Goal: Information Seeking & Learning: Check status

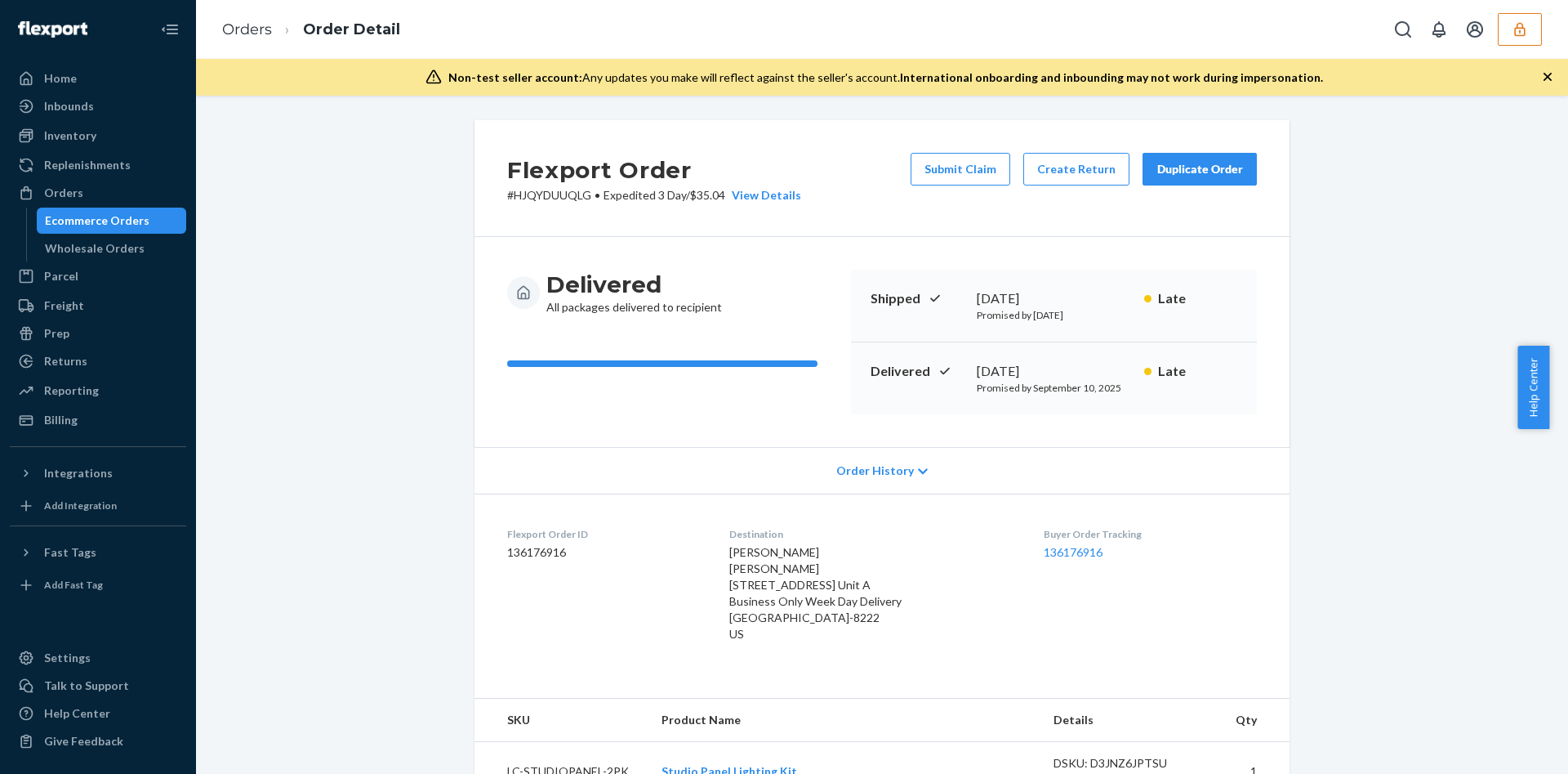
click at [1517, 38] on button "button" at bounding box center [1520, 29] width 45 height 33
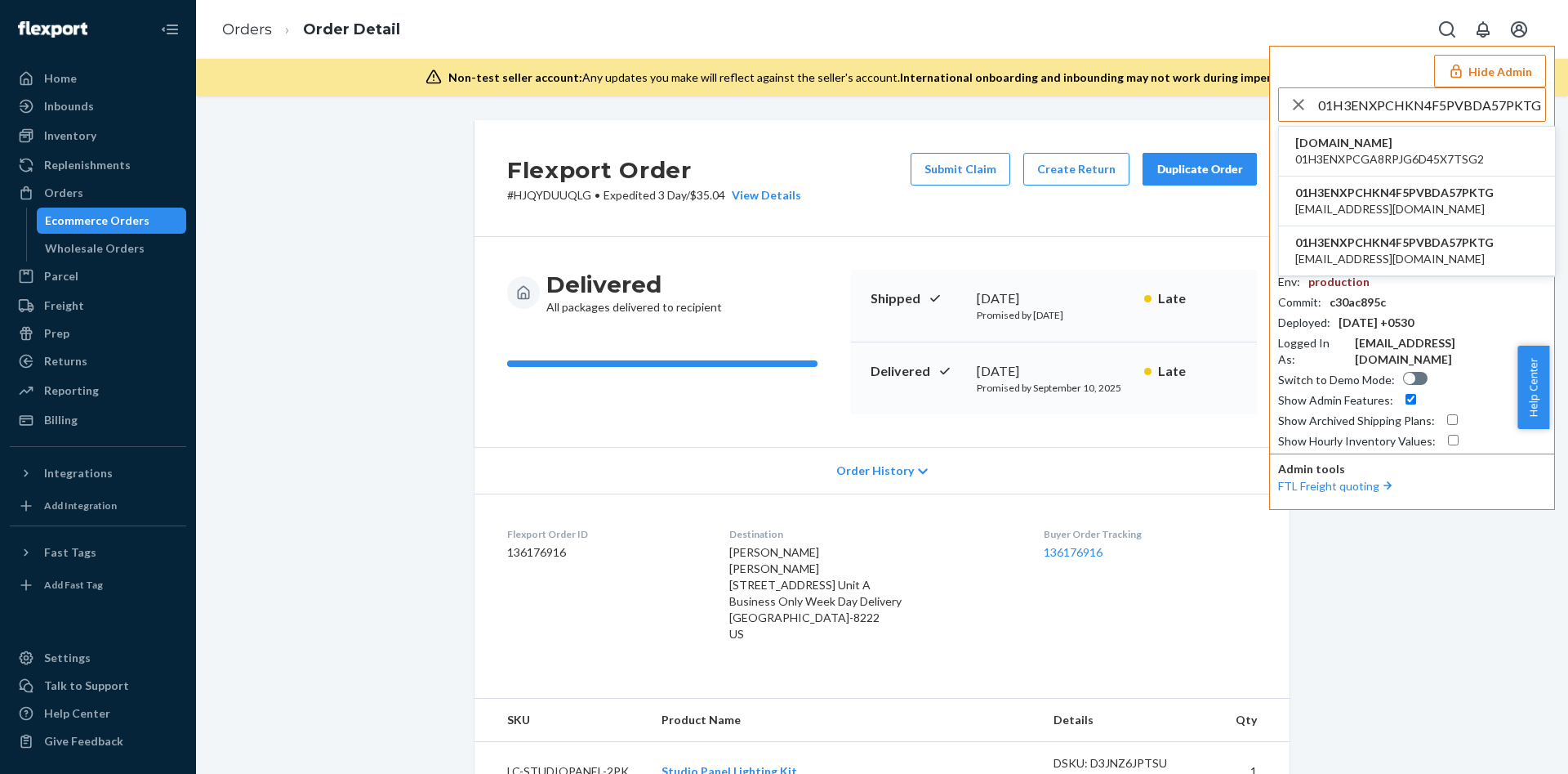
type input "01H3ENXPCHKN4F5PVBDA57PKTG"
click at [1356, 208] on span "nurzviy@outlook.com" at bounding box center [1395, 209] width 199 height 16
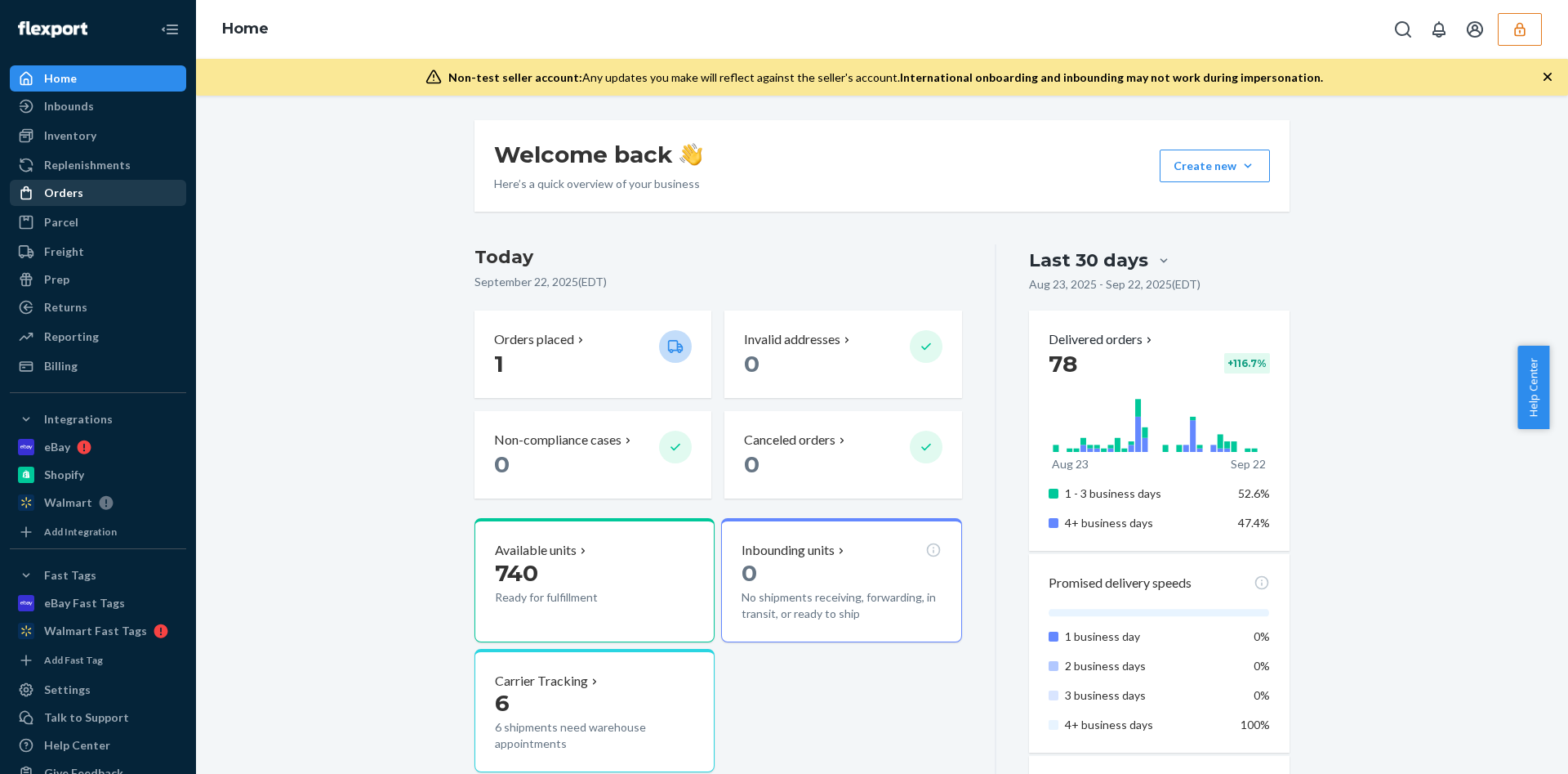
click at [105, 182] on div "Orders" at bounding box center [98, 193] width 173 height 23
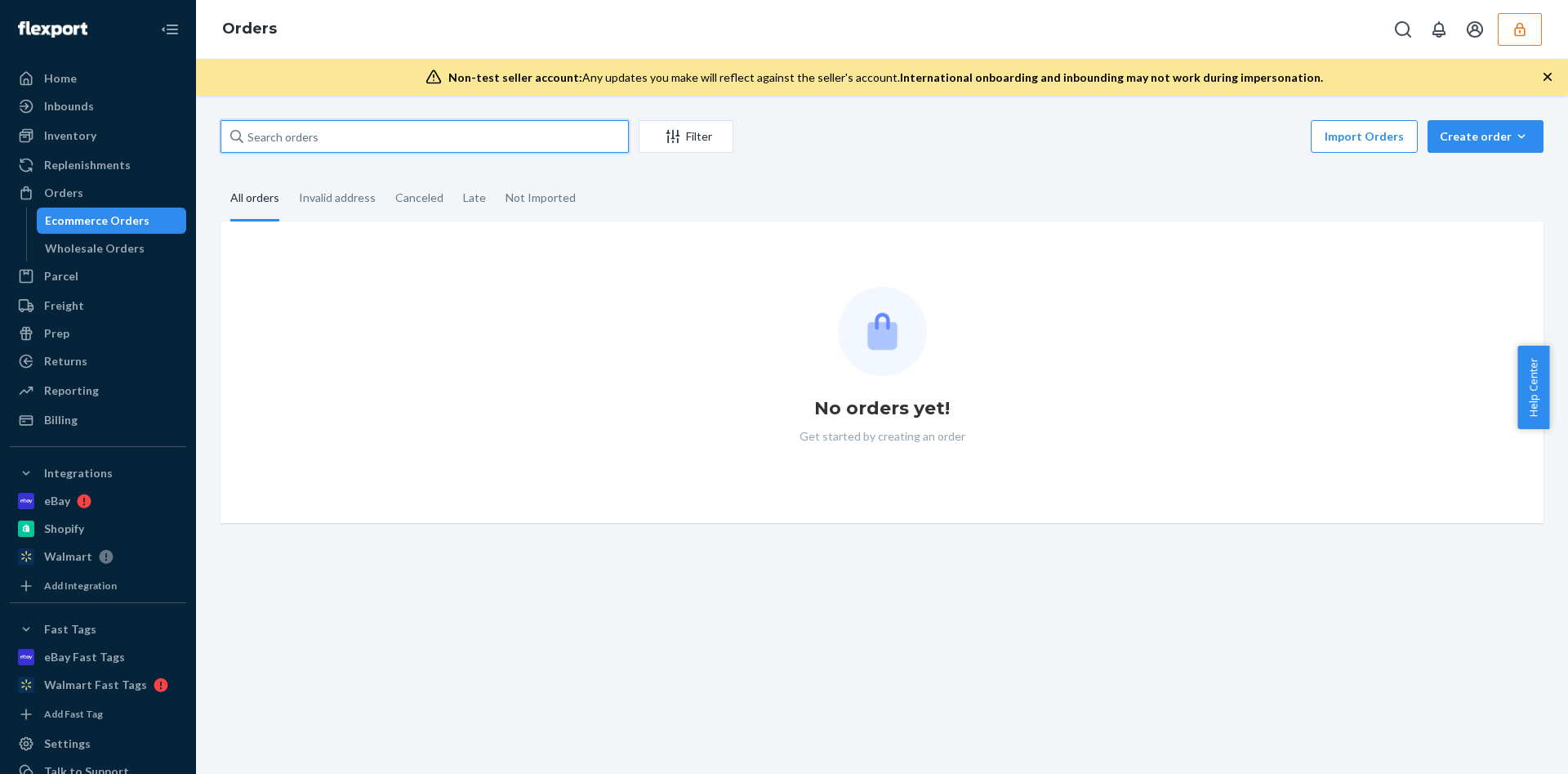
click at [295, 136] on input "text" at bounding box center [425, 136] width 408 height 33
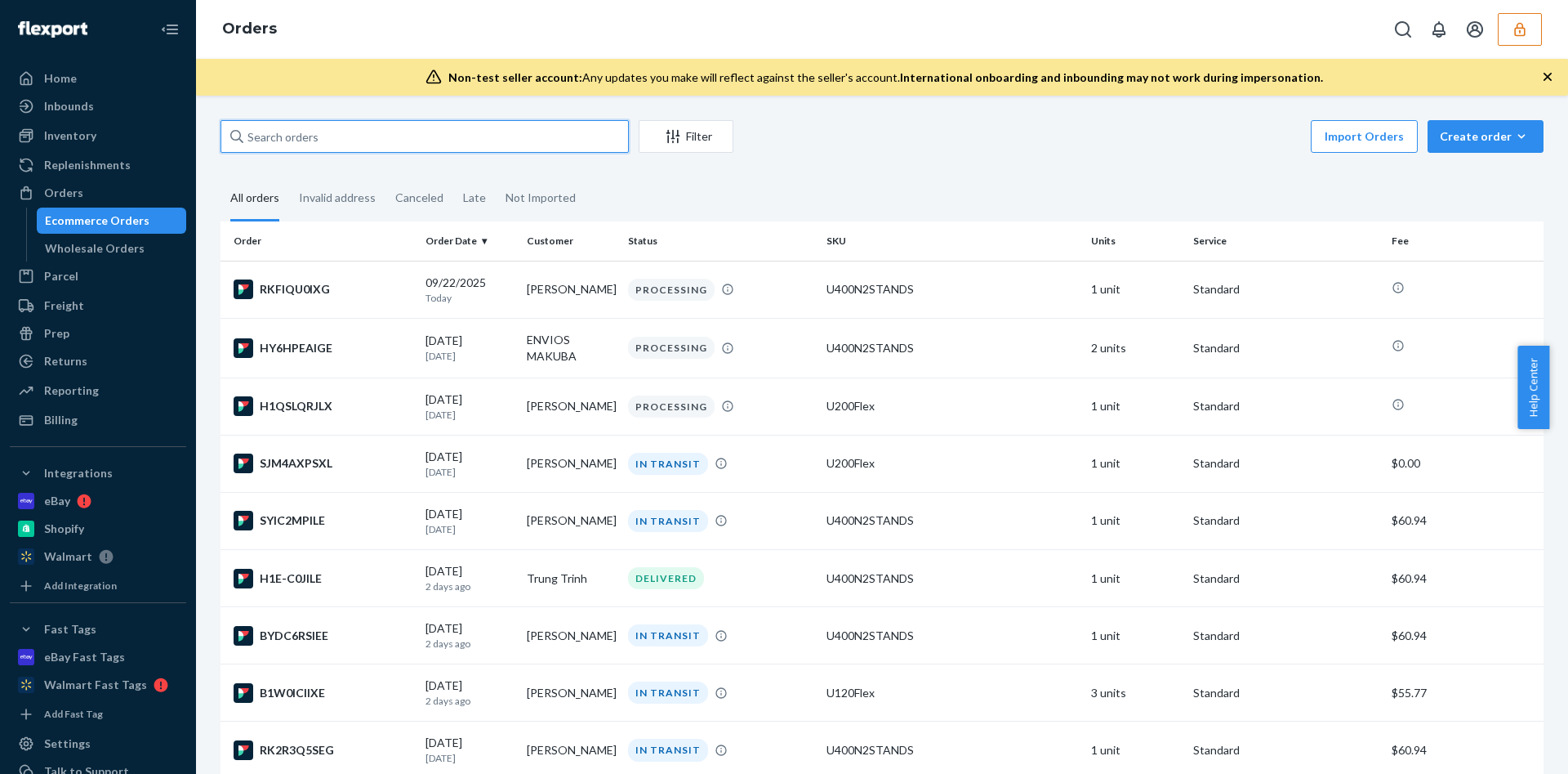
paste input "R1OCWTPQLX"
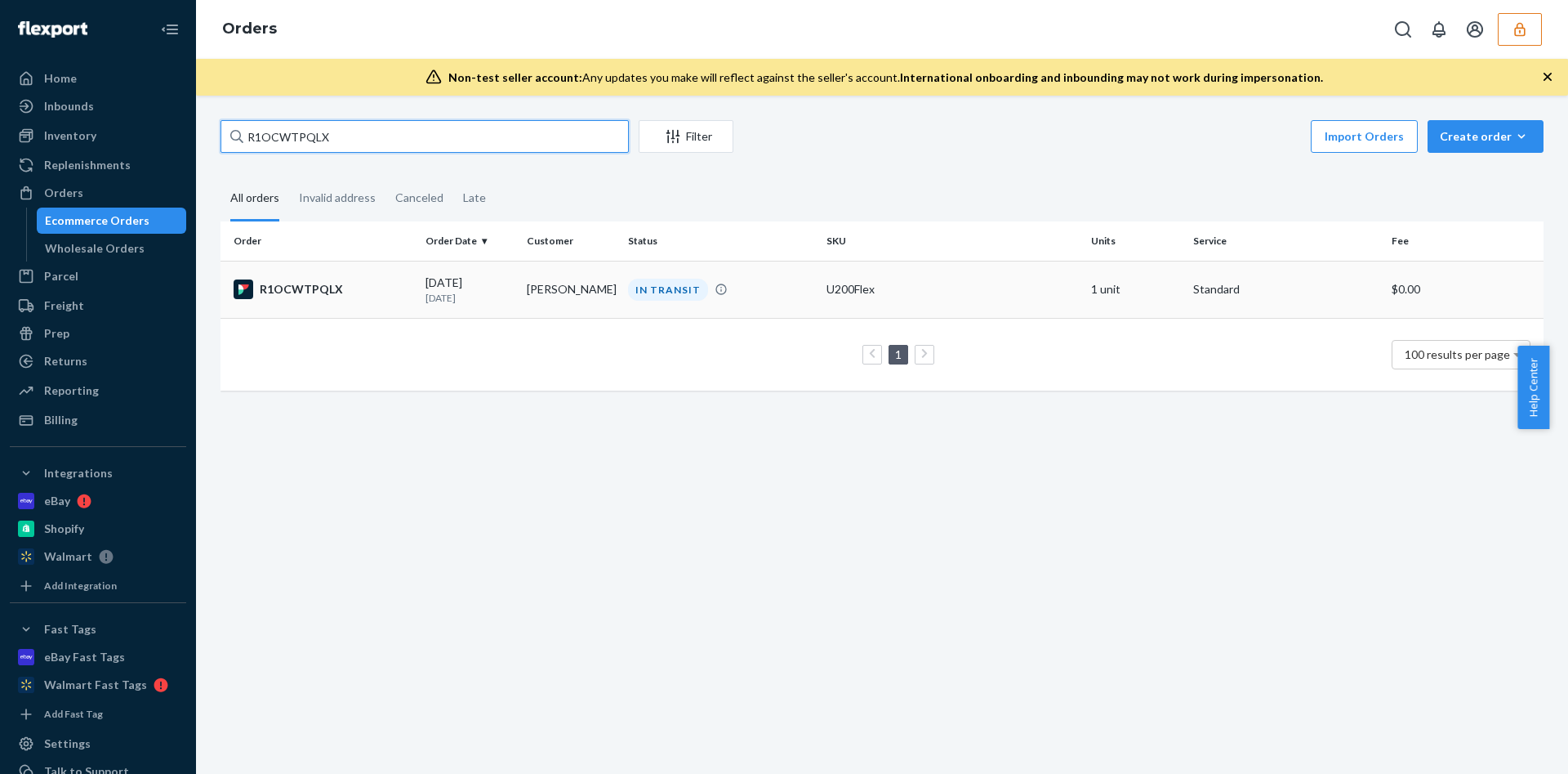
type input "R1OCWTPQLX"
click at [858, 277] on td "U200Flex" at bounding box center [952, 289] width 264 height 57
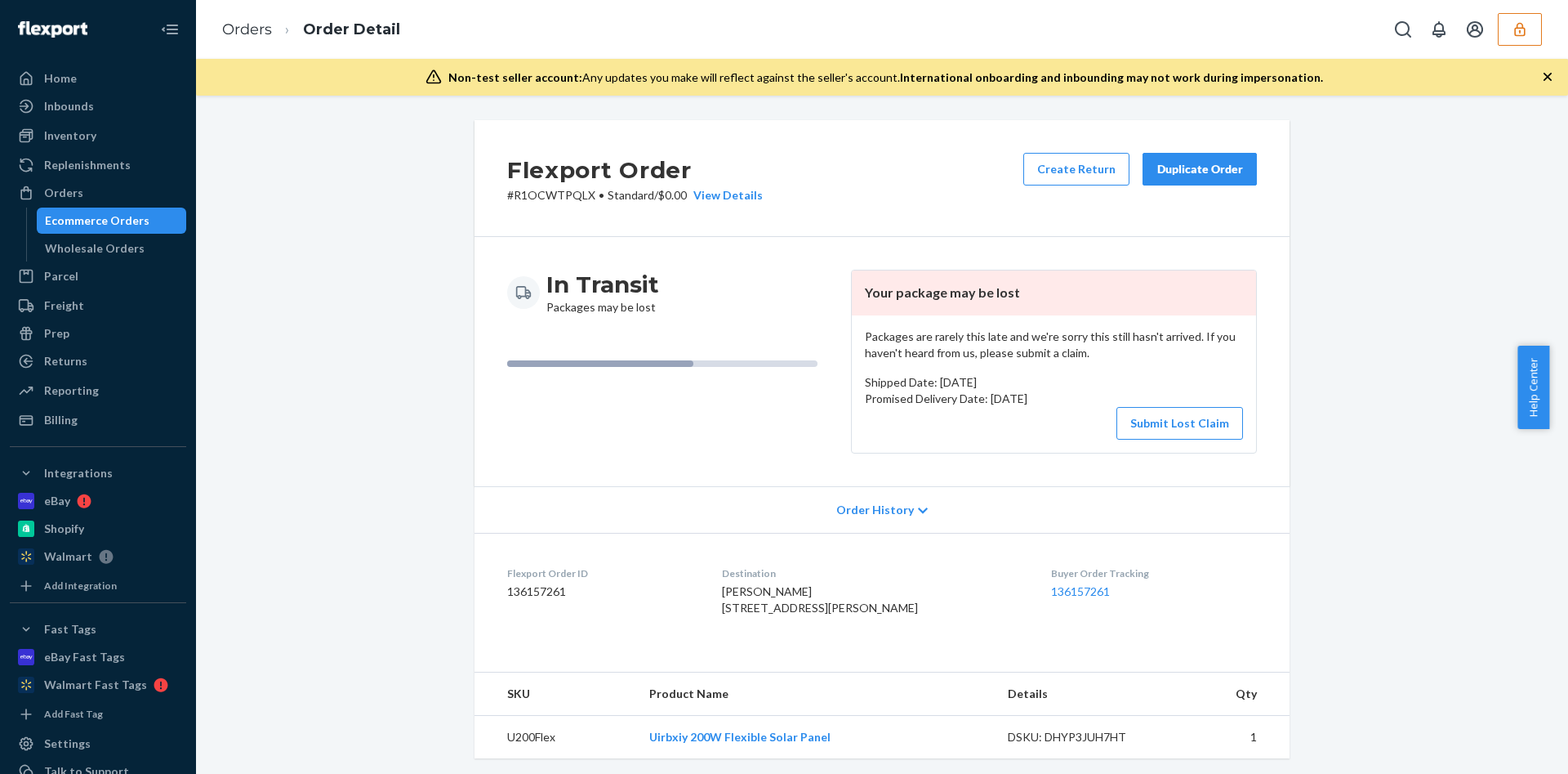
click at [1520, 30] on icon "button" at bounding box center [1519, 29] width 10 height 14
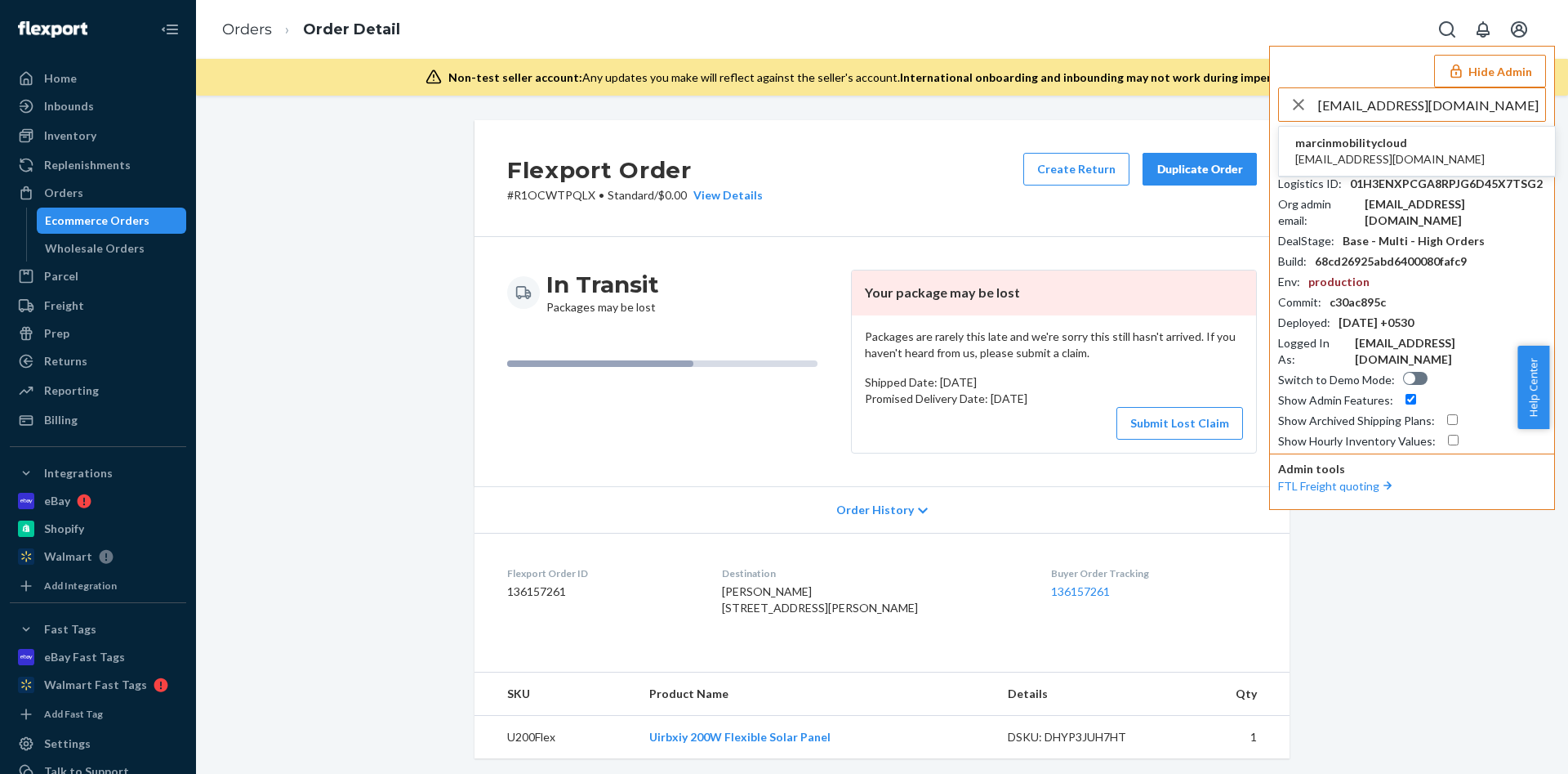
type input "michal@mobility.cloud"
click at [1383, 171] on li "marcinmobilitycloud michal@mobility.cloud" at bounding box center [1417, 152] width 276 height 50
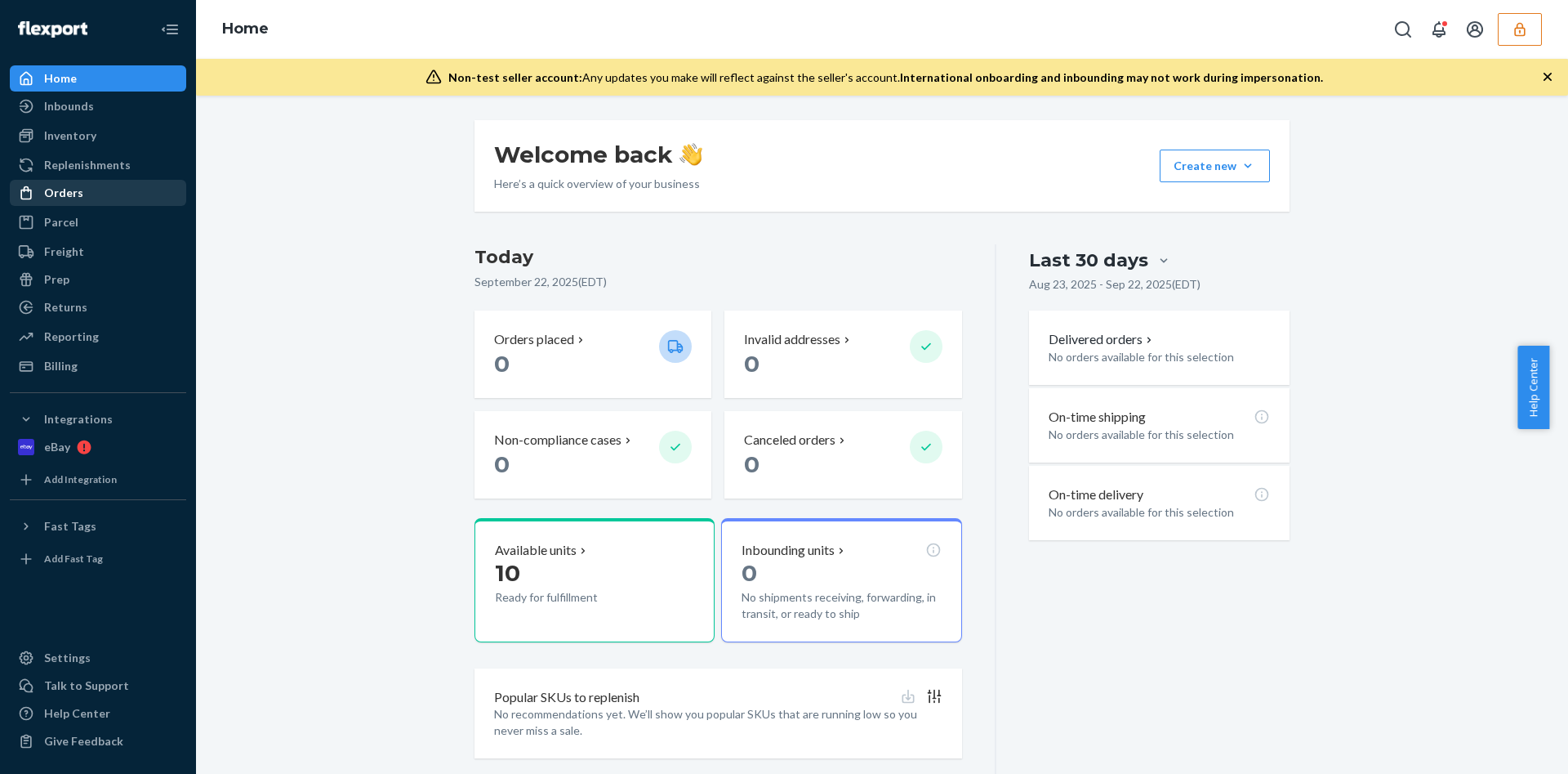
click at [93, 199] on div "Orders" at bounding box center [98, 193] width 173 height 23
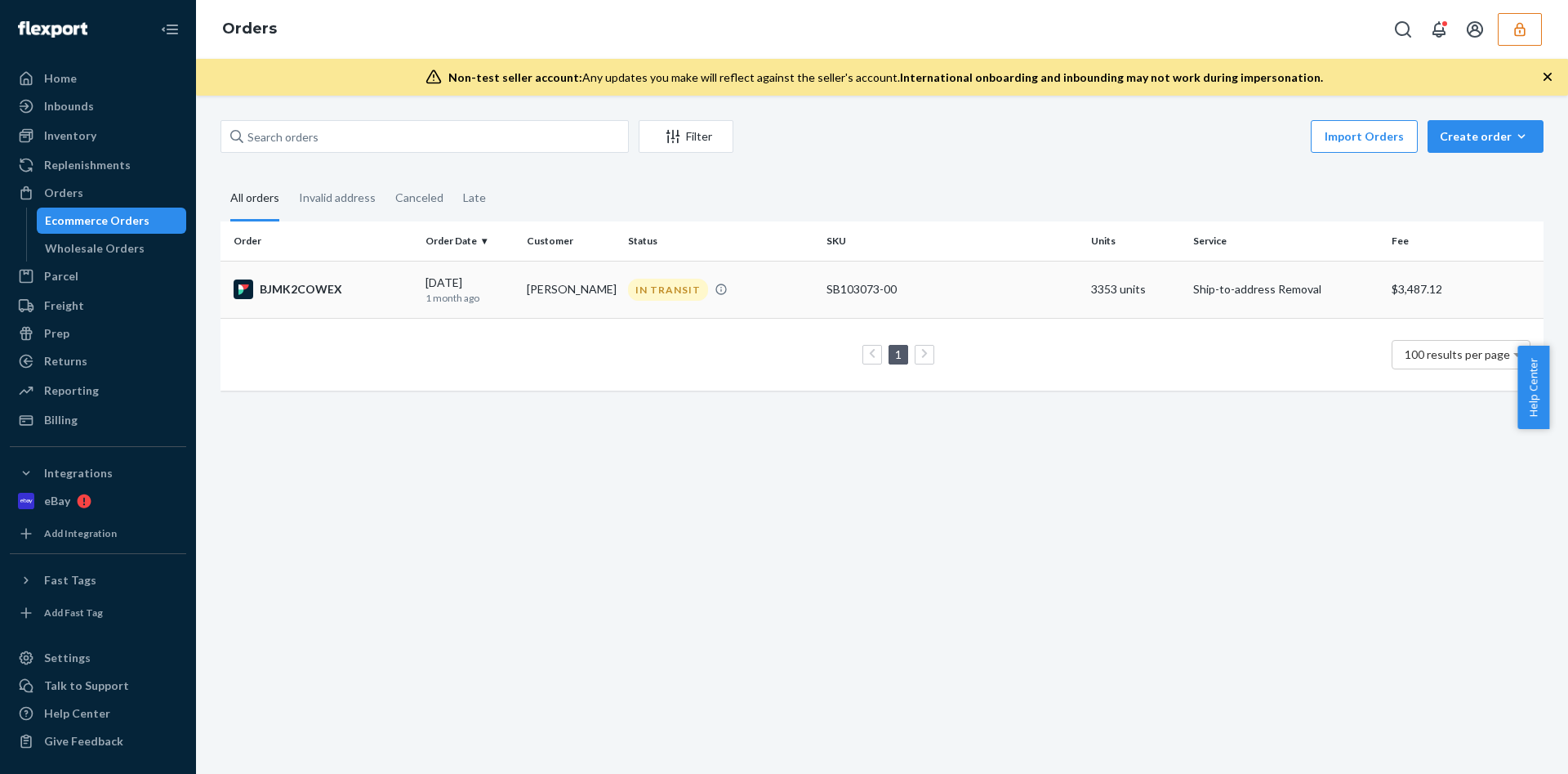
click at [548, 295] on td "John Tully" at bounding box center [571, 289] width 101 height 57
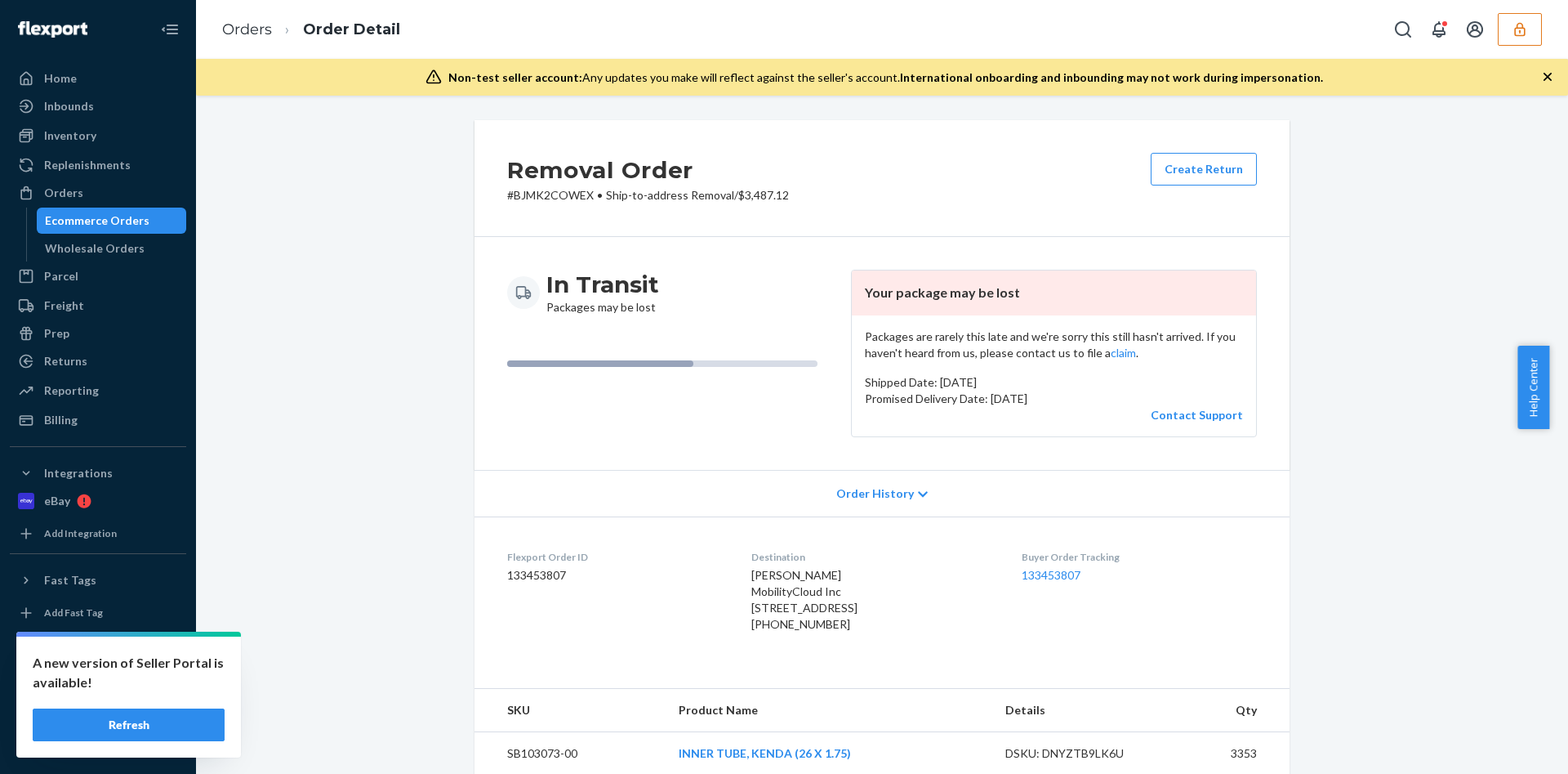
click at [1519, 26] on icon "button" at bounding box center [1519, 29] width 16 height 16
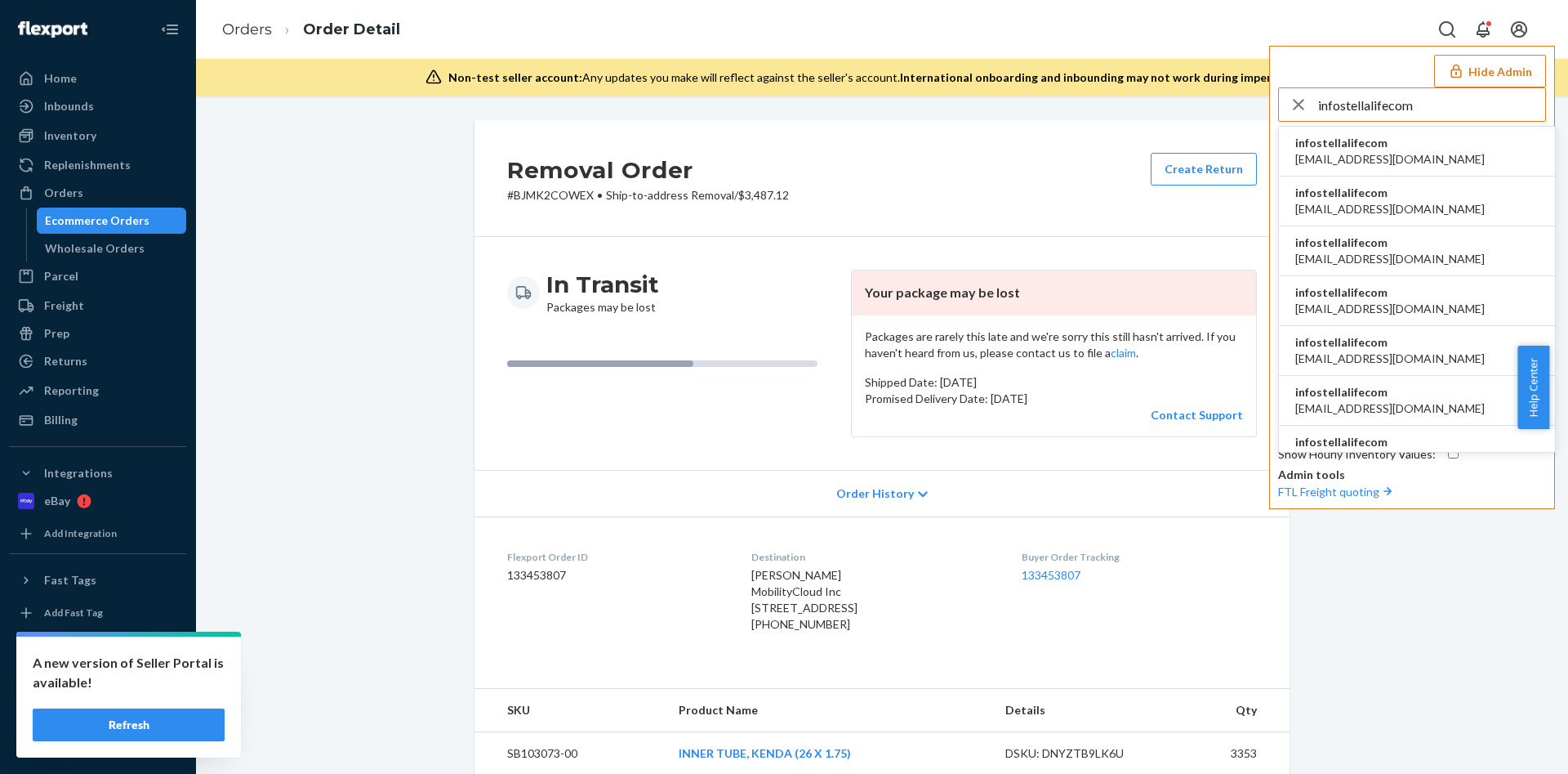
type input "infostellalifecom"
click at [1410, 210] on li "infostellalifecom ablaga@stellalife.com" at bounding box center [1417, 201] width 276 height 50
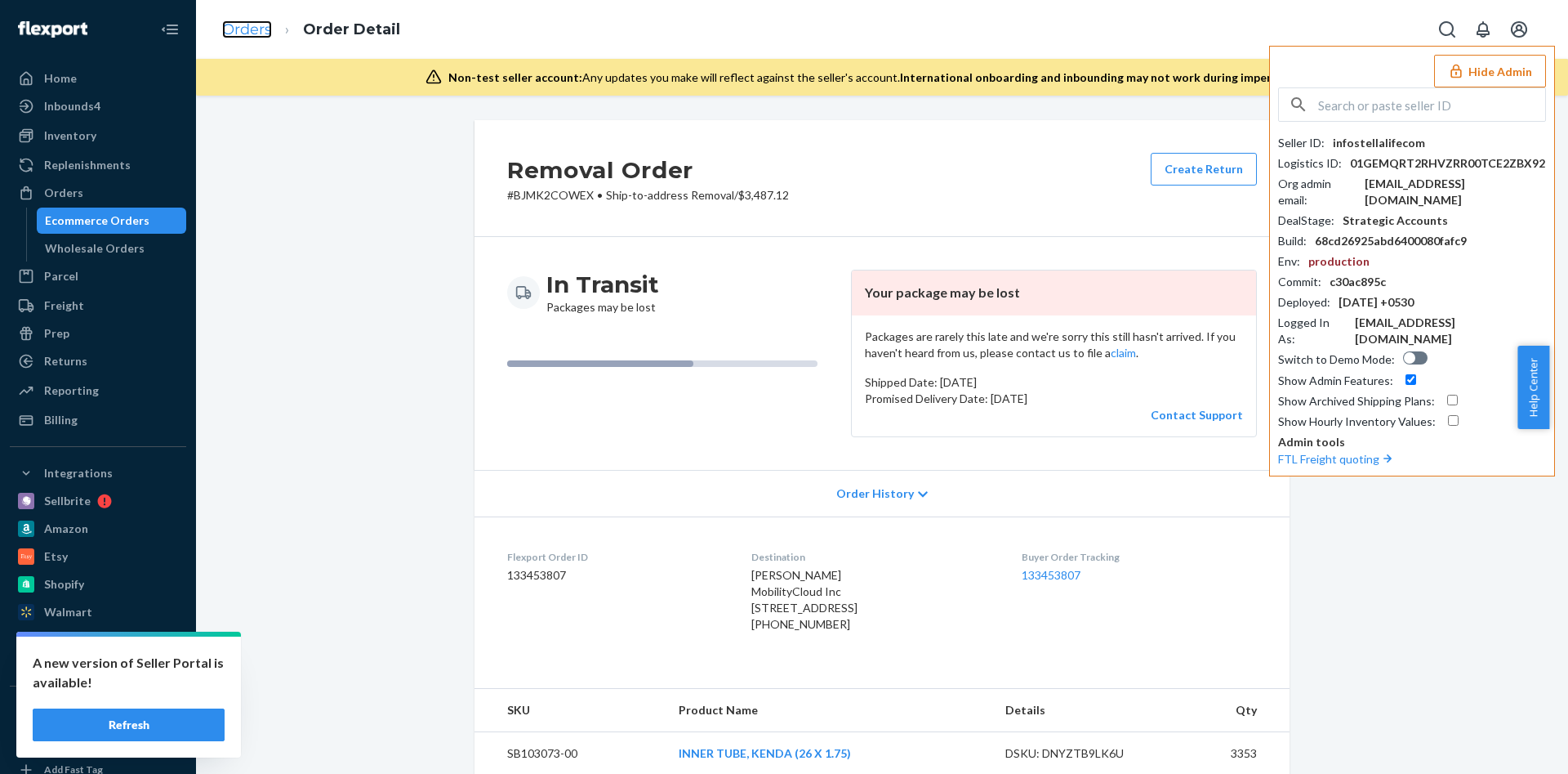
click at [252, 26] on link "Orders" at bounding box center [247, 29] width 50 height 18
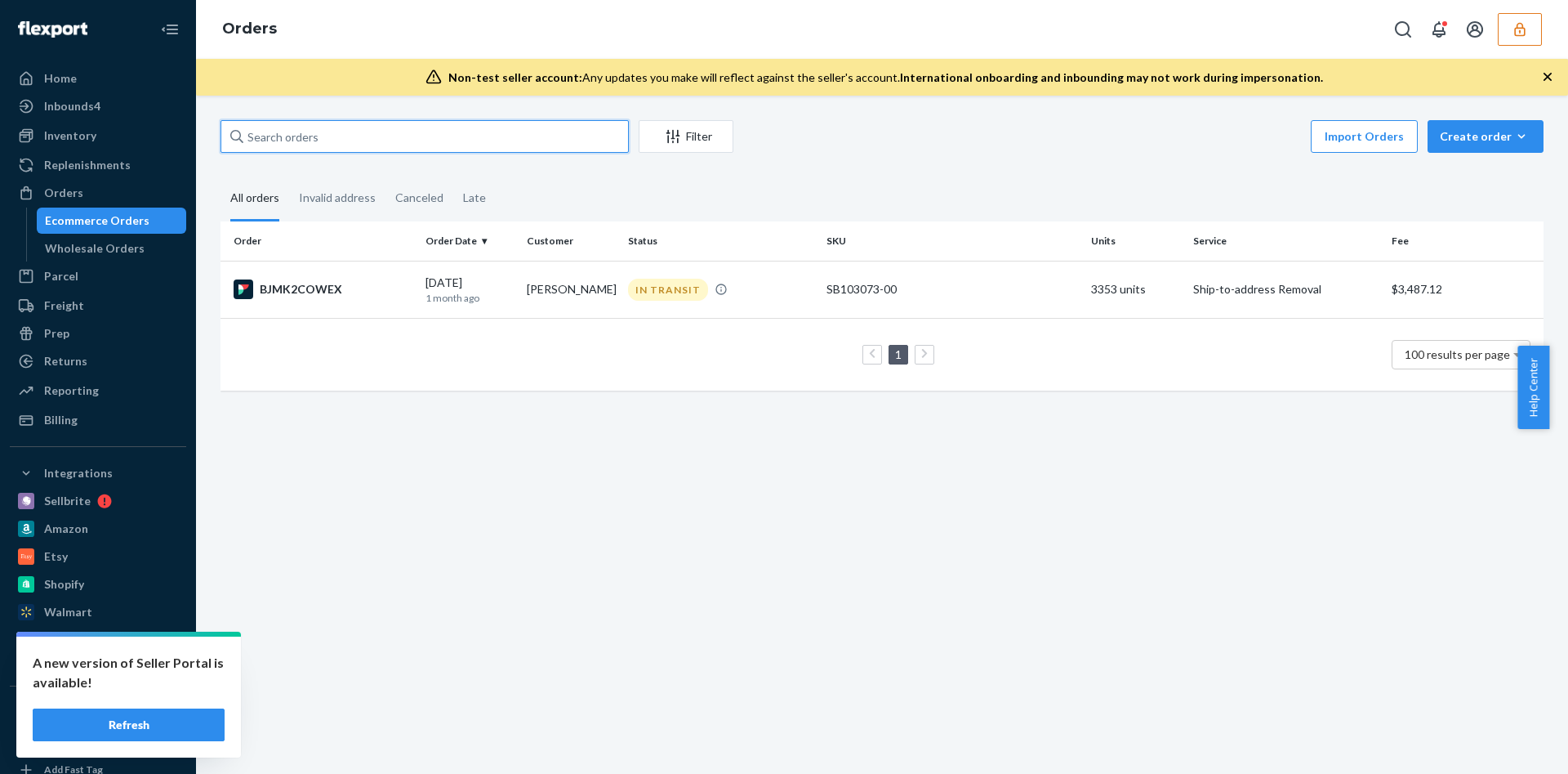
paste input "134938211"
click at [396, 136] on input "text" at bounding box center [425, 136] width 408 height 33
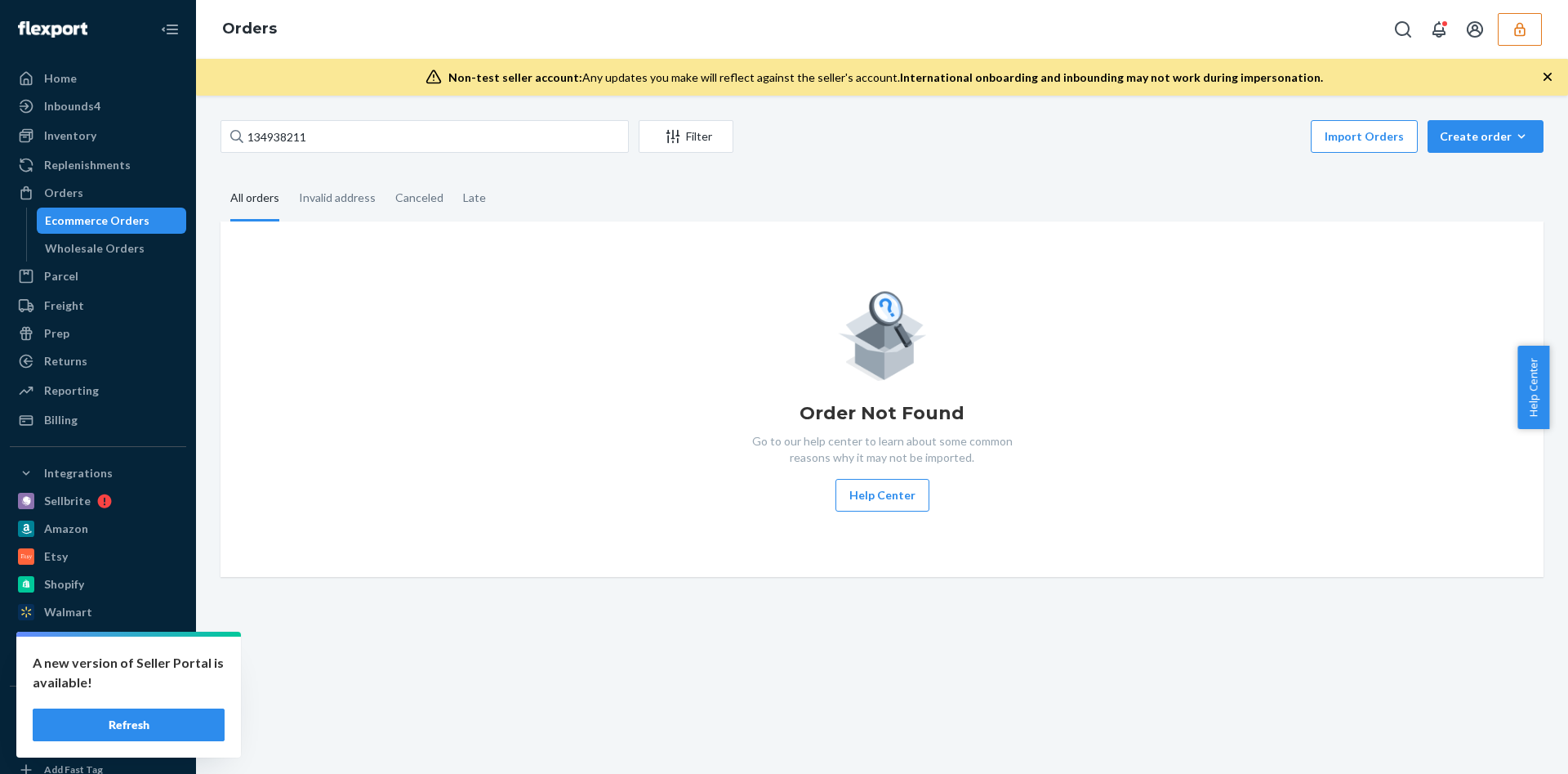
click at [1524, 40] on button "button" at bounding box center [1520, 29] width 45 height 33
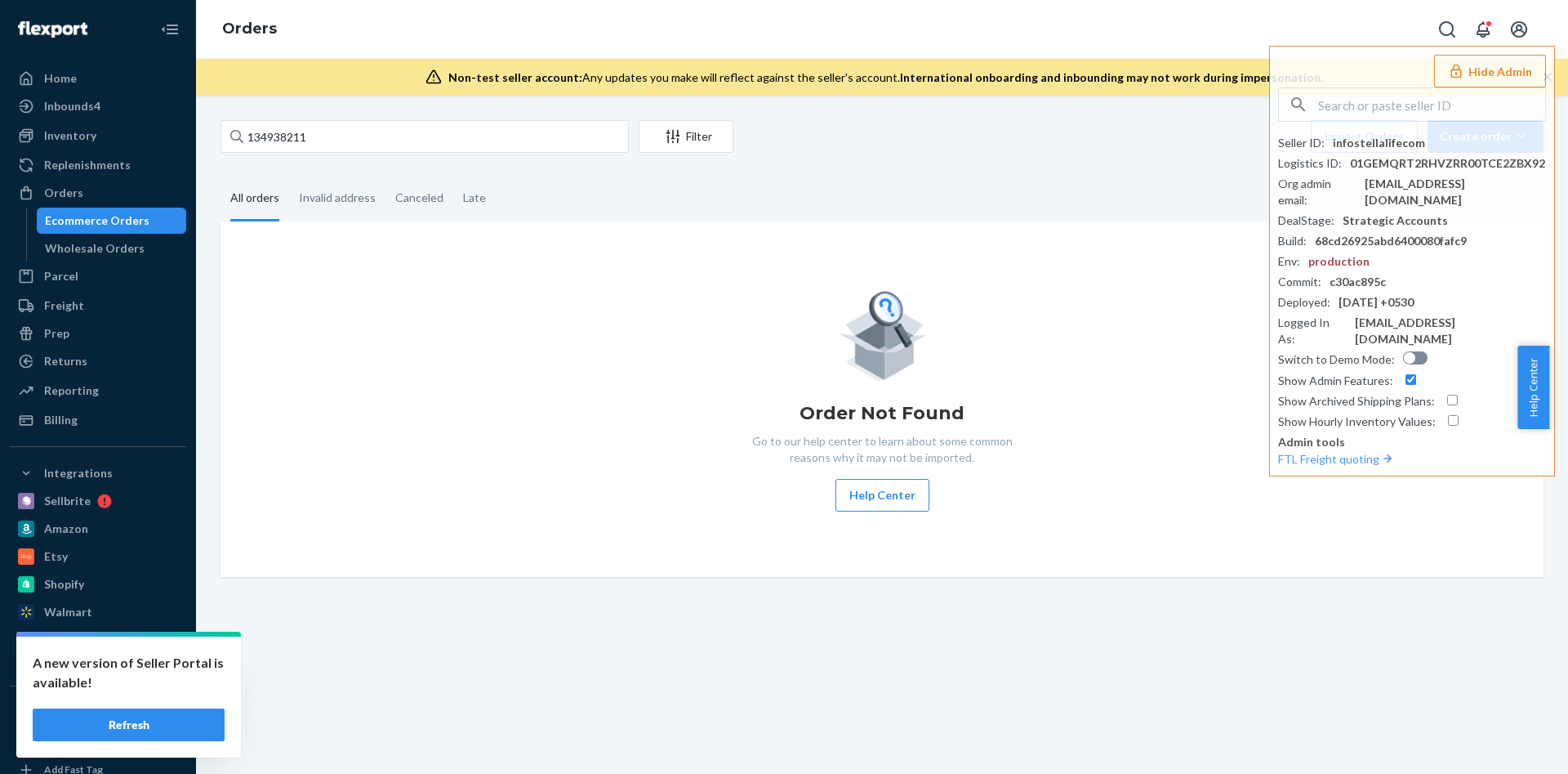
click at [841, 211] on fieldset "All orders Invalid address Canceled Late" at bounding box center [882, 199] width 1323 height 45
click at [276, 130] on input "134938211" at bounding box center [425, 136] width 408 height 33
type input "145528"
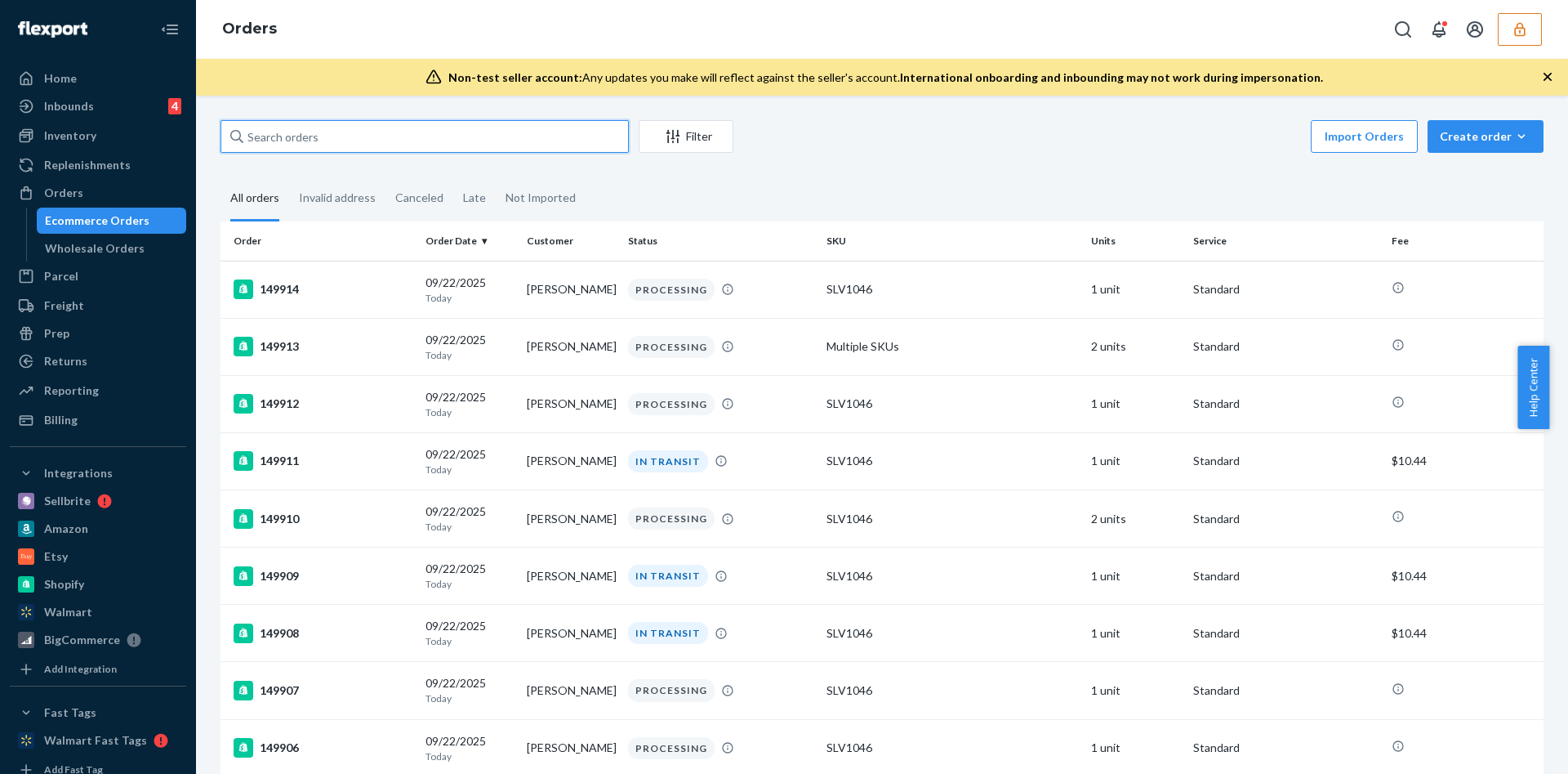
paste input "134938211"
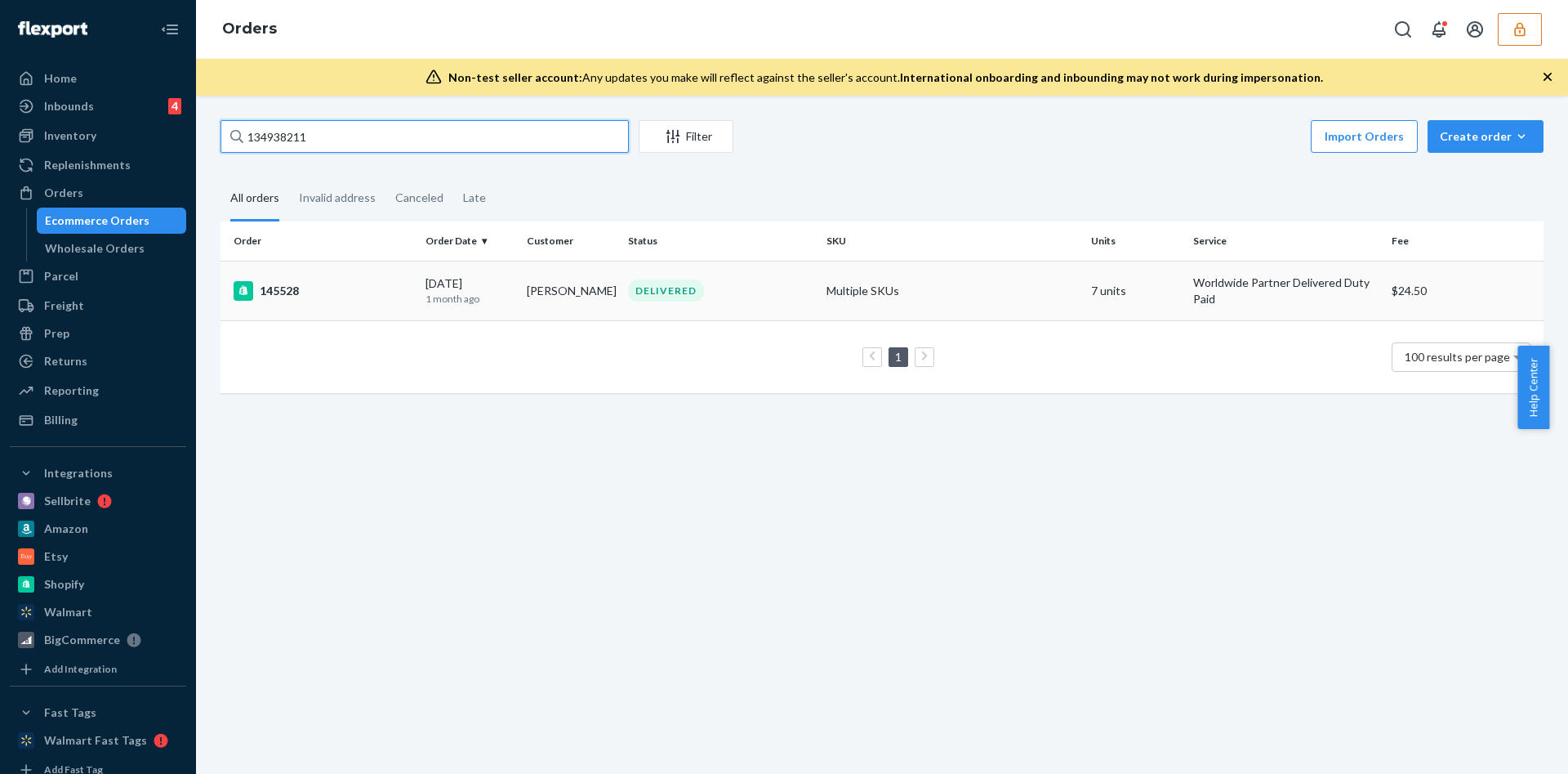
type input "134938211"
click at [580, 281] on td "Julia Vernikova" at bounding box center [571, 290] width 101 height 60
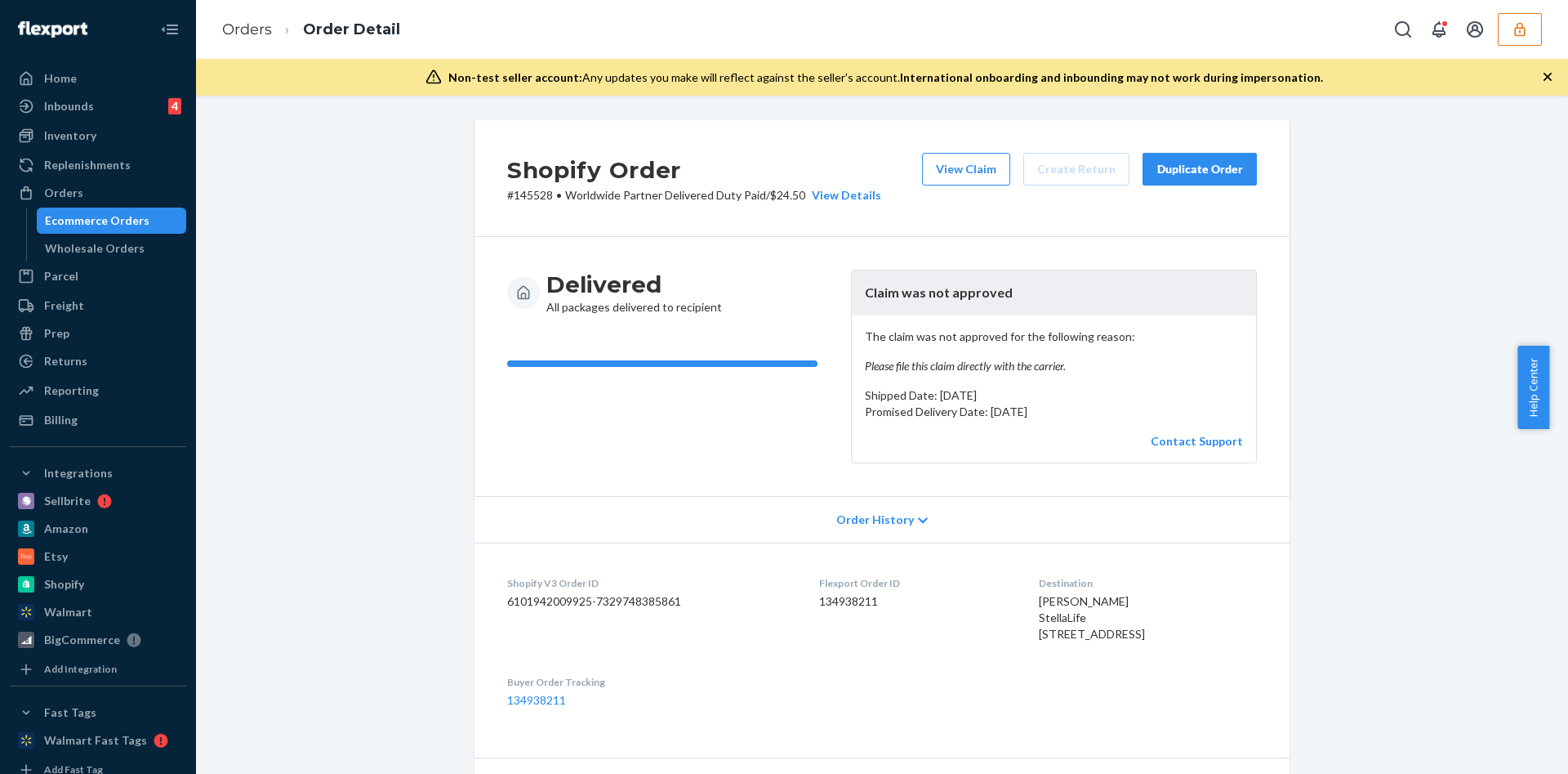
click at [834, 604] on dd "134938211" at bounding box center [915, 601] width 193 height 16
copy dd "134938211"
click at [1519, 38] on button "button" at bounding box center [1520, 29] width 45 height 33
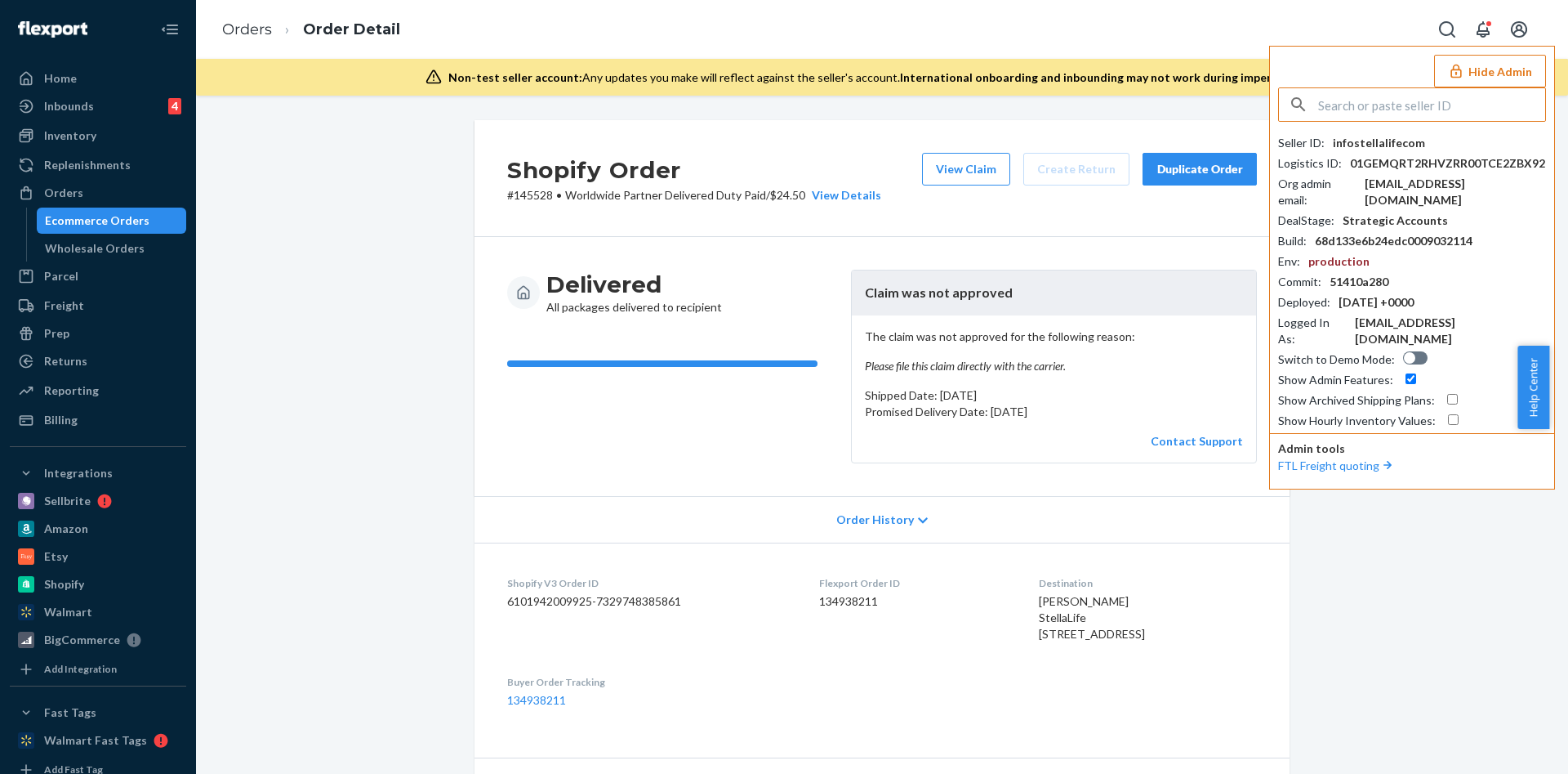
drag, startPoint x: 1369, startPoint y: 109, endPoint x: 1386, endPoint y: 114, distance: 17.7
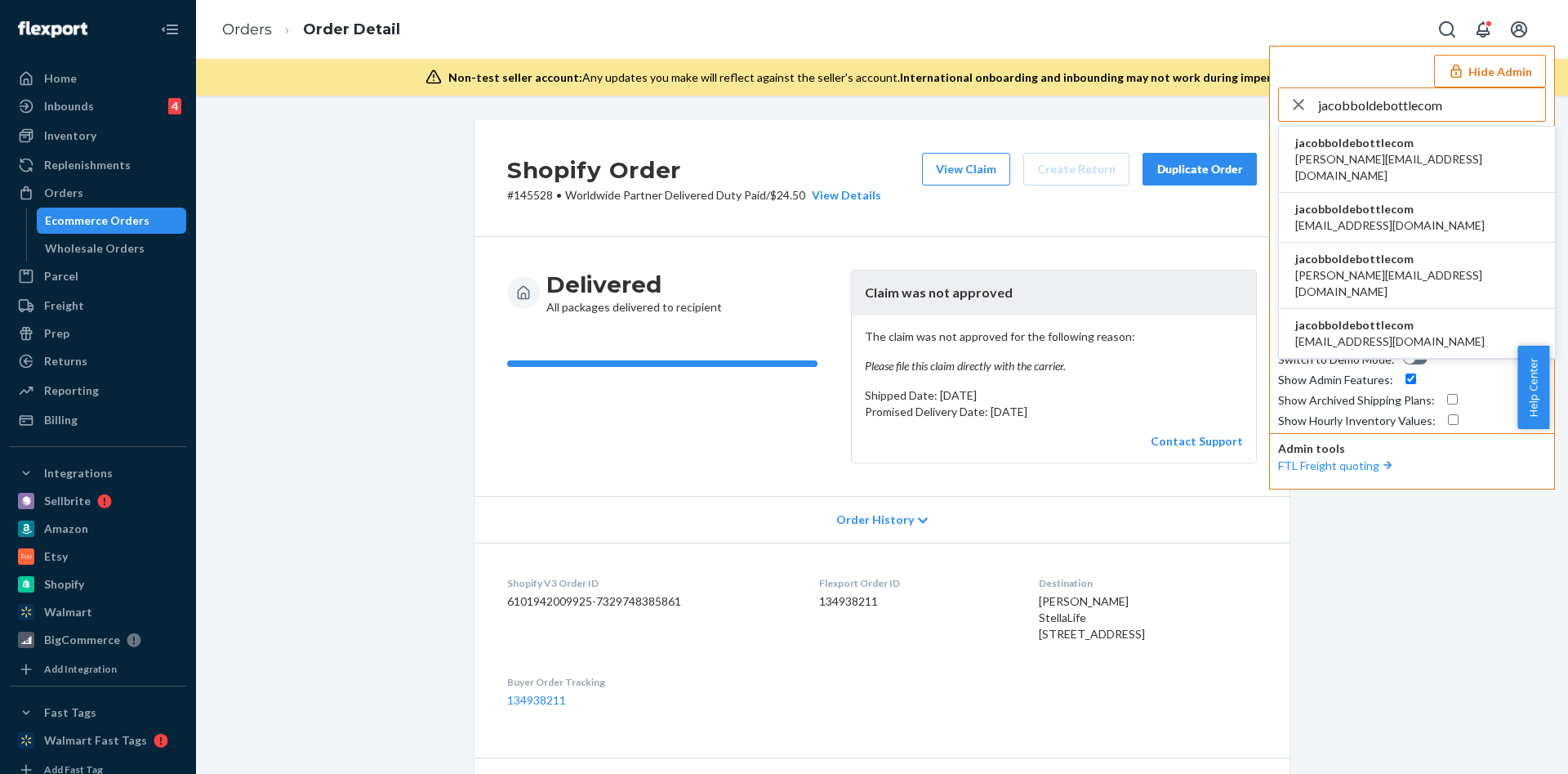
type input "jacobboldebottlecom"
click at [1418, 205] on li "jacobboldebottlecom hello@popoverx.com" at bounding box center [1417, 217] width 276 height 50
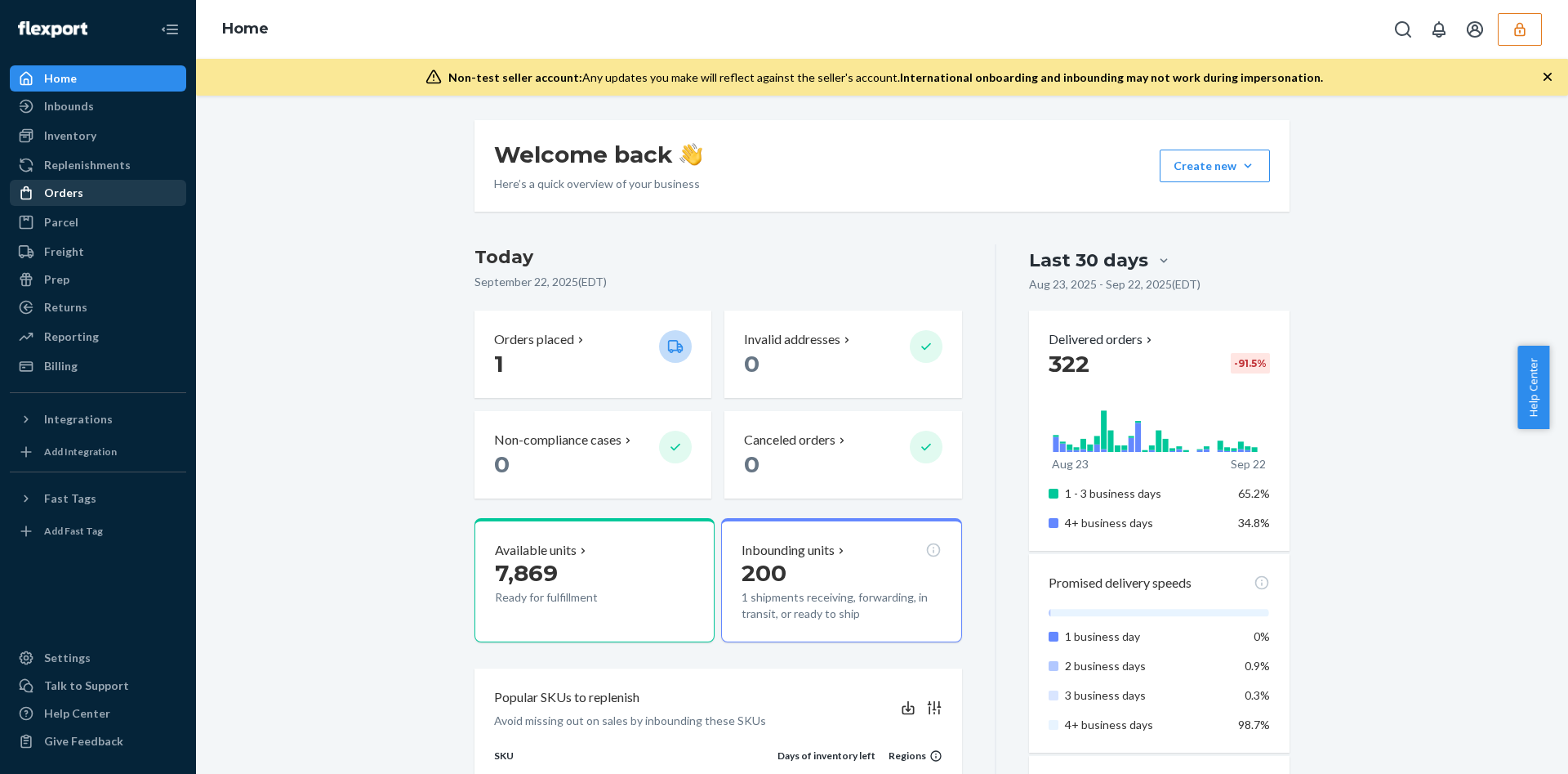
click at [151, 196] on div "Orders" at bounding box center [98, 193] width 173 height 23
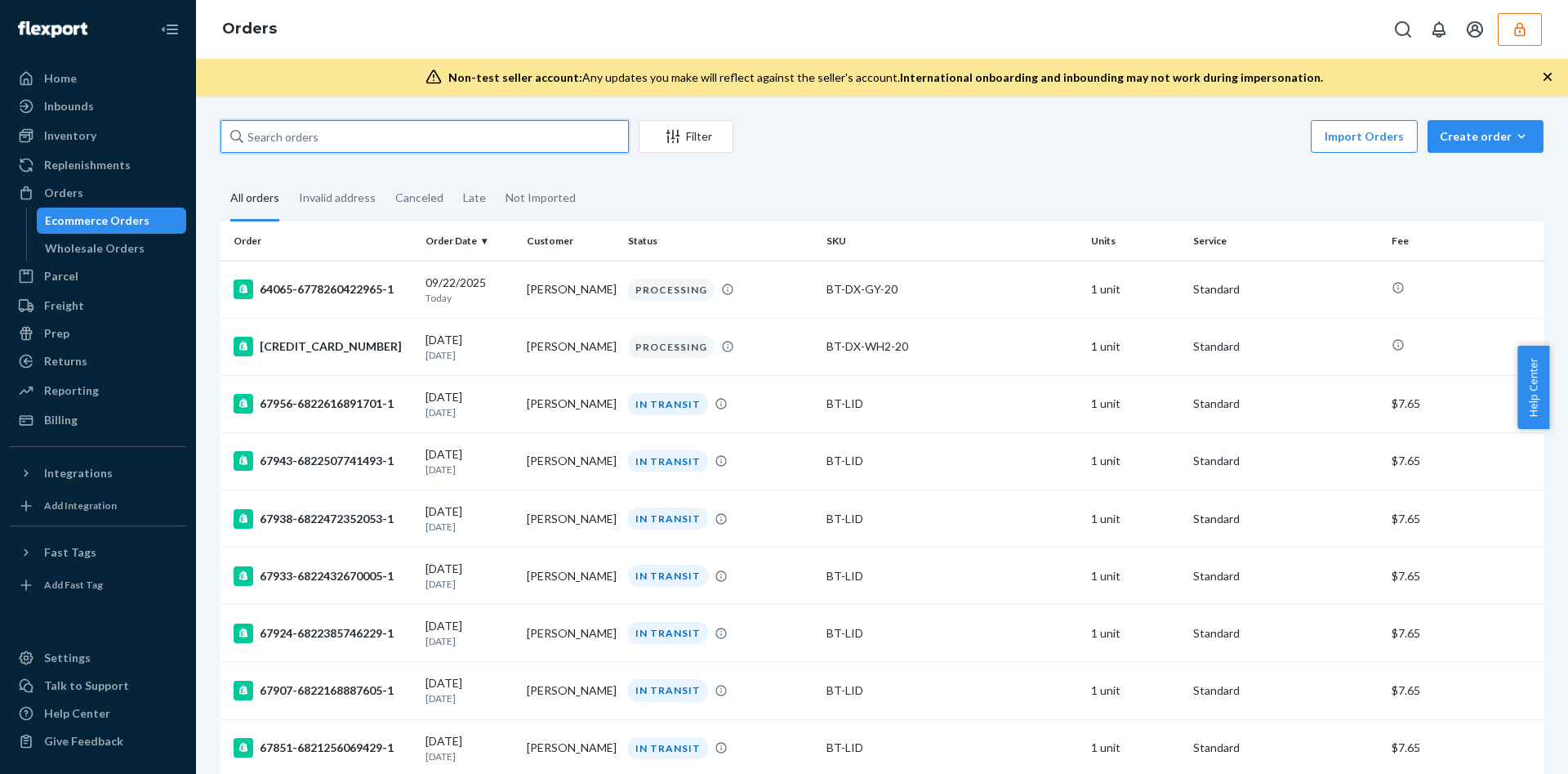
click at [319, 140] on input "text" at bounding box center [425, 136] width 408 height 33
paste input "133971255"
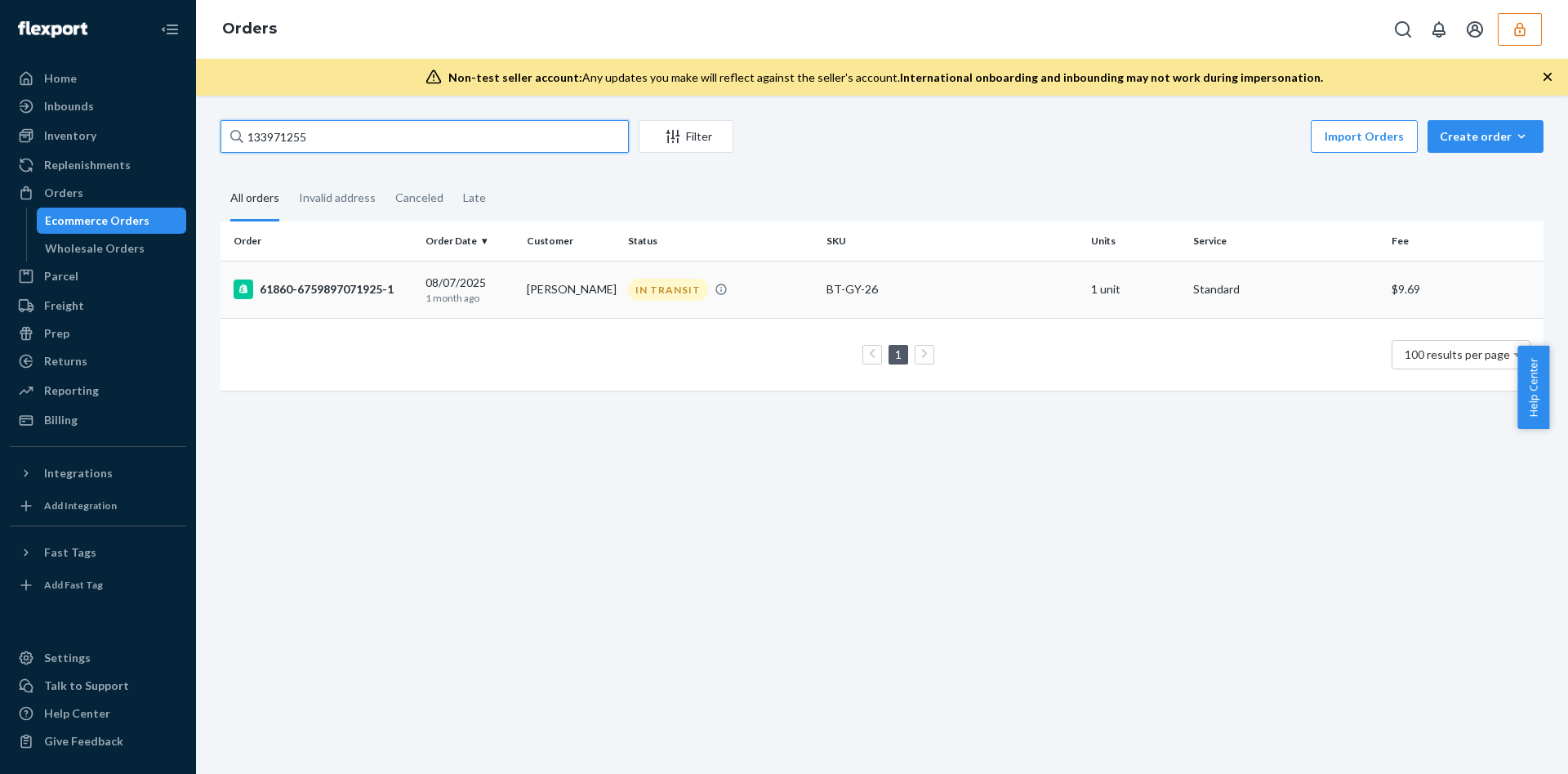
type input "133971255"
click at [582, 298] on td "Jack Grinnell" at bounding box center [571, 289] width 101 height 57
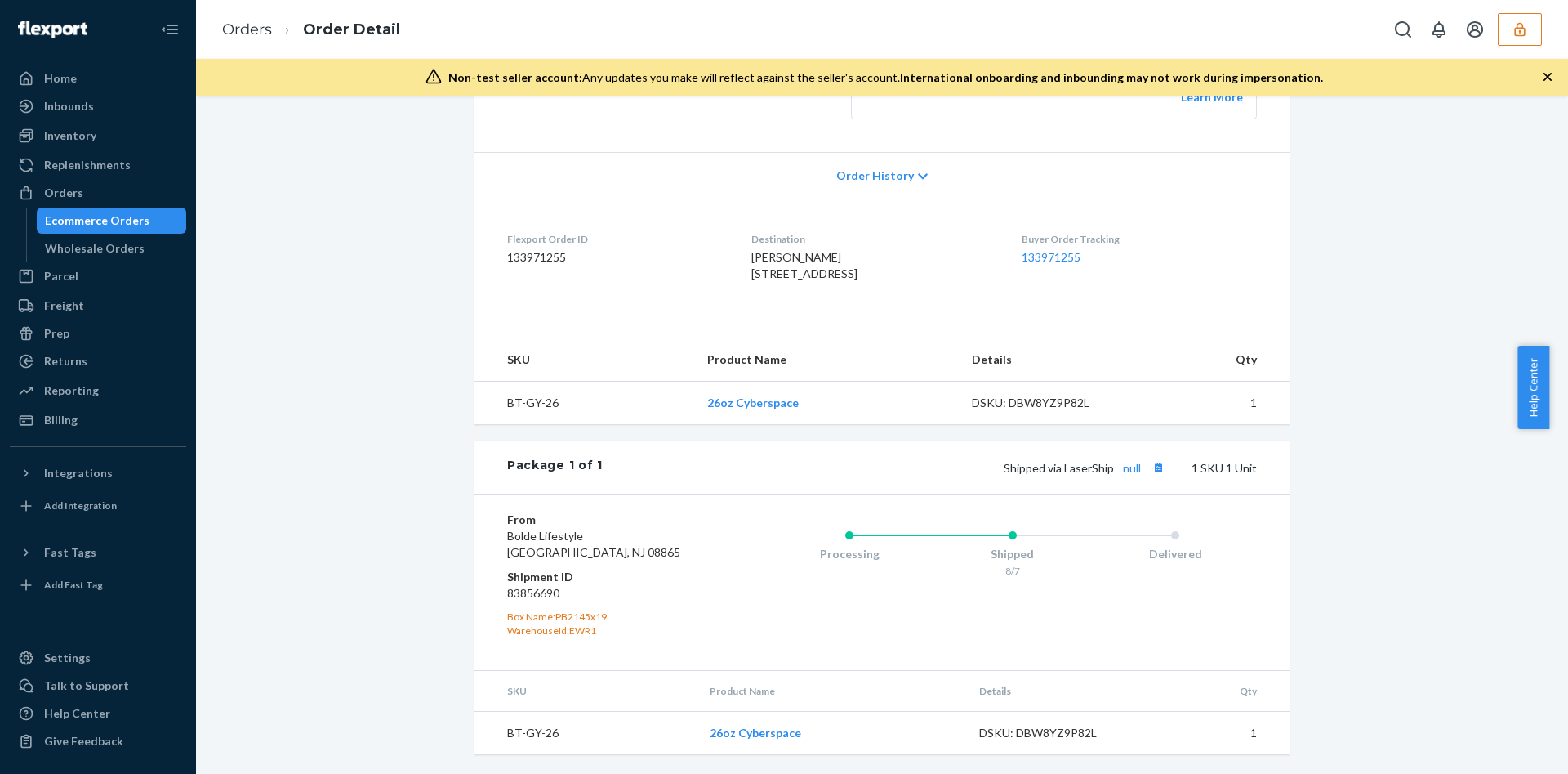
scroll to position [396, 0]
click at [115, 360] on div "Returns" at bounding box center [98, 360] width 173 height 23
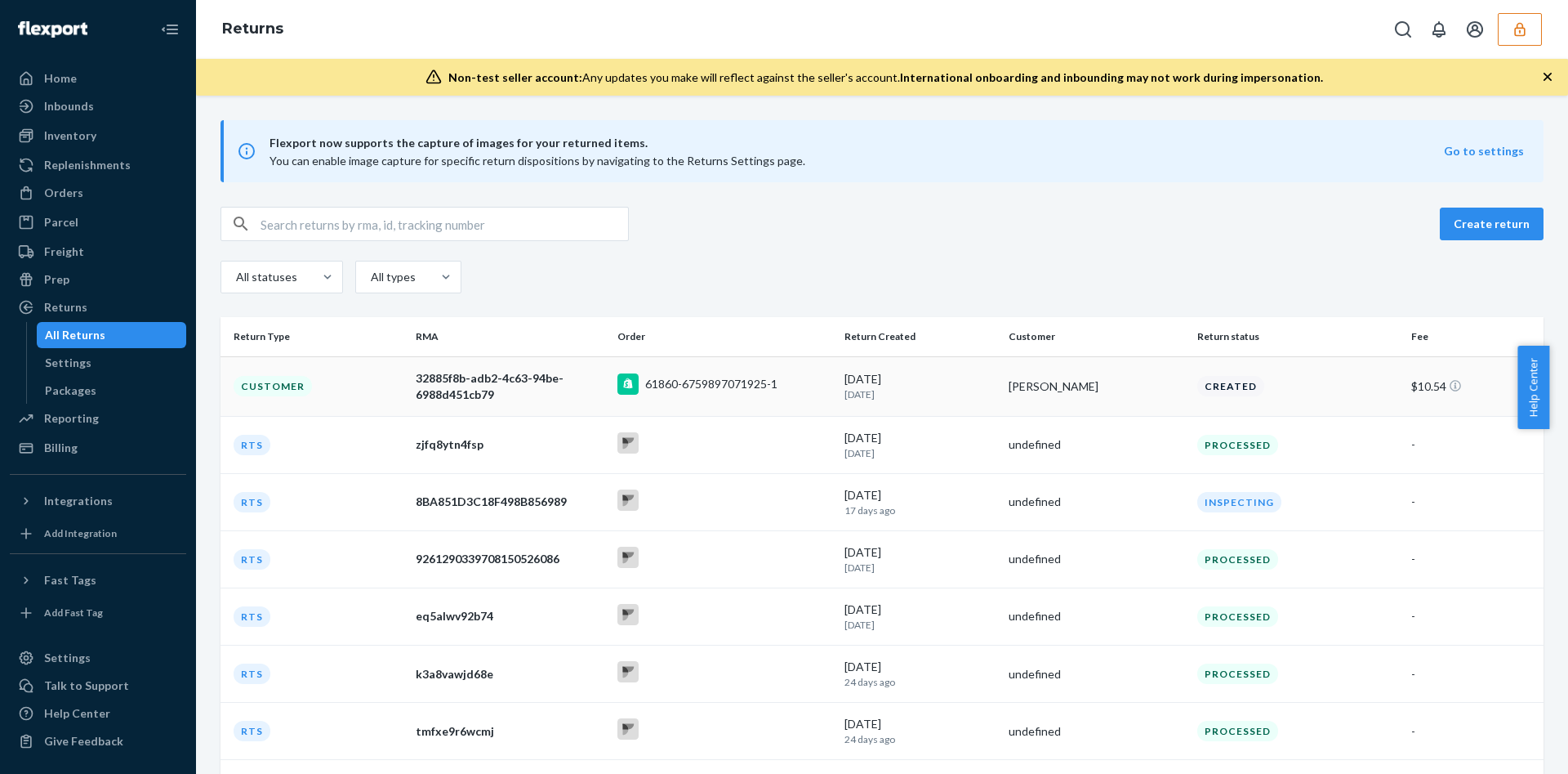
click at [709, 387] on div "61860-6759897071925-1" at bounding box center [711, 384] width 133 height 16
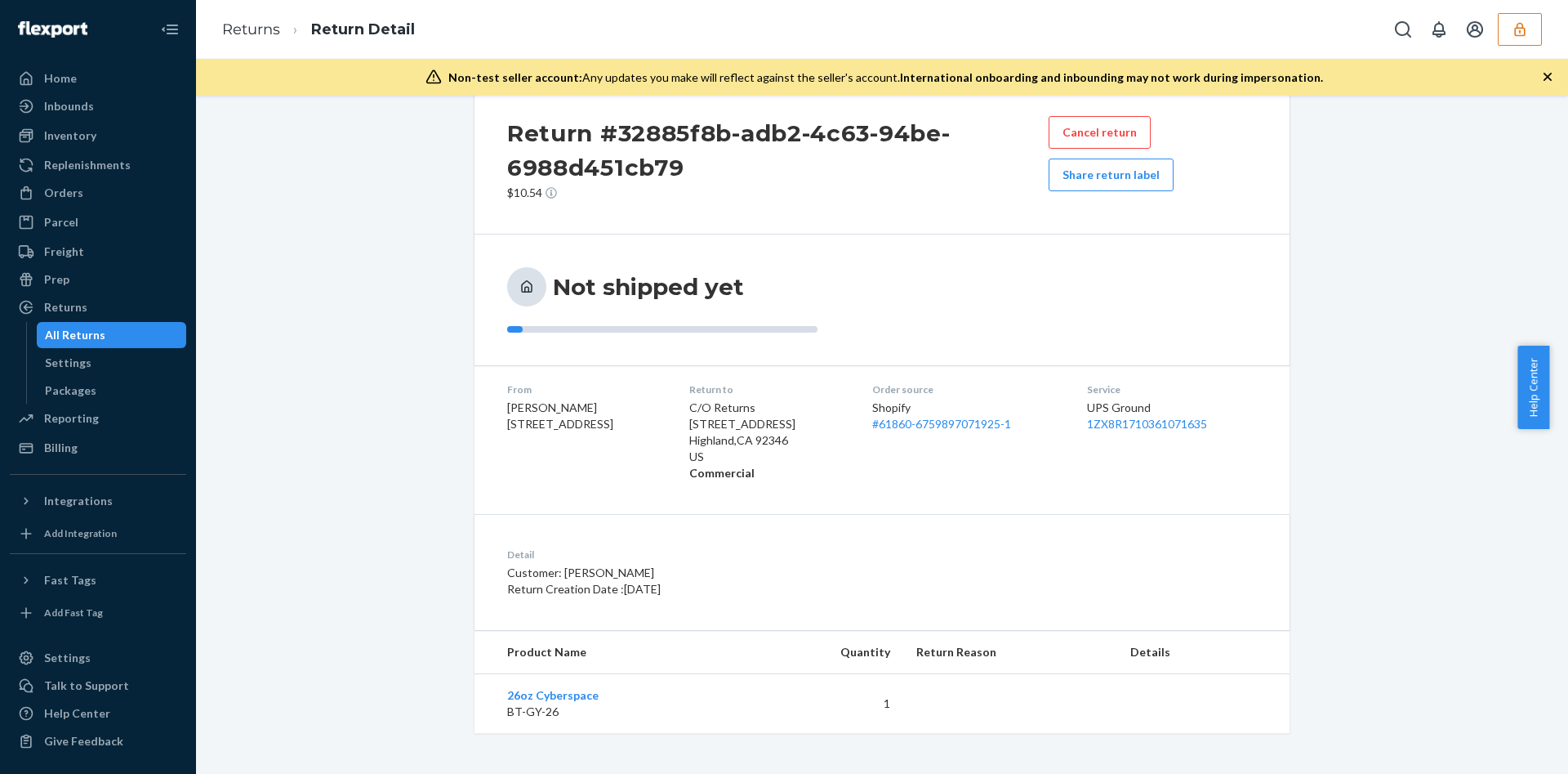
scroll to position [37, 0]
click at [1511, 17] on button "button" at bounding box center [1520, 29] width 45 height 33
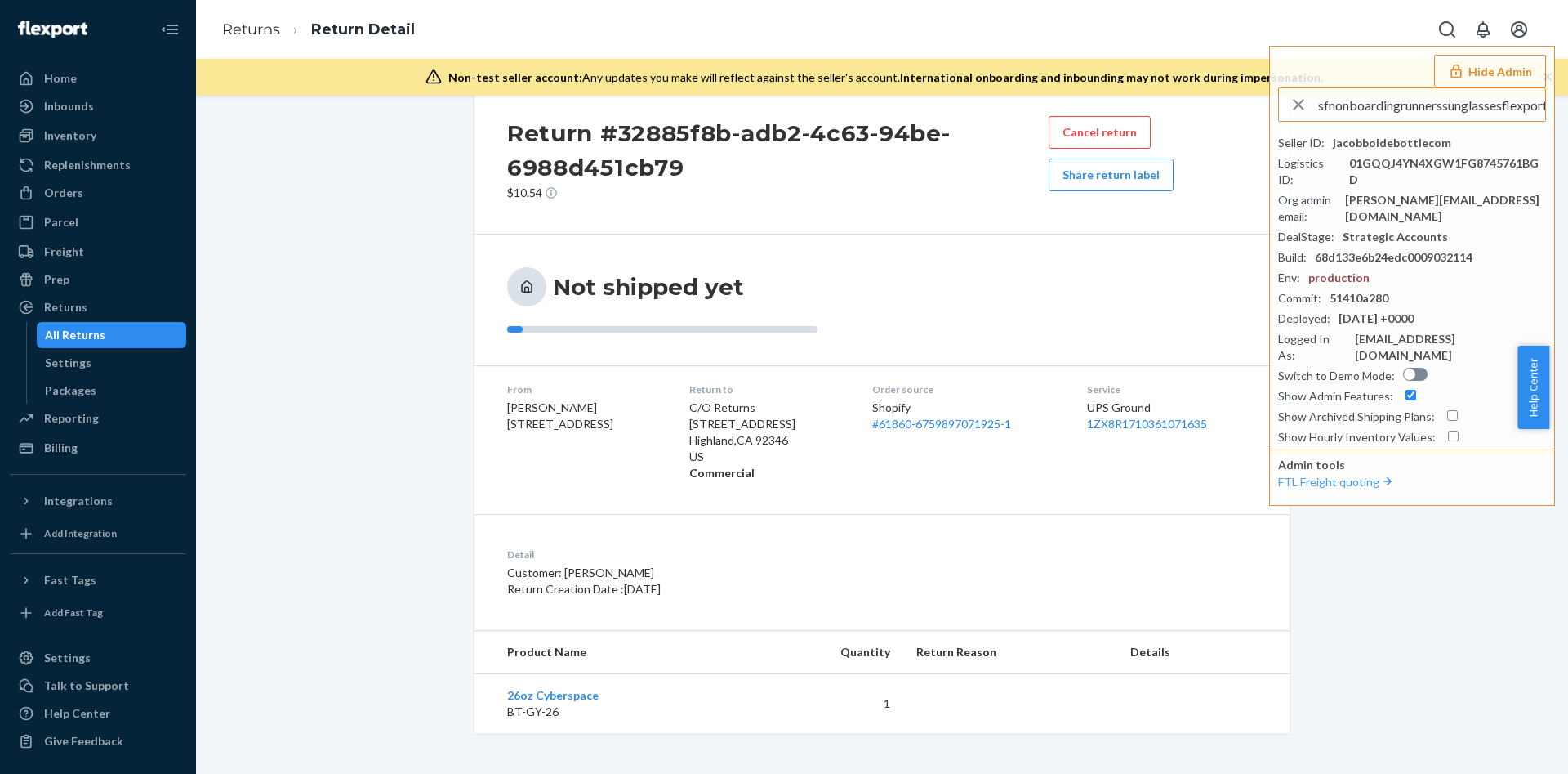
scroll to position [0, 31]
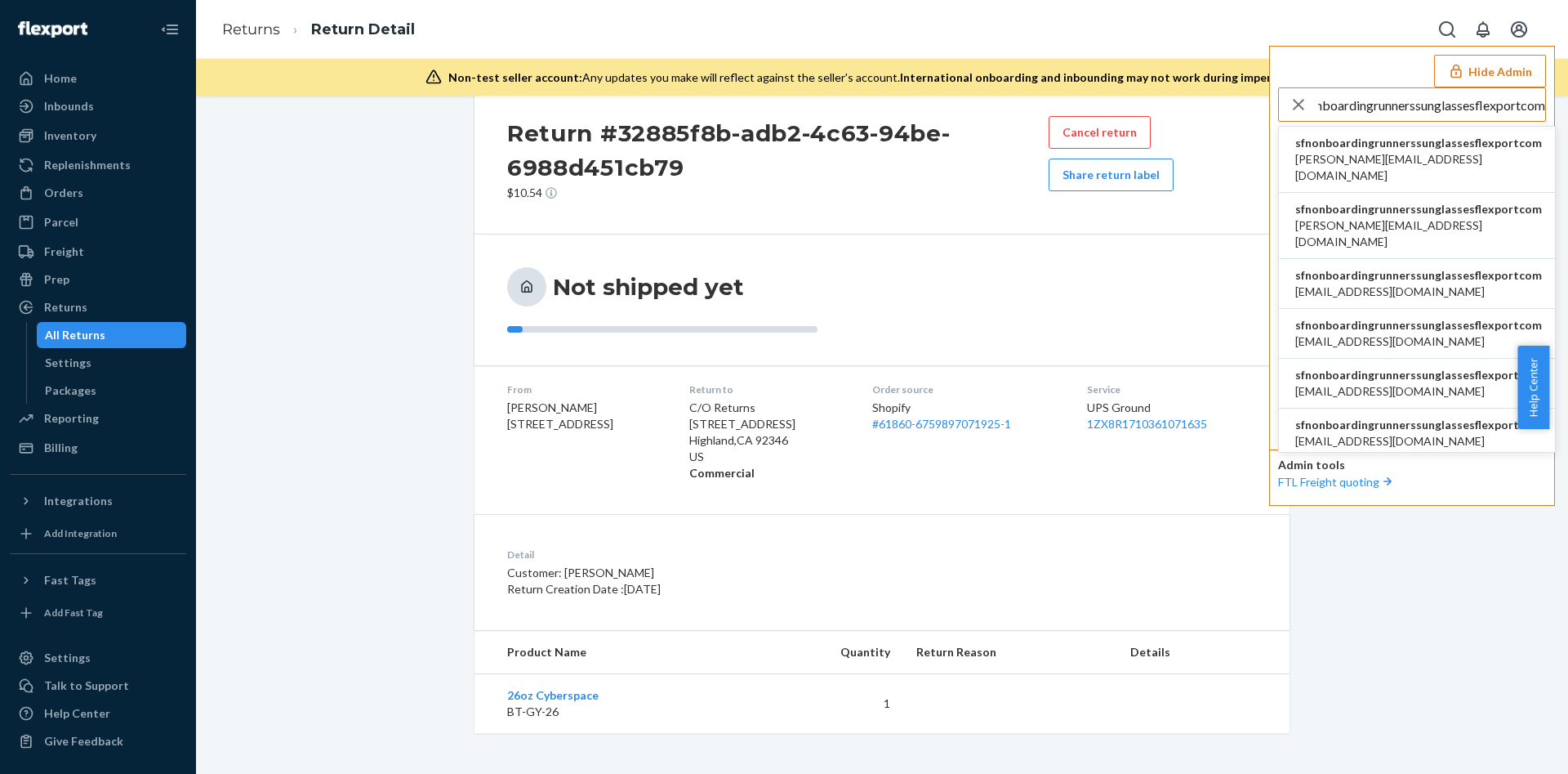
type input "sfnonboardingrunnerssunglassesflexportcom"
click at [1440, 267] on span "sfnonboardingrunnerssunglassesflexportcom" at bounding box center [1419, 275] width 246 height 16
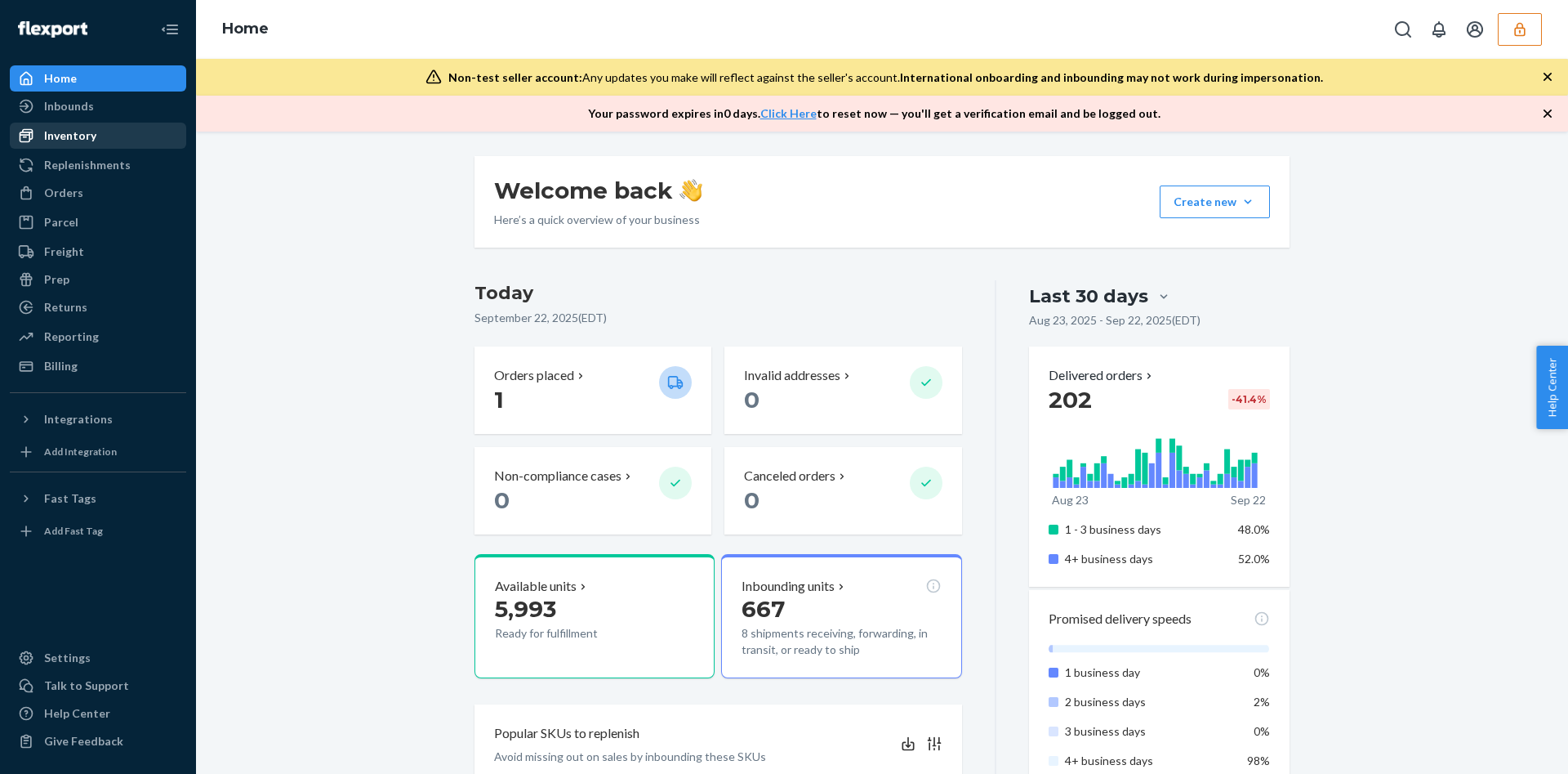
click at [98, 136] on div "Inventory" at bounding box center [98, 135] width 173 height 23
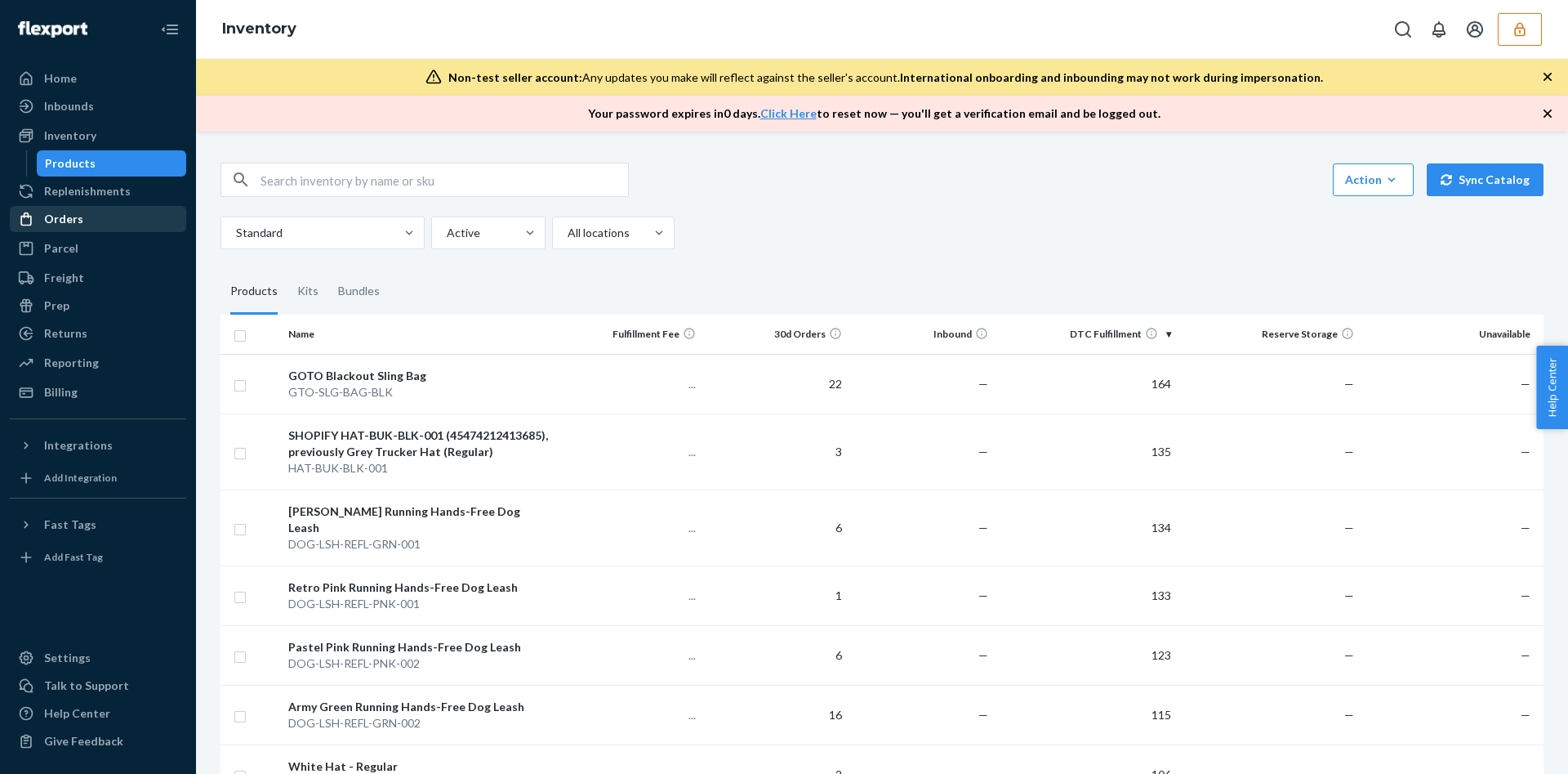
click at [146, 212] on div "Orders" at bounding box center [98, 218] width 173 height 23
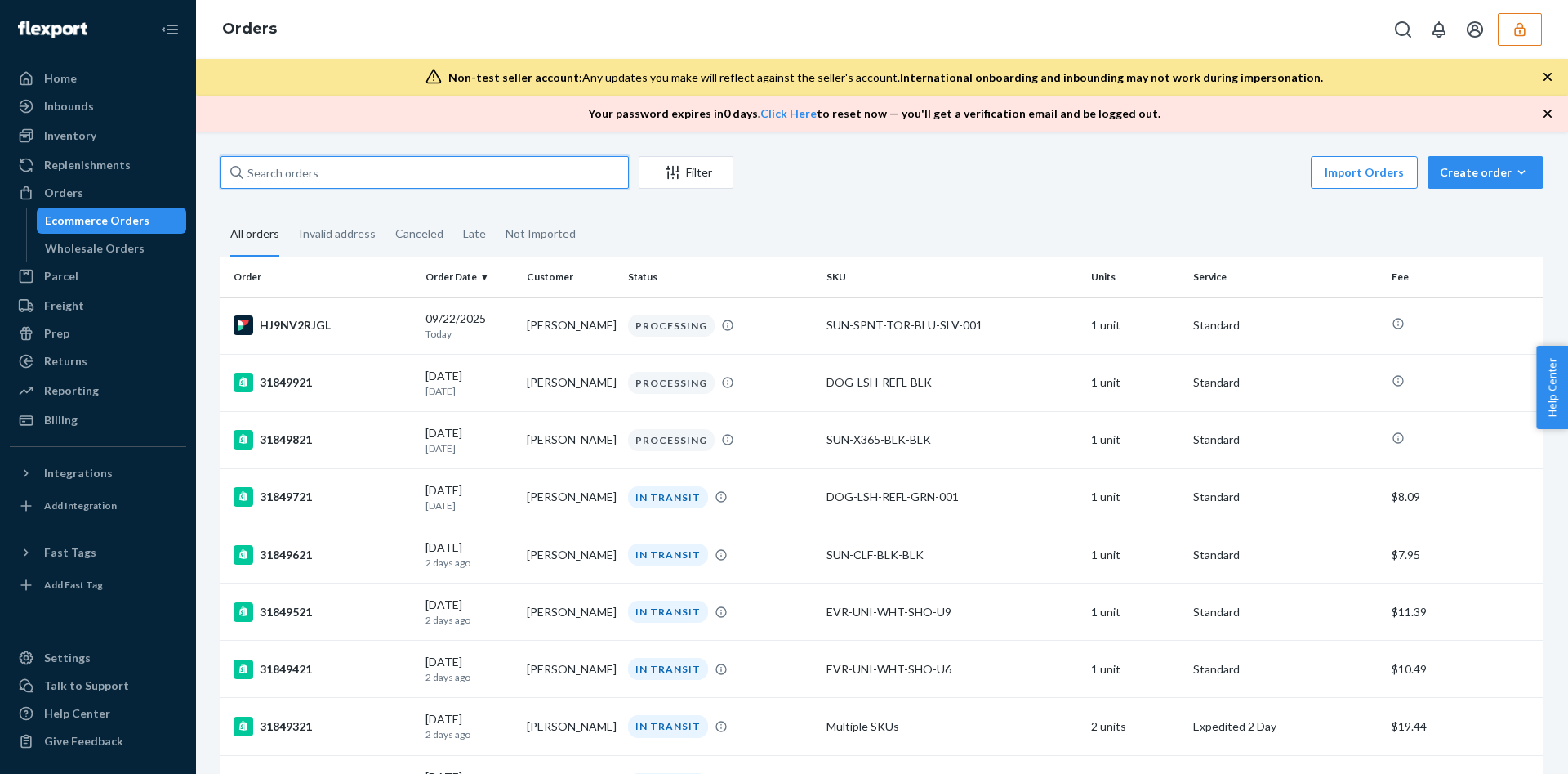
drag, startPoint x: 312, startPoint y: 178, endPoint x: 311, endPoint y: 168, distance: 10.0
click at [311, 168] on input "text" at bounding box center [425, 172] width 408 height 33
paste input "31841821"
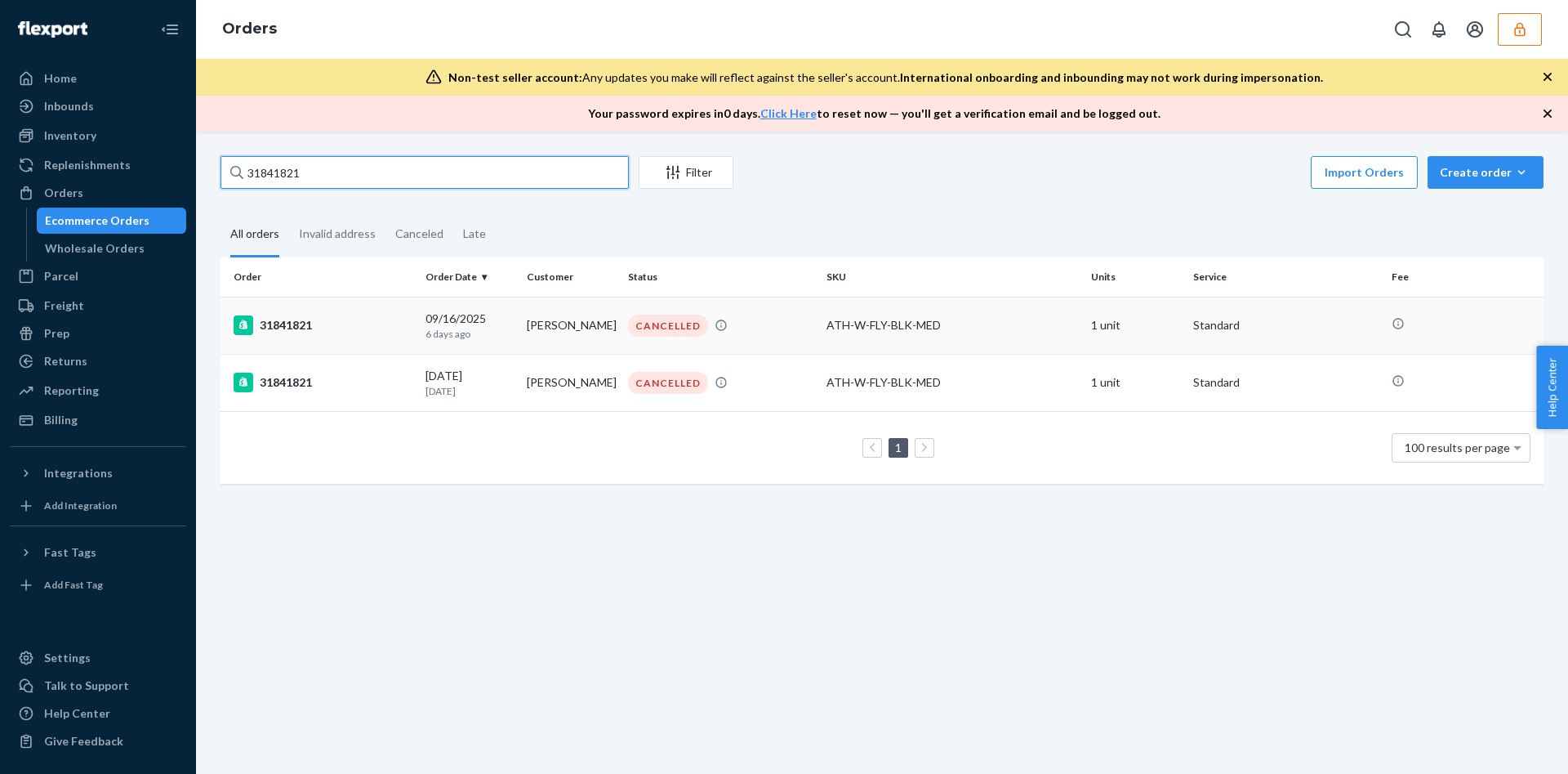
type input "31841821"
click at [568, 326] on td "[PERSON_NAME]" at bounding box center [571, 324] width 101 height 57
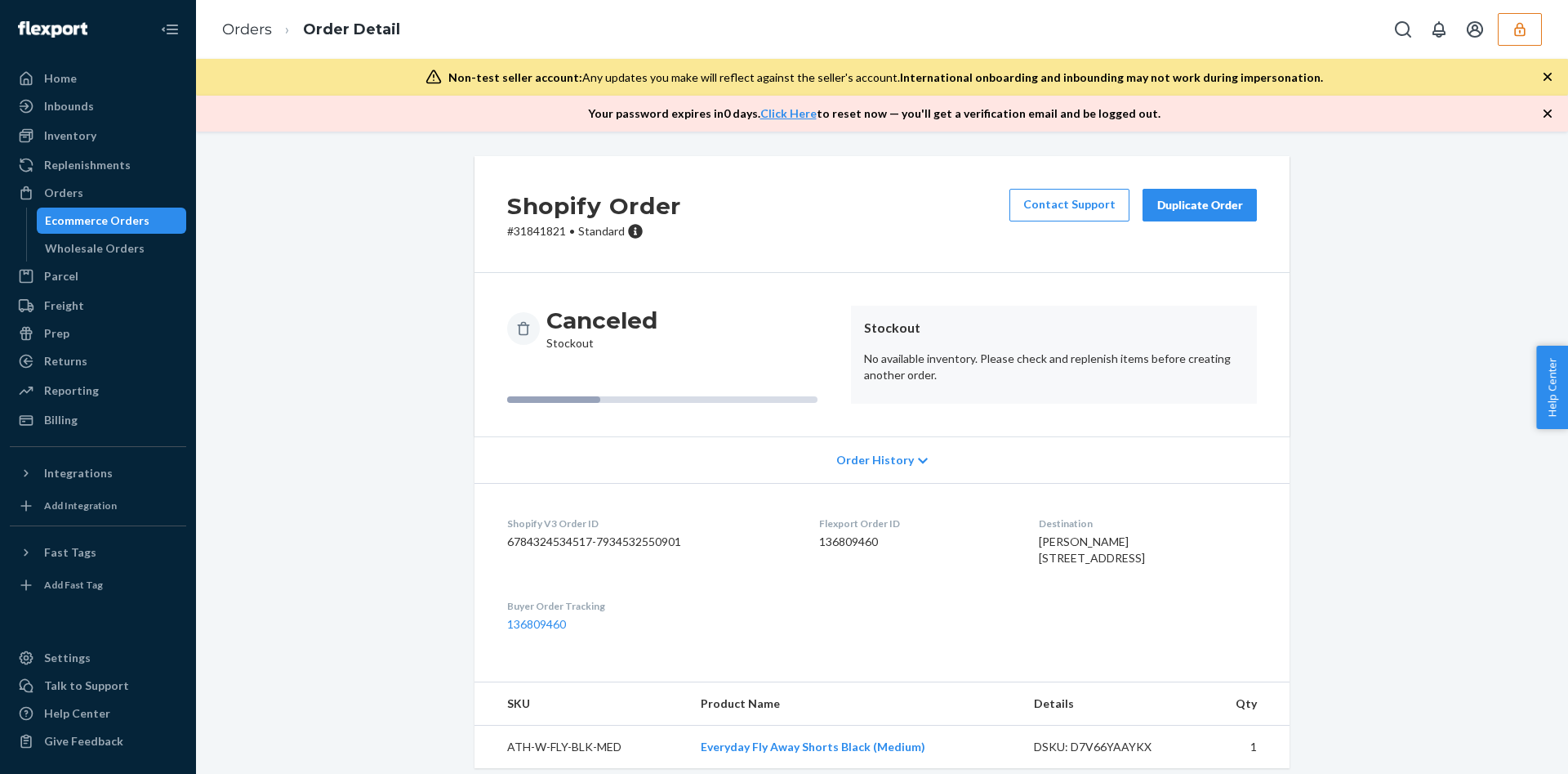
scroll to position [46, 0]
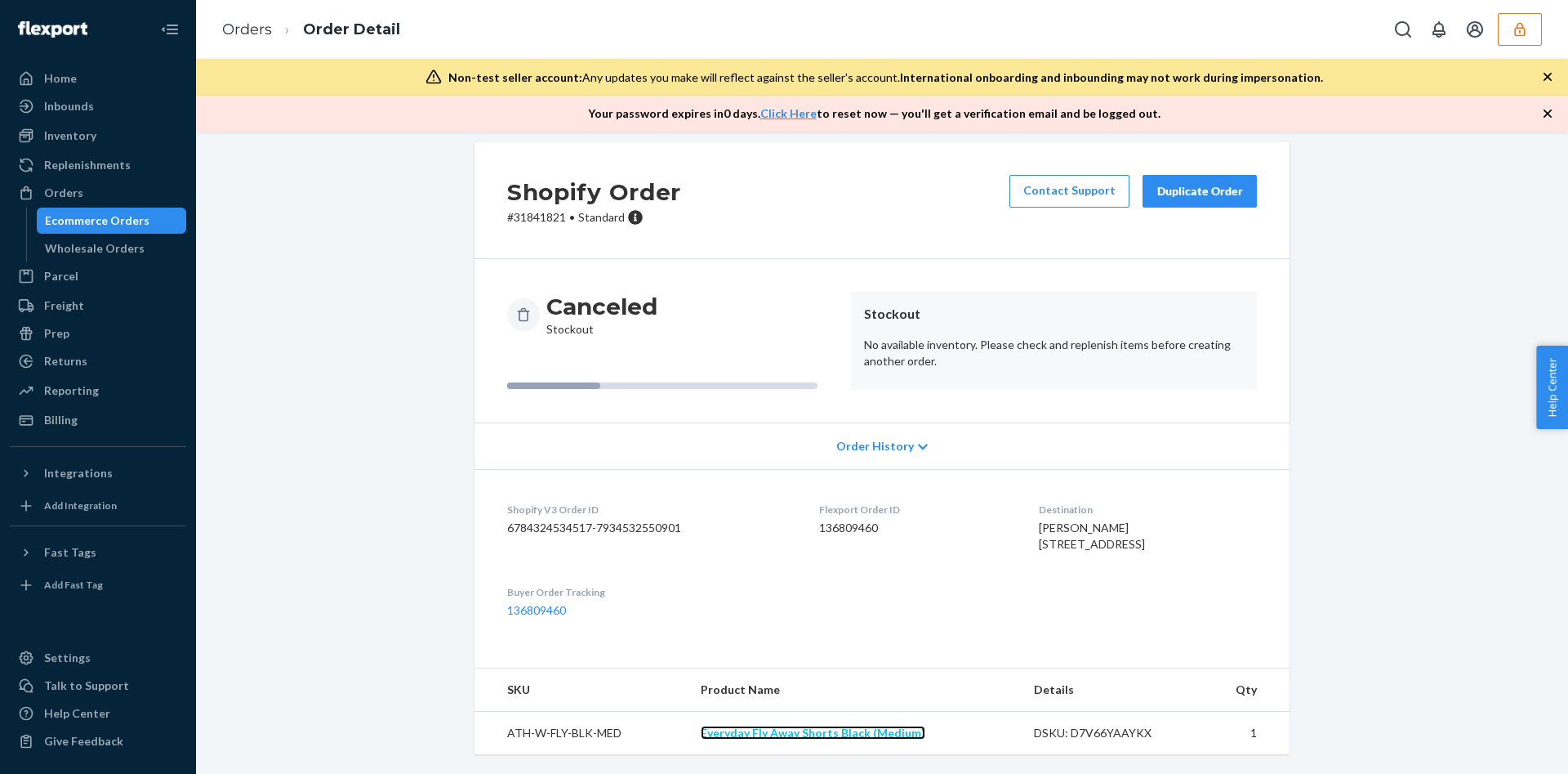
click at [858, 735] on link "Everyday Fly Away Shorts Black (Medium)" at bounding box center [813, 732] width 224 height 14
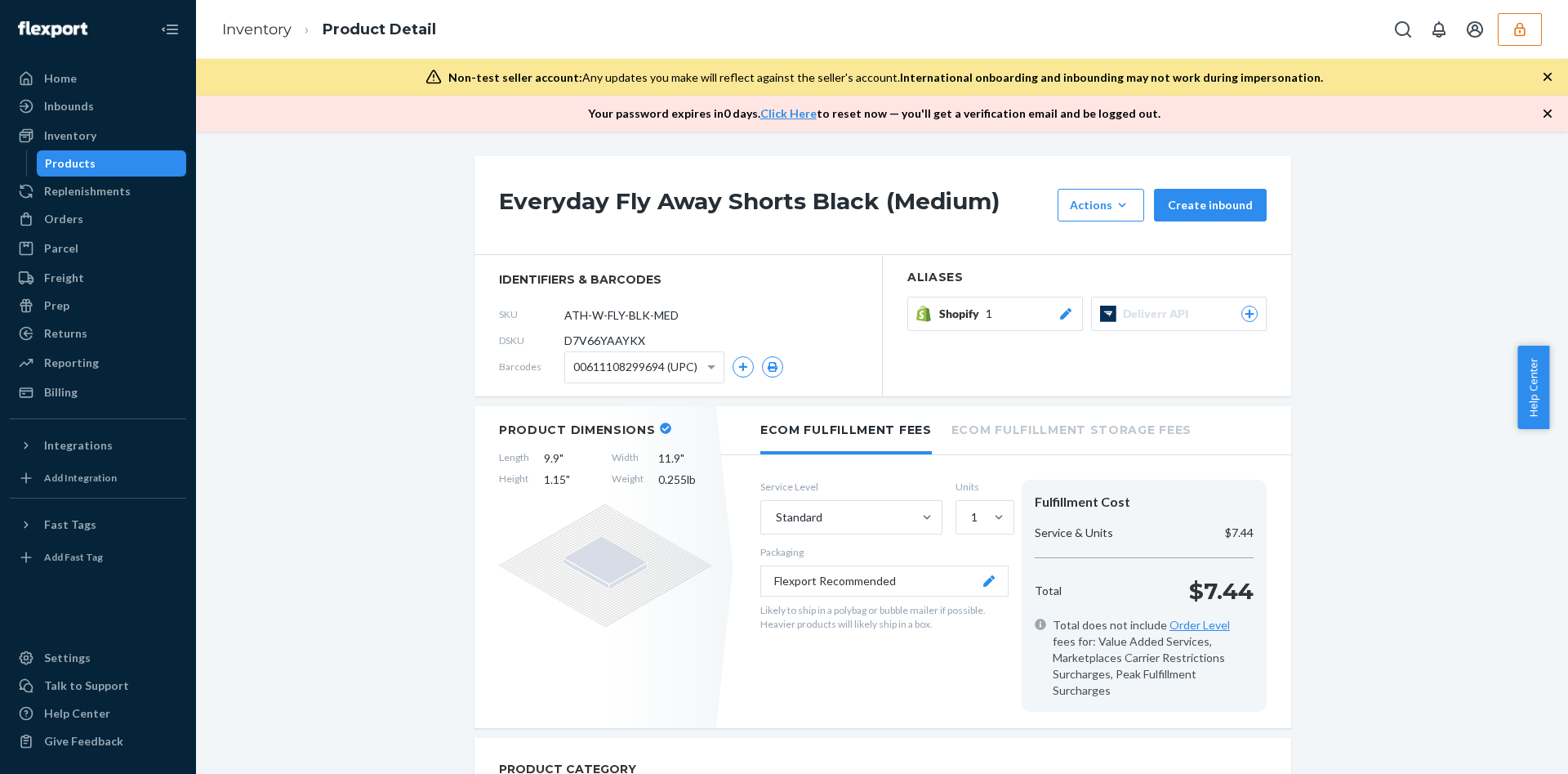
click at [564, 336] on span "D7V66YAAYKX" at bounding box center [604, 340] width 80 height 16
copy span "D7V66YAAYKX"
click at [87, 106] on div "Inbounds" at bounding box center [69, 106] width 50 height 16
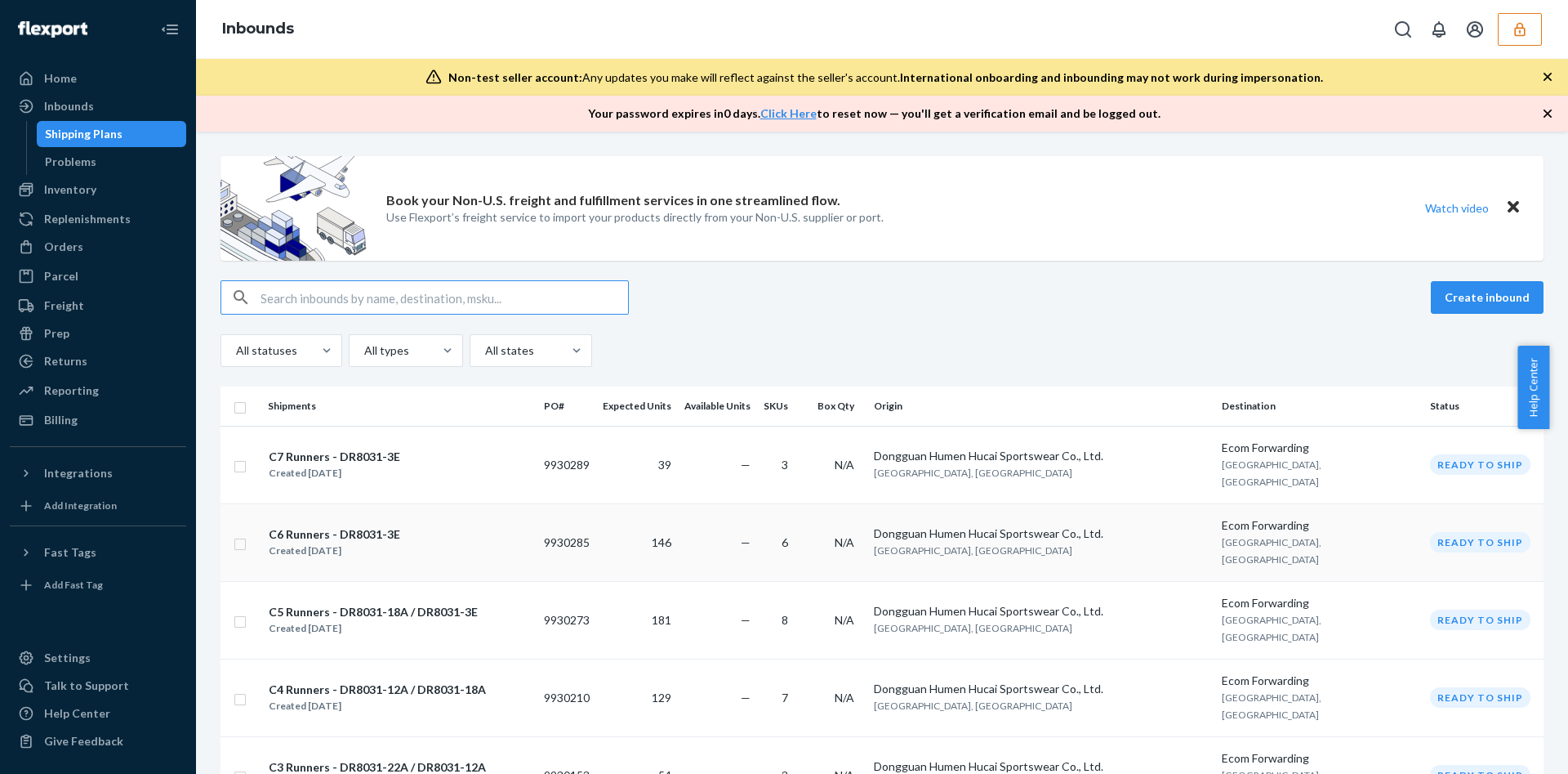
type input "D7V66YAAYKX"
click at [401, 503] on td "C6 Runners - DR8031-3E Created [DATE]" at bounding box center [399, 542] width 276 height 78
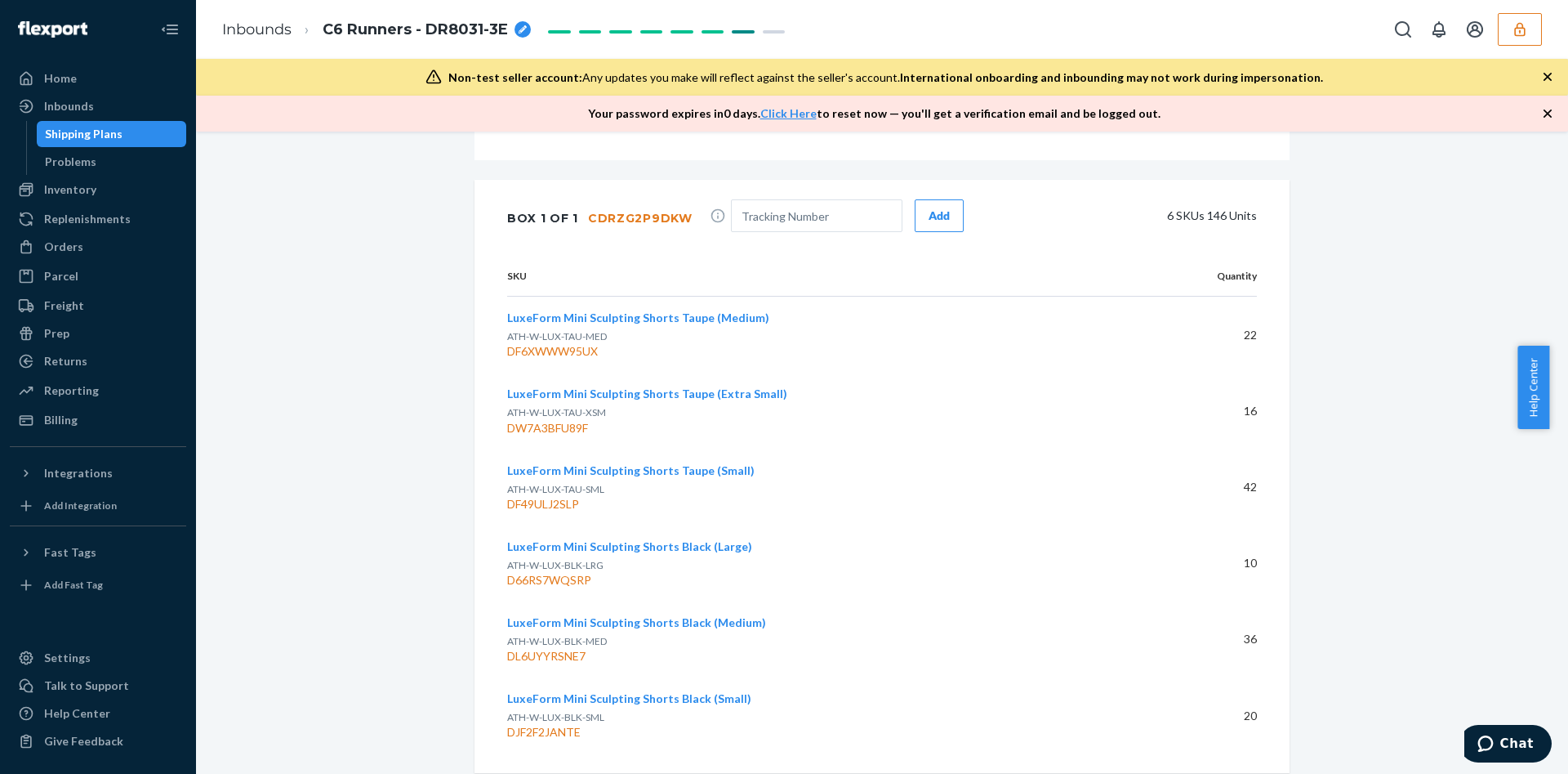
scroll to position [1164, 0]
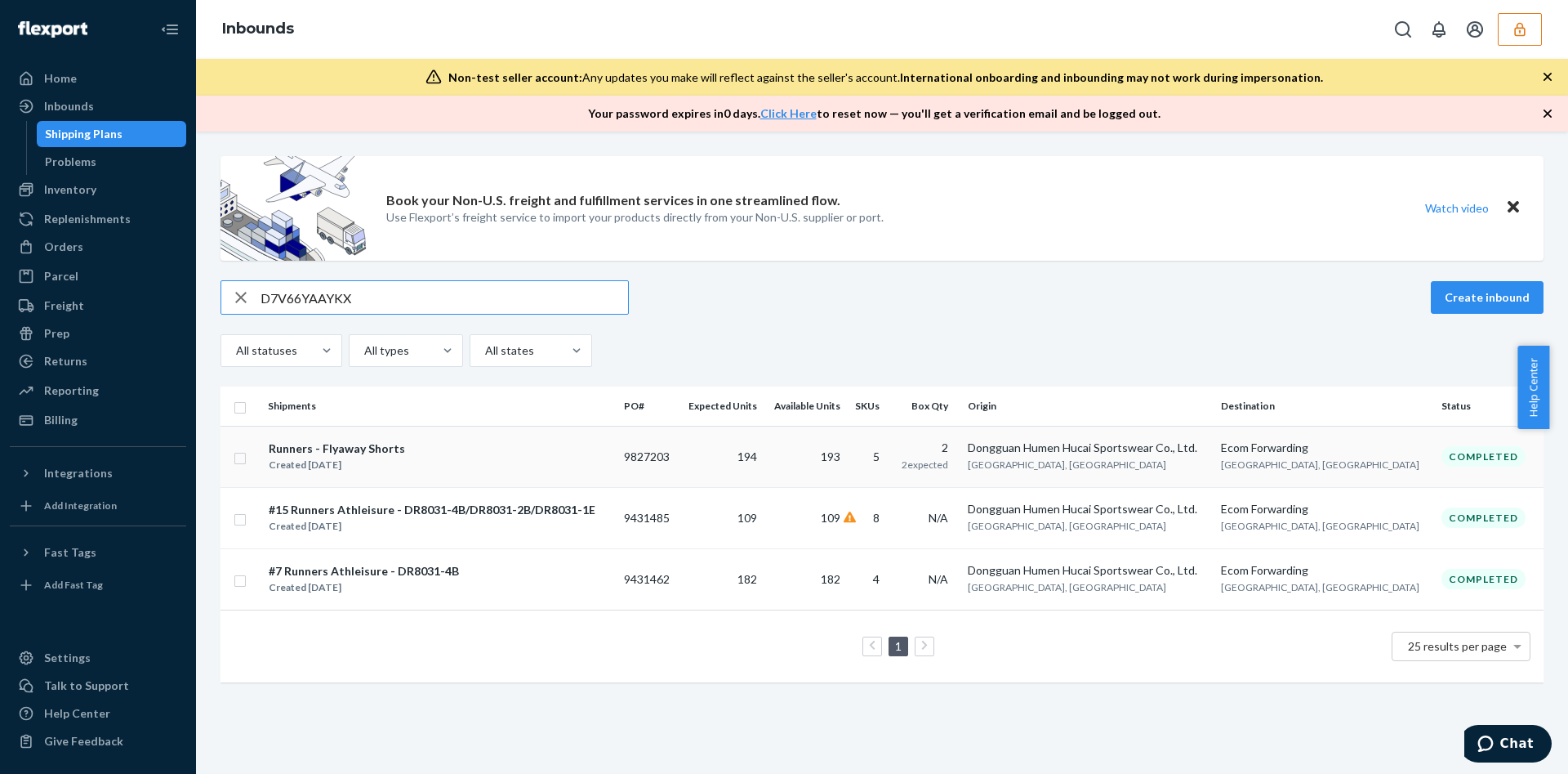
type input "D7V66YAAYKX"
click at [577, 444] on div "Runners - Flyaway Shorts Created [DATE]" at bounding box center [439, 456] width 343 height 34
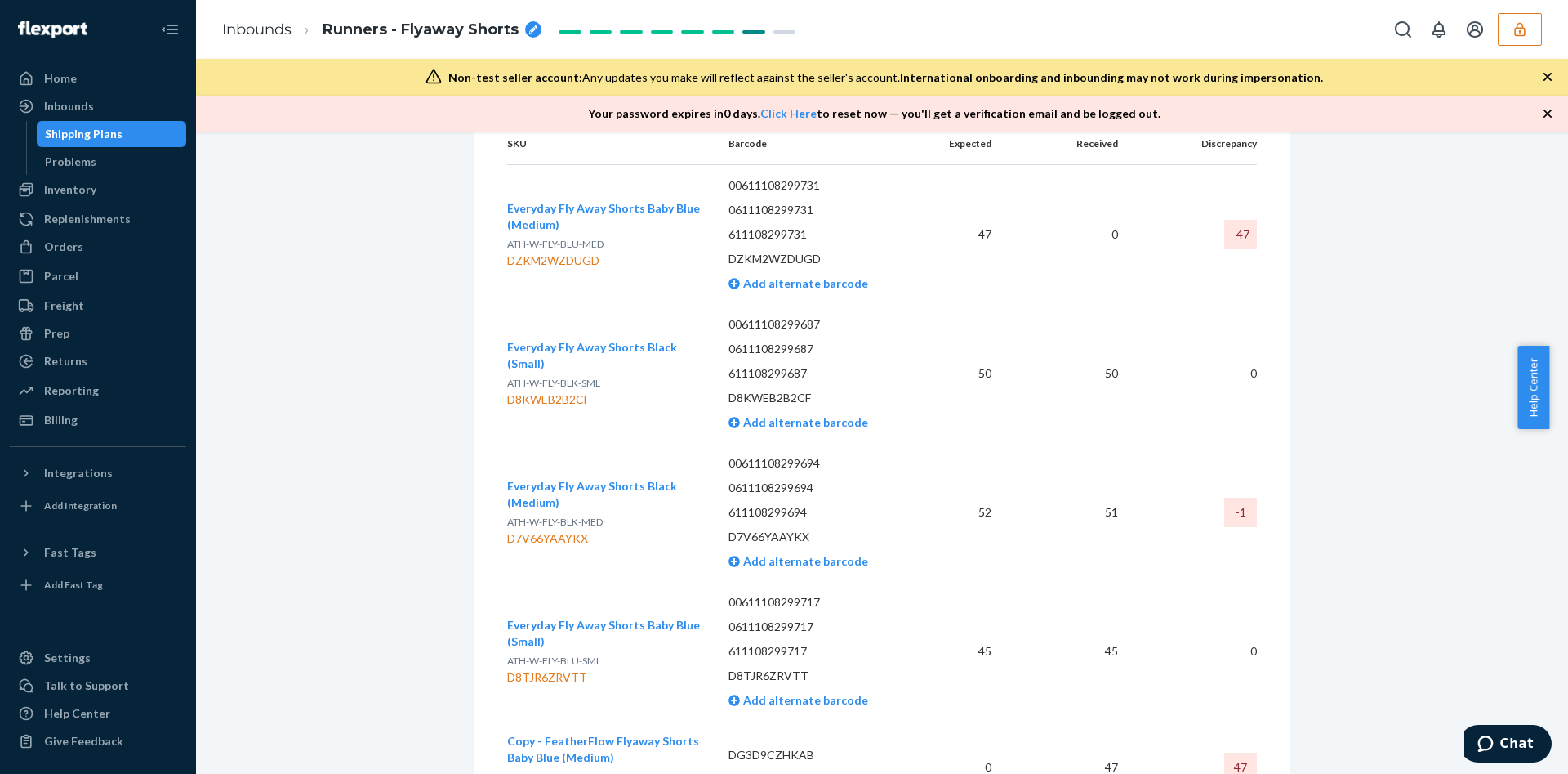
scroll to position [624, 0]
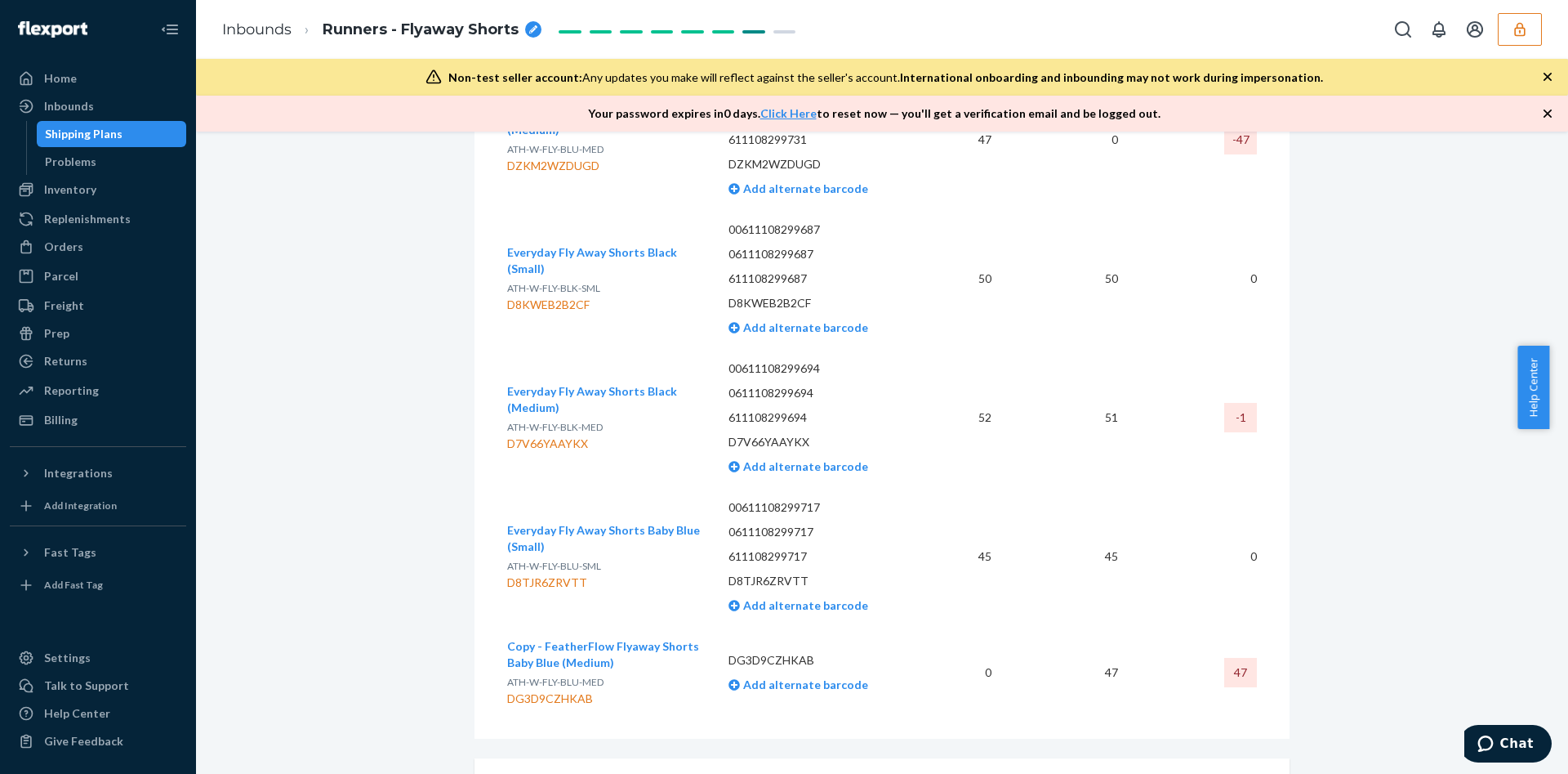
click at [579, 386] on span "Everyday Fly Away Shorts Black (Medium)" at bounding box center [592, 399] width 169 height 30
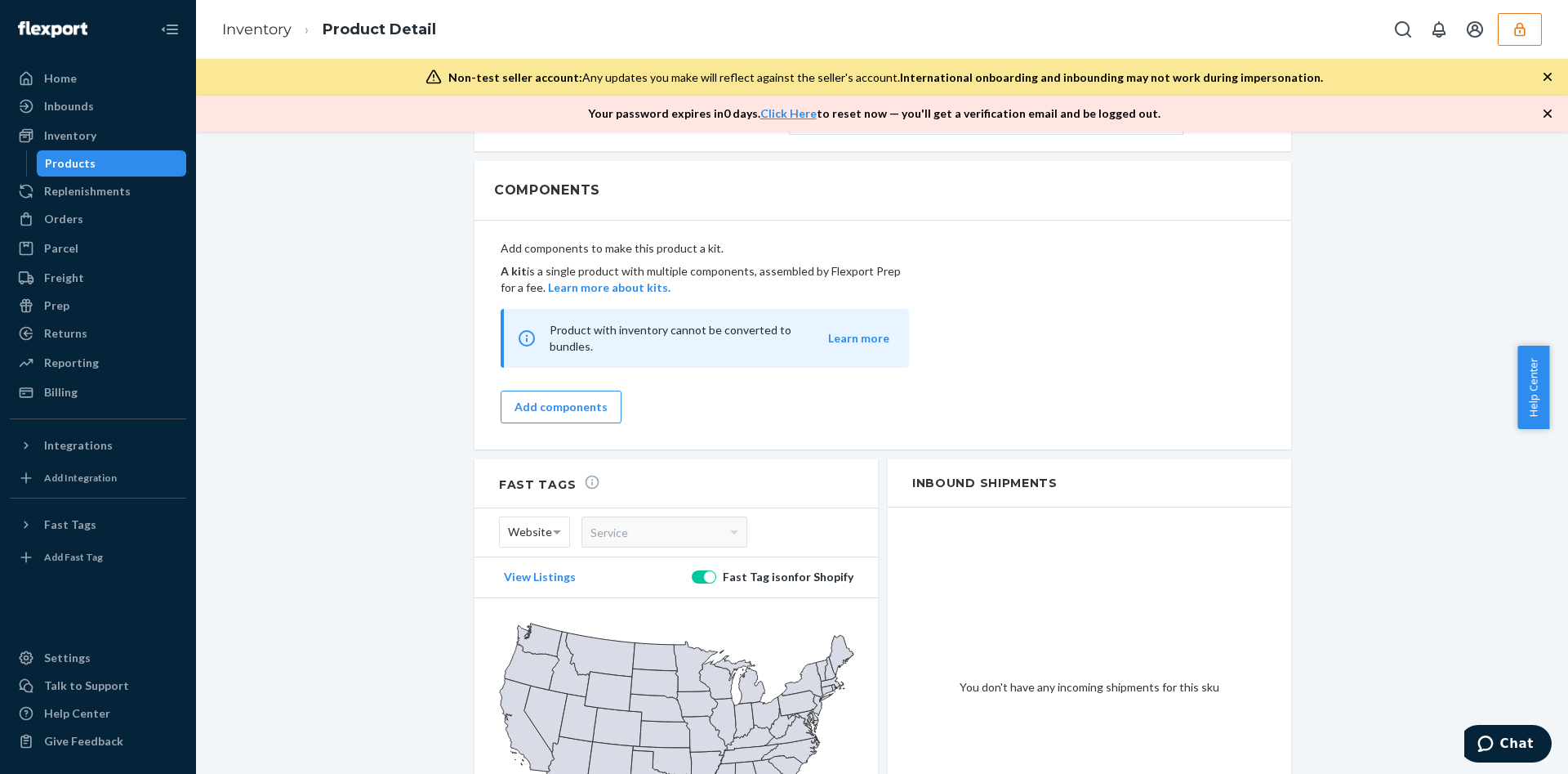
scroll to position [1088, 0]
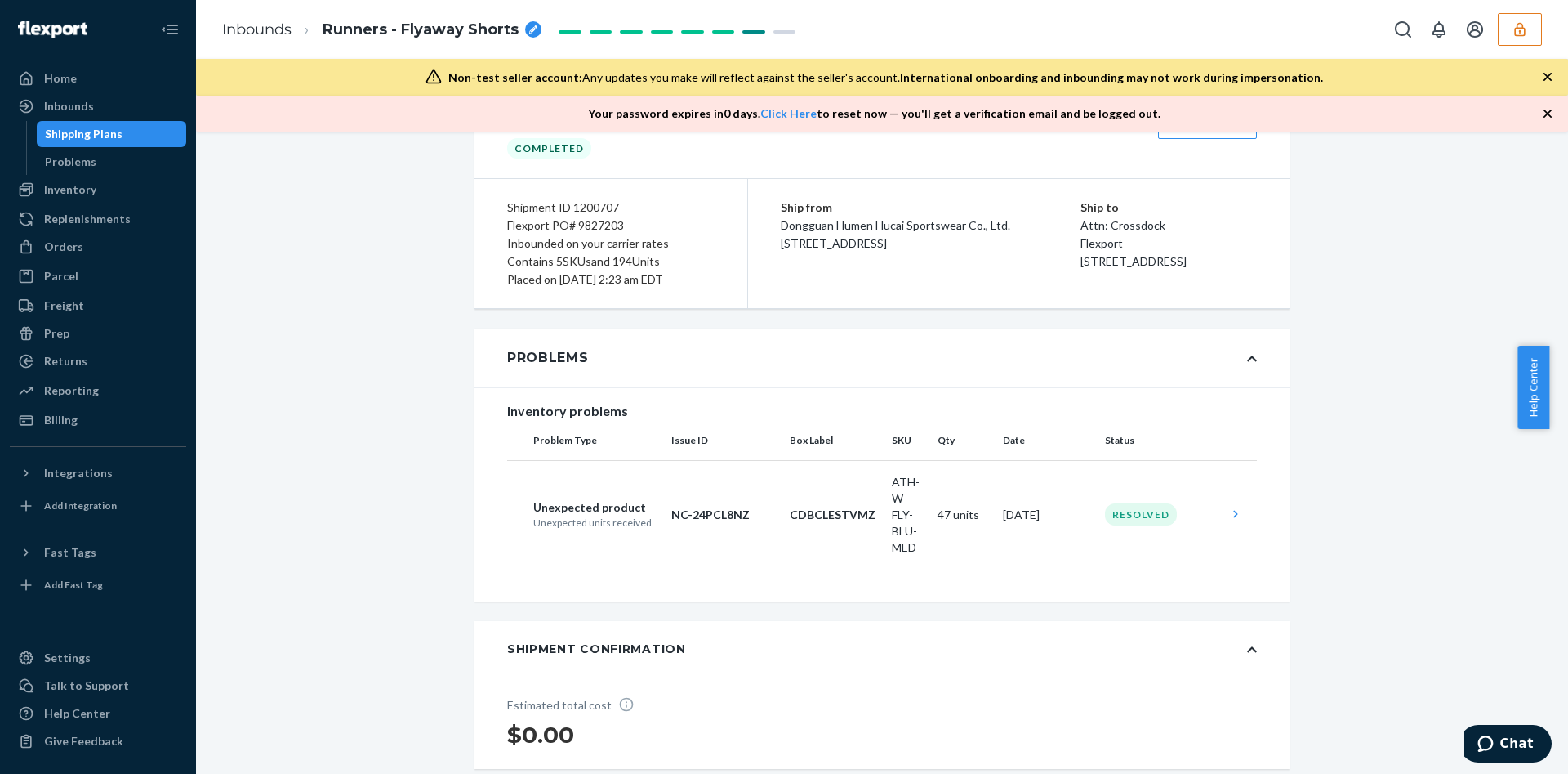
scroll to position [143, 0]
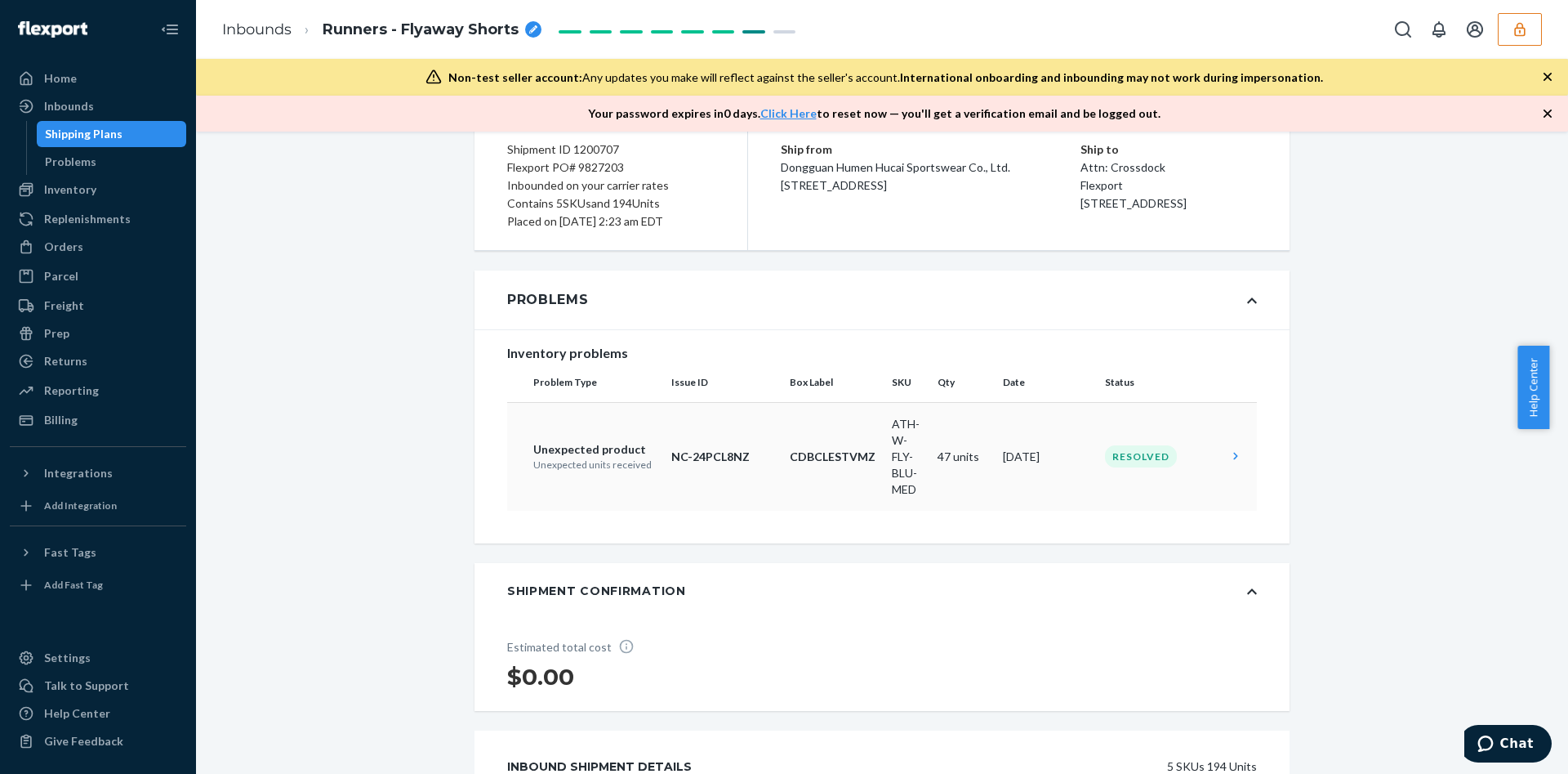
click at [1221, 442] on td at bounding box center [1239, 456] width 36 height 109
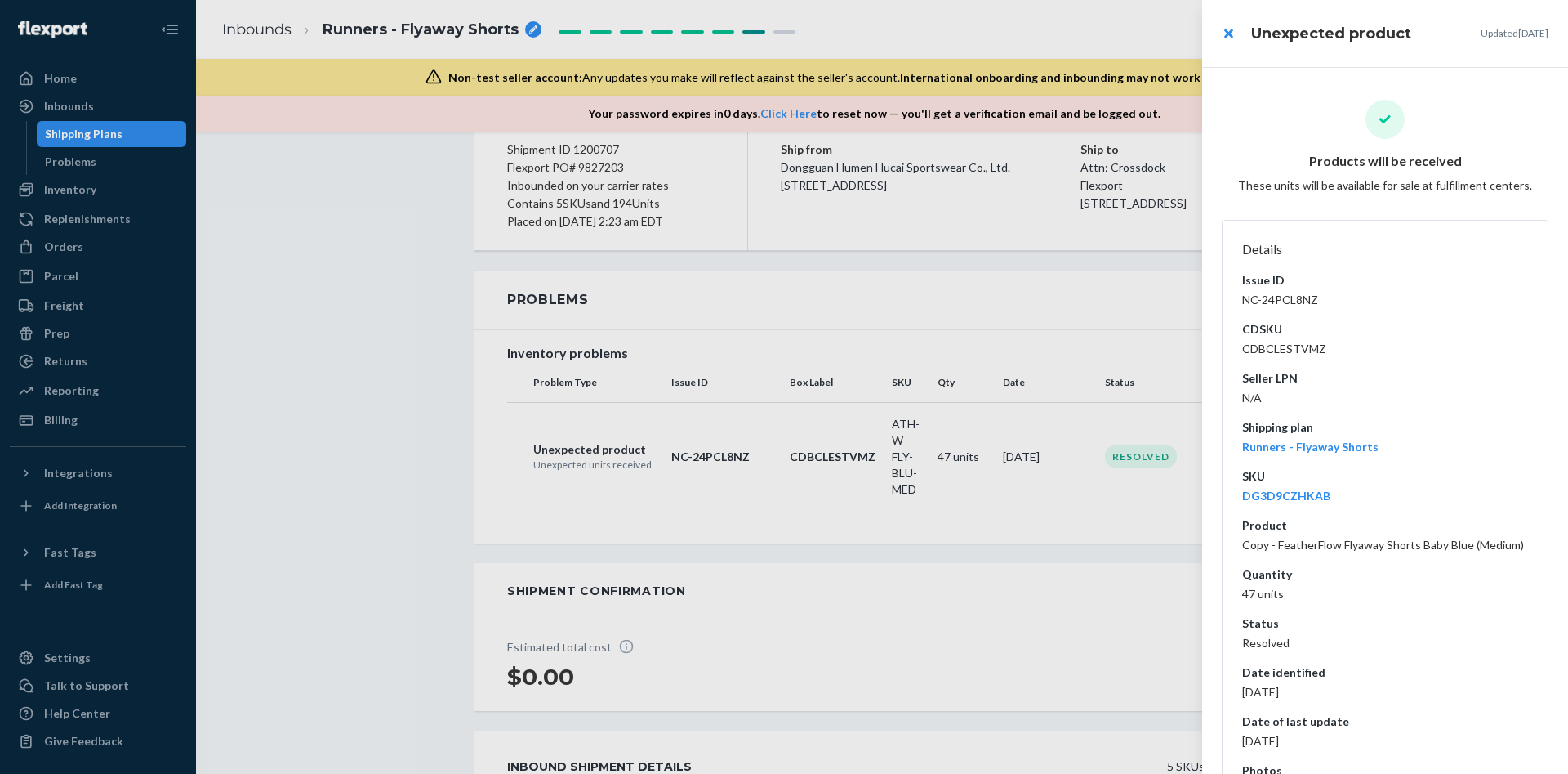
scroll to position [114, 0]
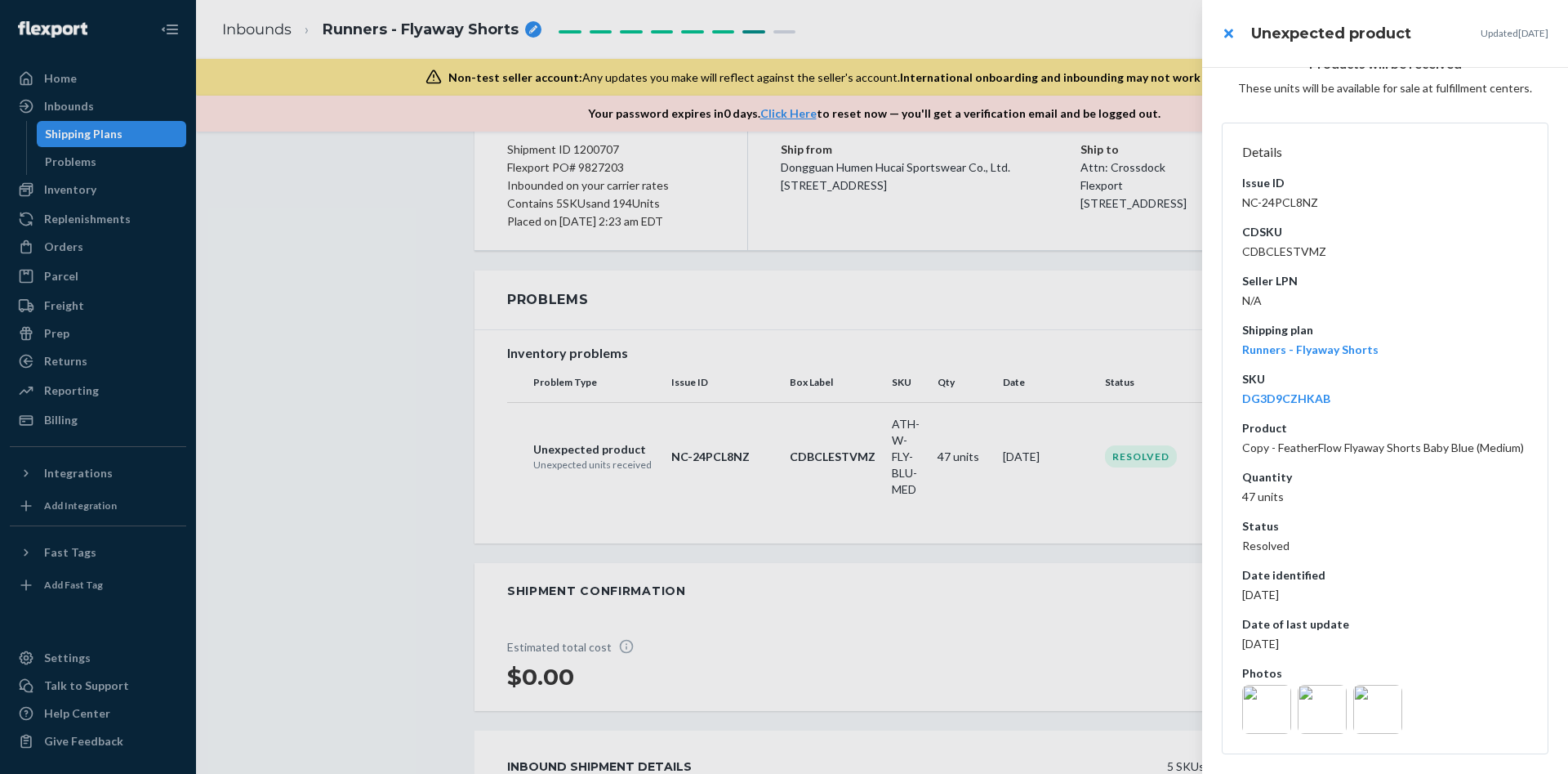
click at [734, 411] on div at bounding box center [784, 387] width 1568 height 774
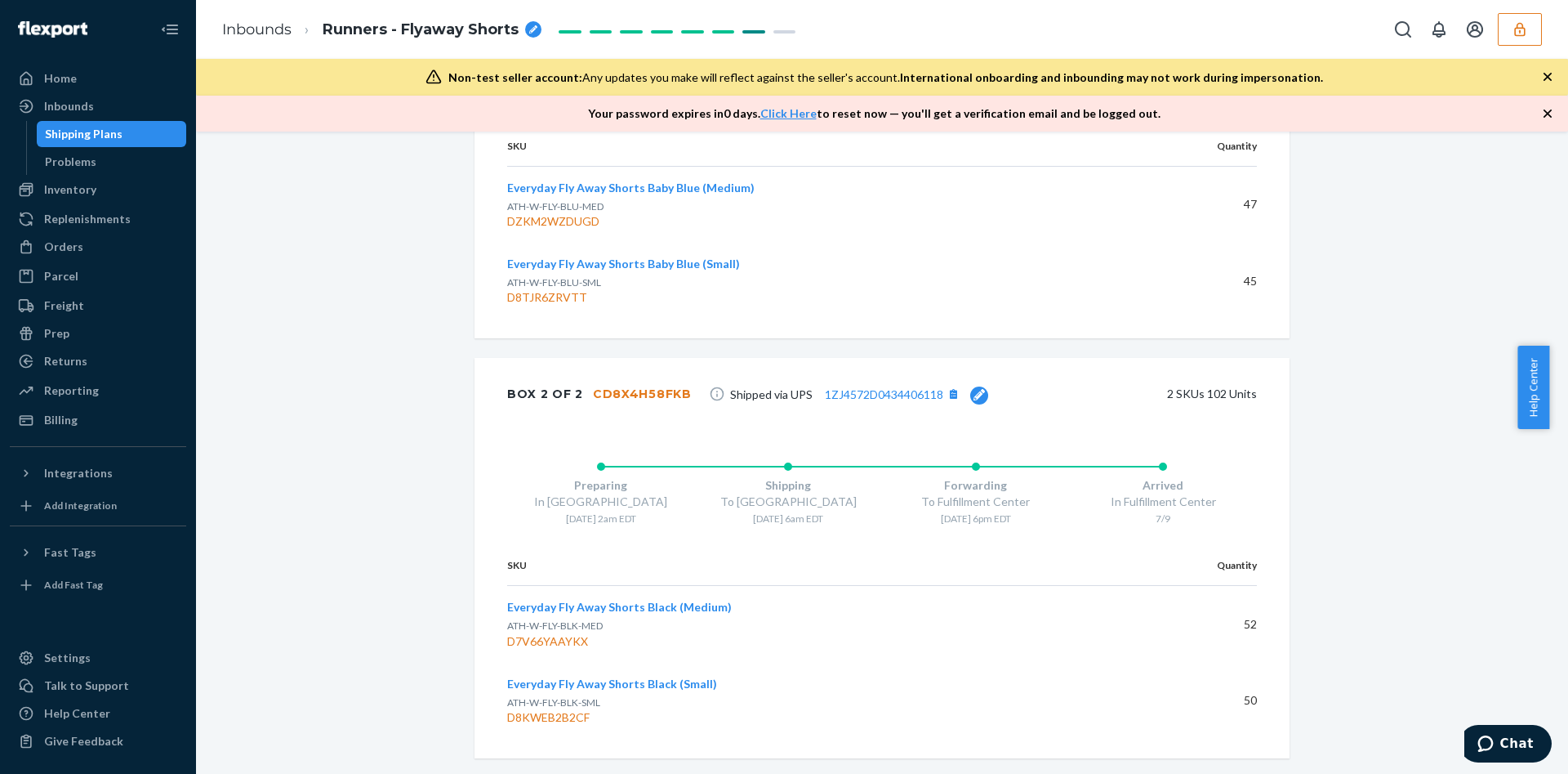
scroll to position [1614, 0]
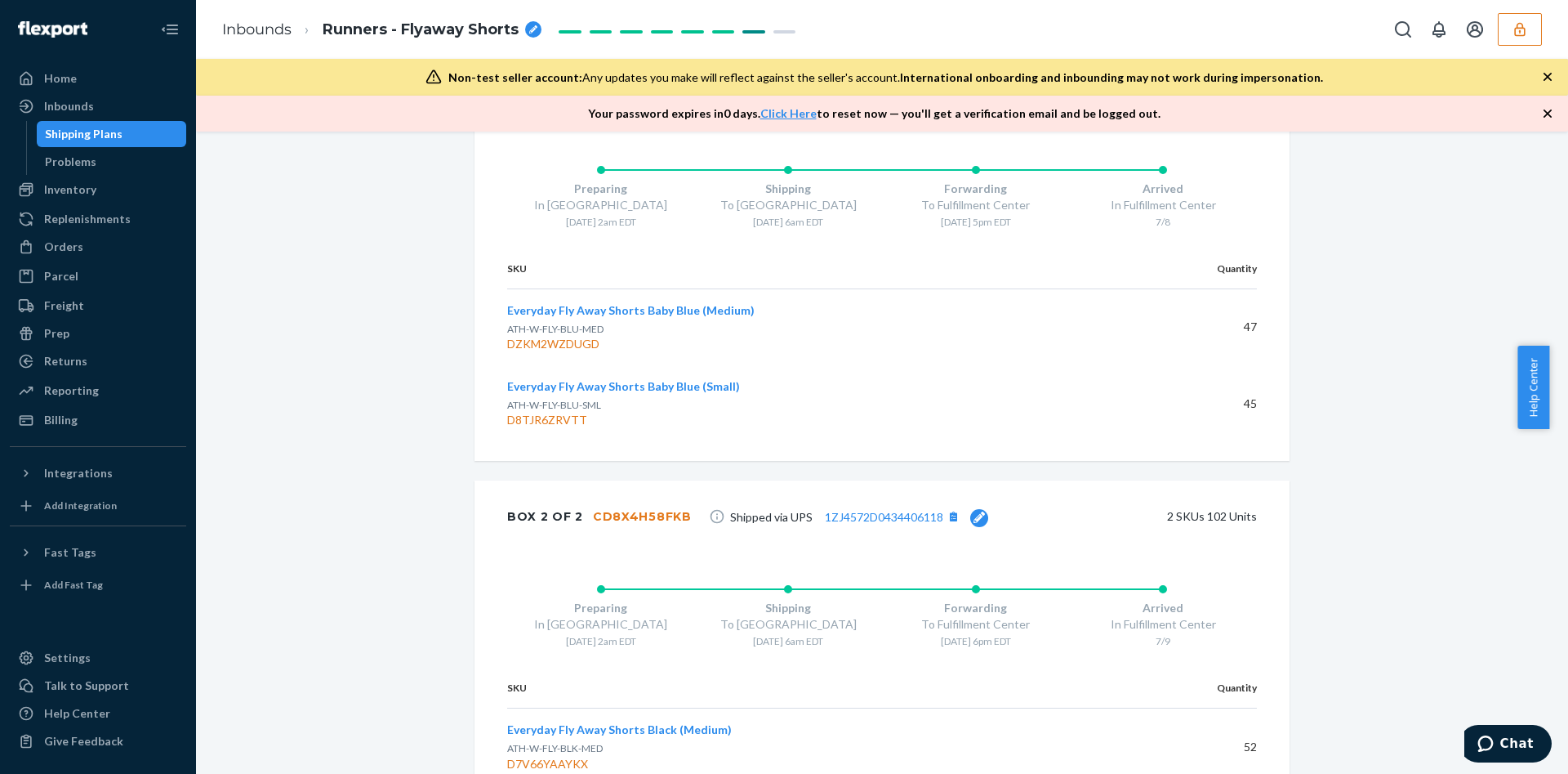
drag, startPoint x: 1365, startPoint y: 0, endPoint x: 392, endPoint y: 272, distance: 1010.3
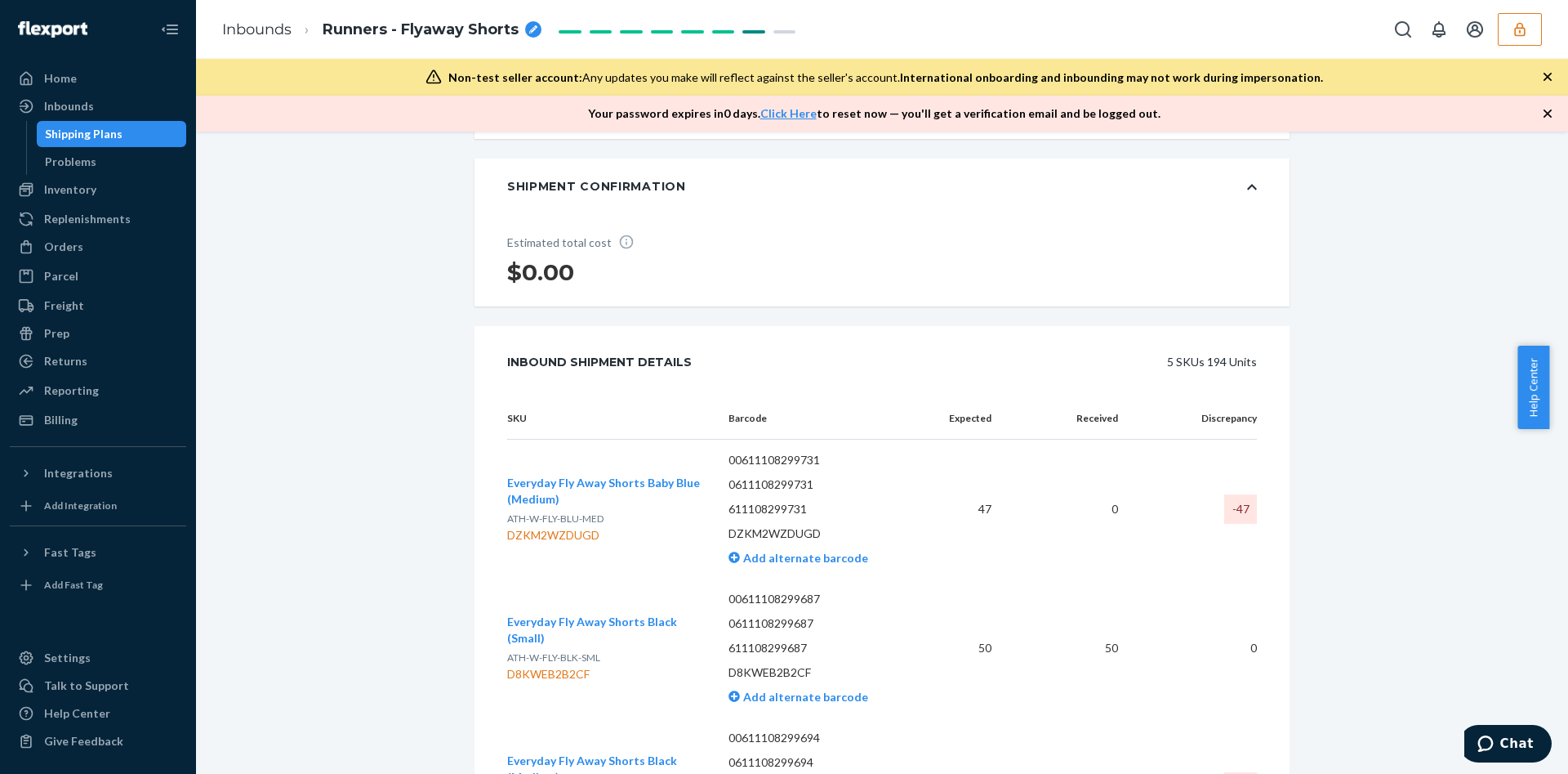
scroll to position [915, 0]
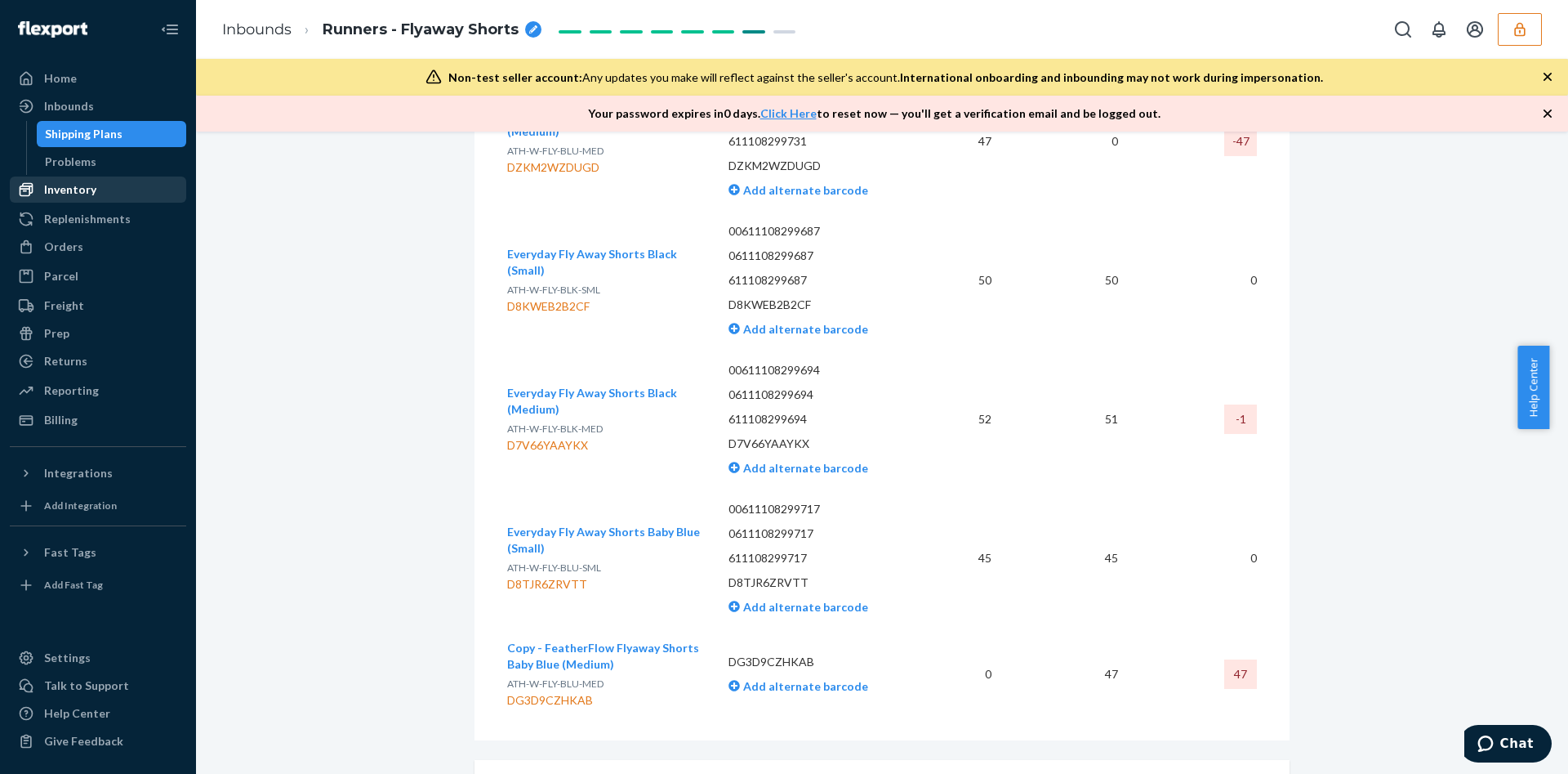
click at [131, 190] on div "Inventory" at bounding box center [98, 189] width 173 height 23
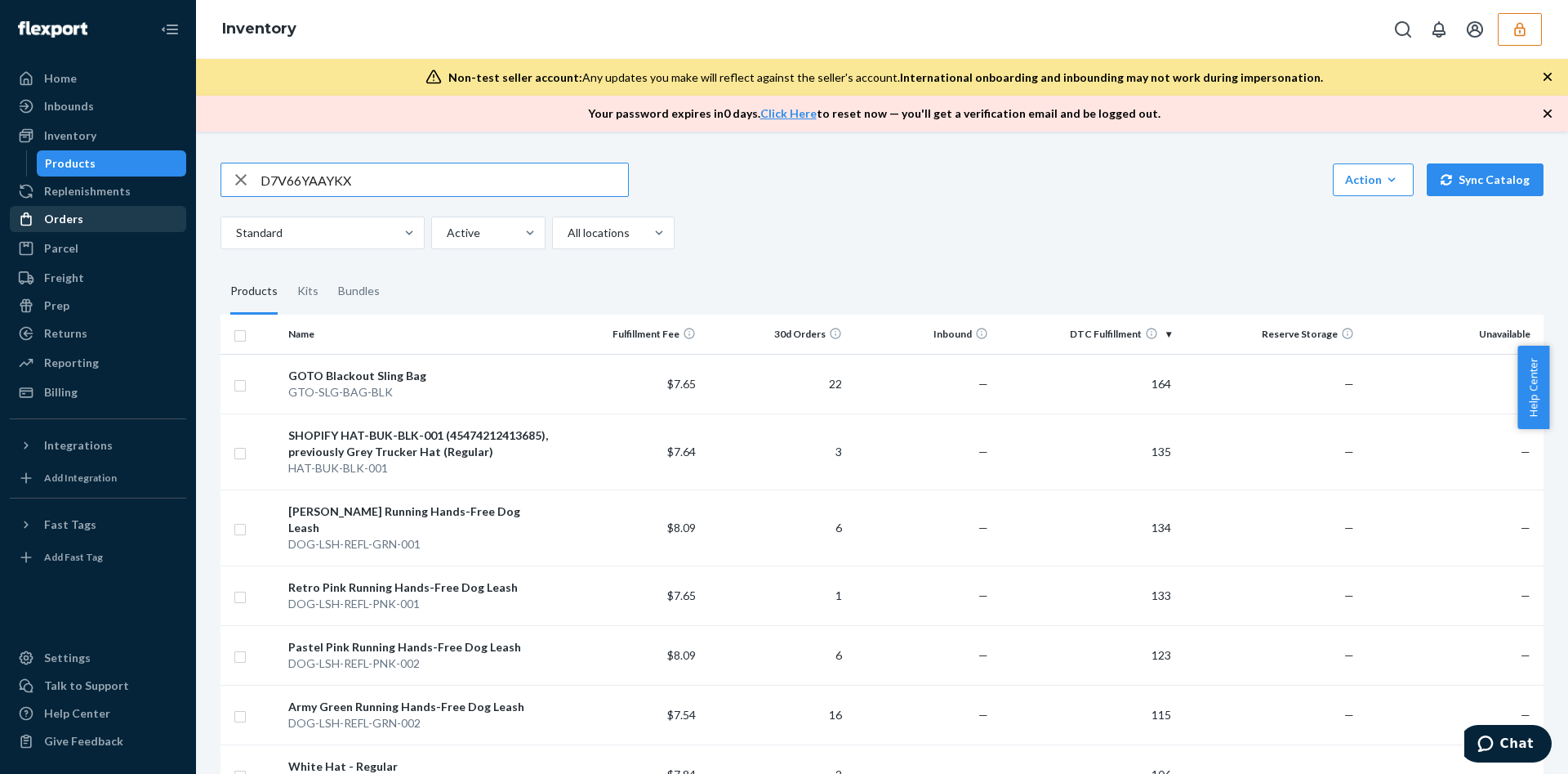
type input "D7V66YAAYKX"
click at [70, 215] on div "Orders" at bounding box center [64, 218] width 39 height 16
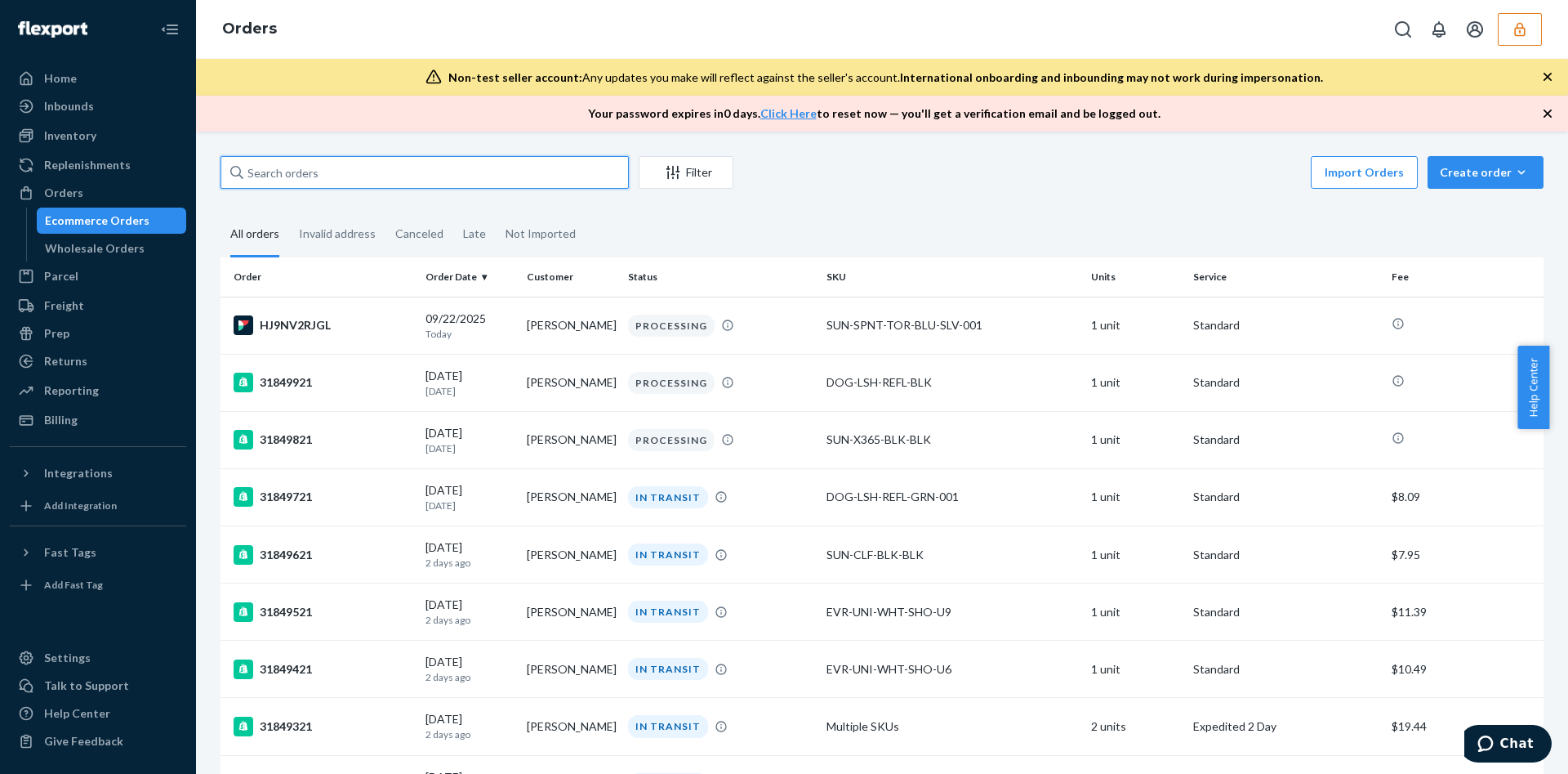
paste input "D7V66YAAYKX"
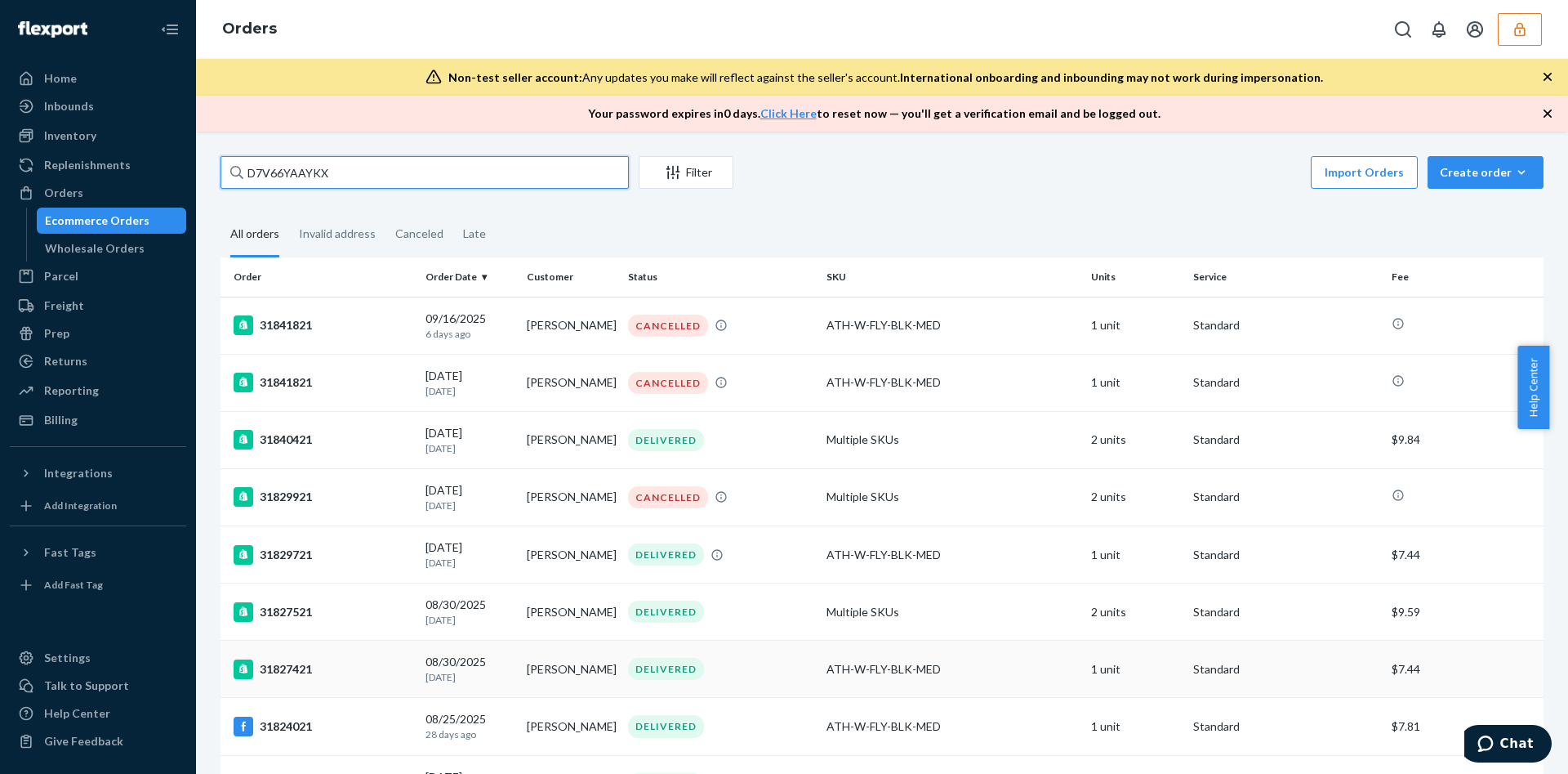
type input "D7V66YAAYKX"
click at [995, 688] on td "ATH-W-FLY-BLK-MED" at bounding box center [952, 669] width 264 height 57
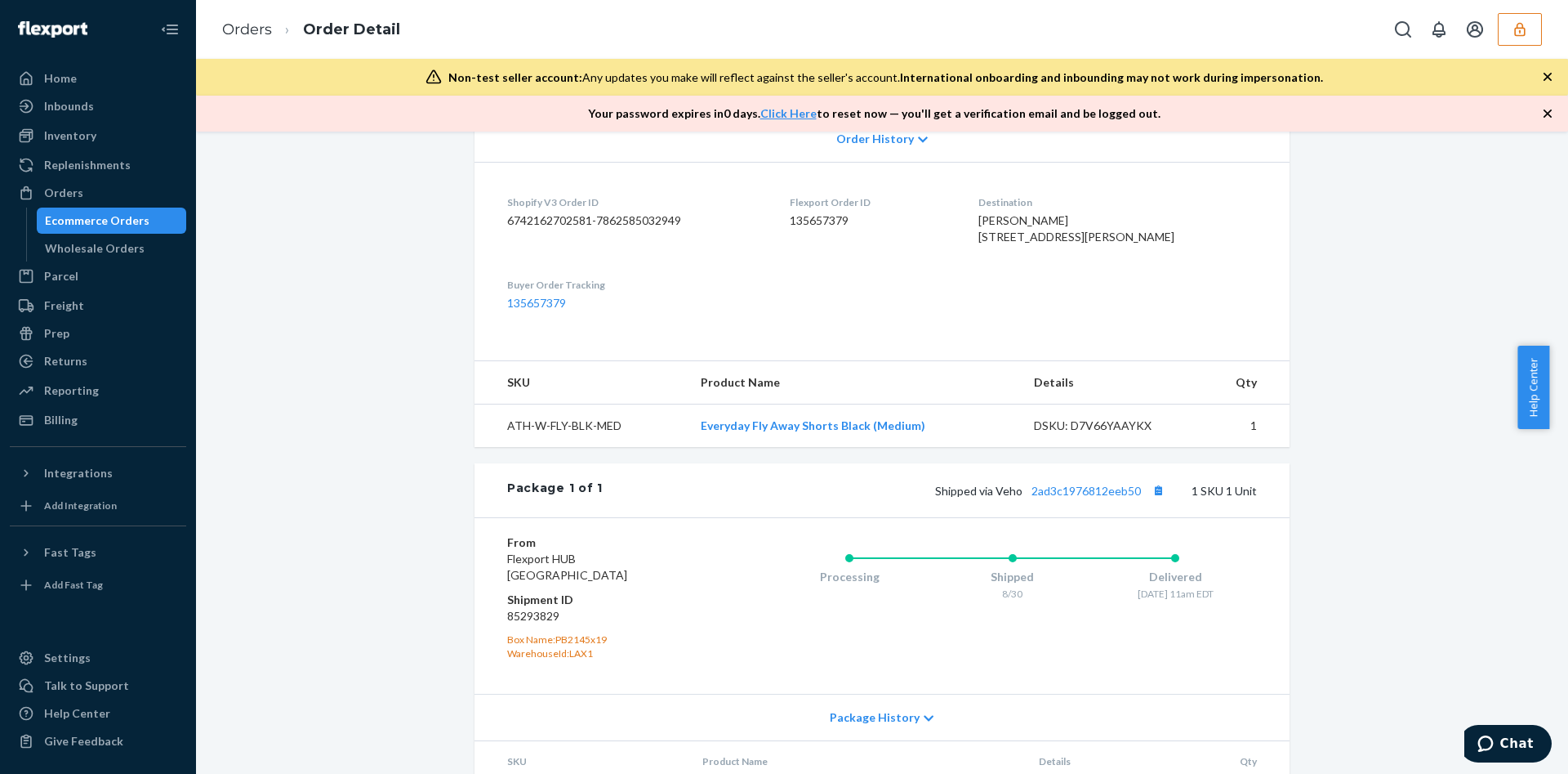
scroll to position [471, 0]
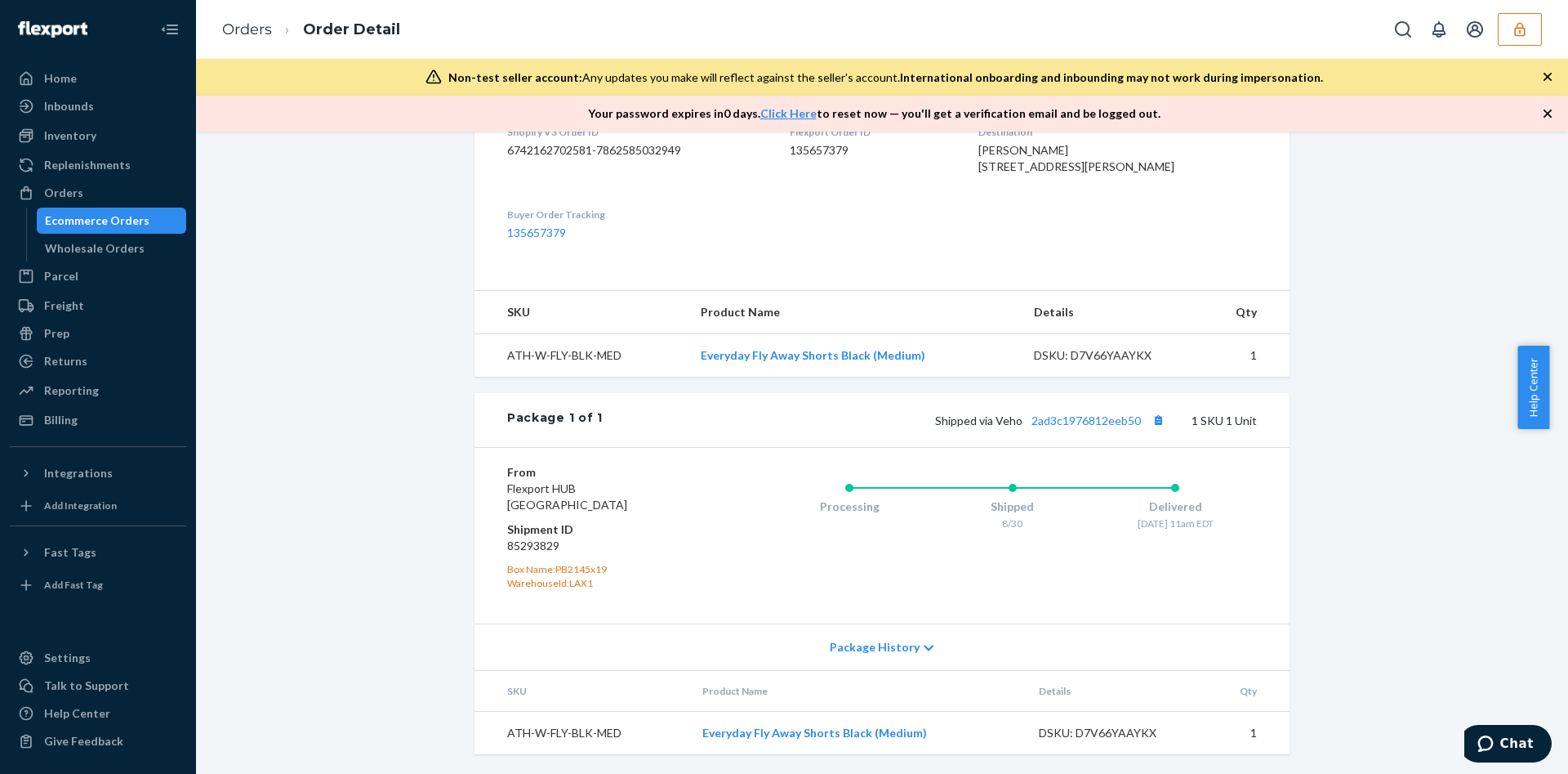
drag, startPoint x: 80, startPoint y: 105, endPoint x: 199, endPoint y: 147, distance: 126.2
click at [81, 105] on div "Inbounds" at bounding box center [69, 106] width 50 height 16
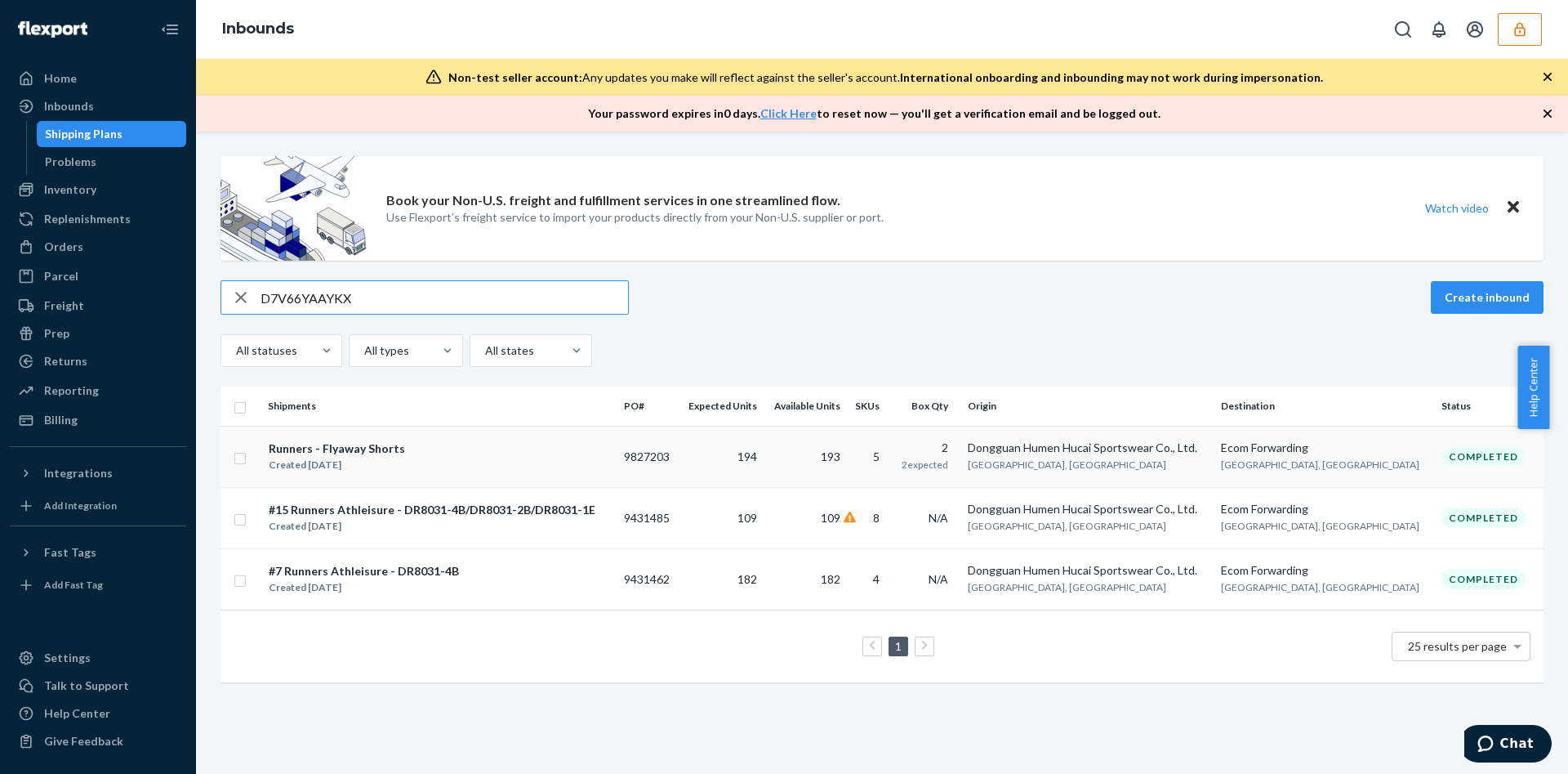
type input "D7V66YAAYKX"
click at [893, 456] on td "5" at bounding box center [870, 456] width 45 height 62
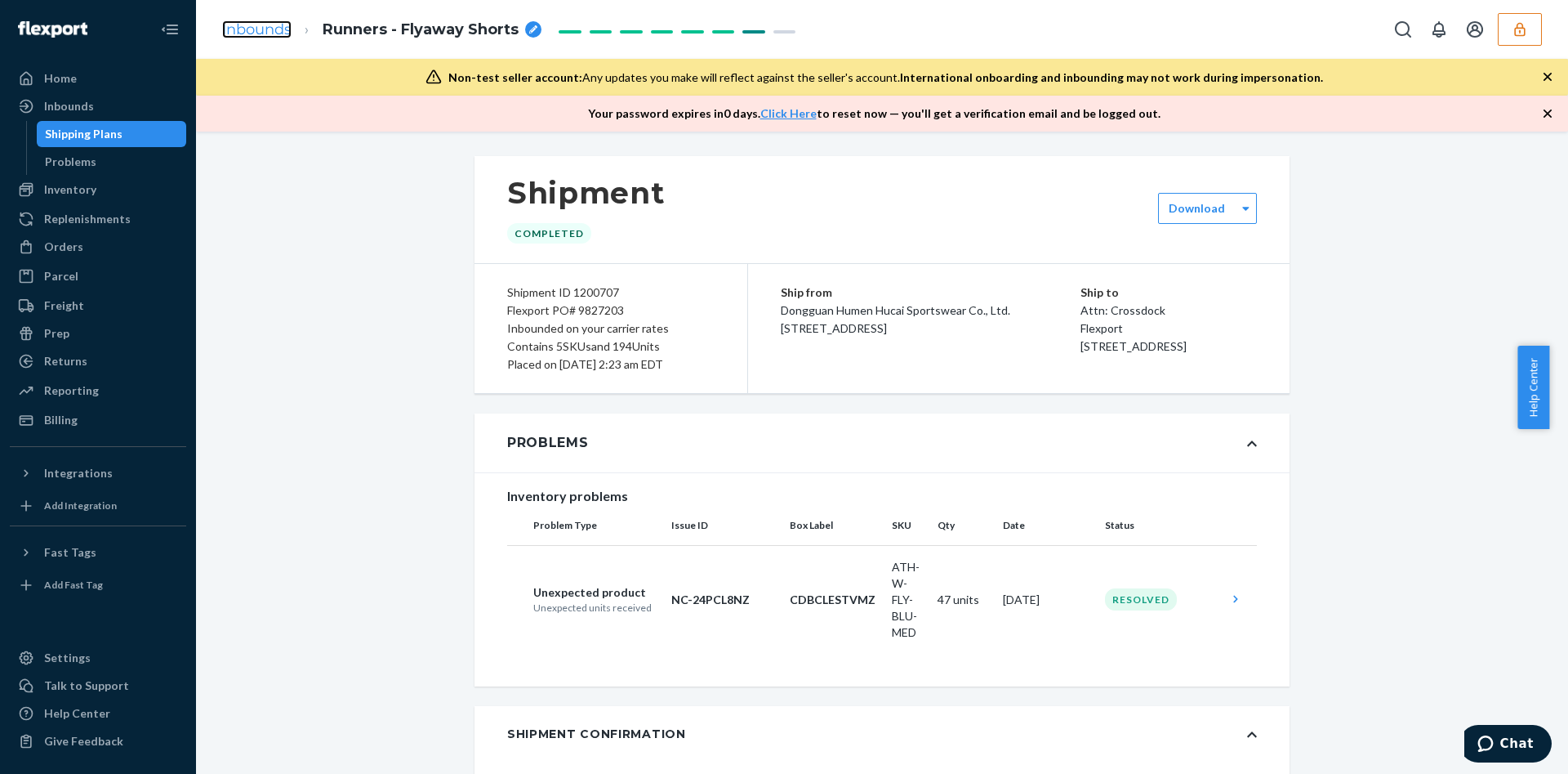
click at [264, 21] on link "Inbounds" at bounding box center [257, 29] width 69 height 18
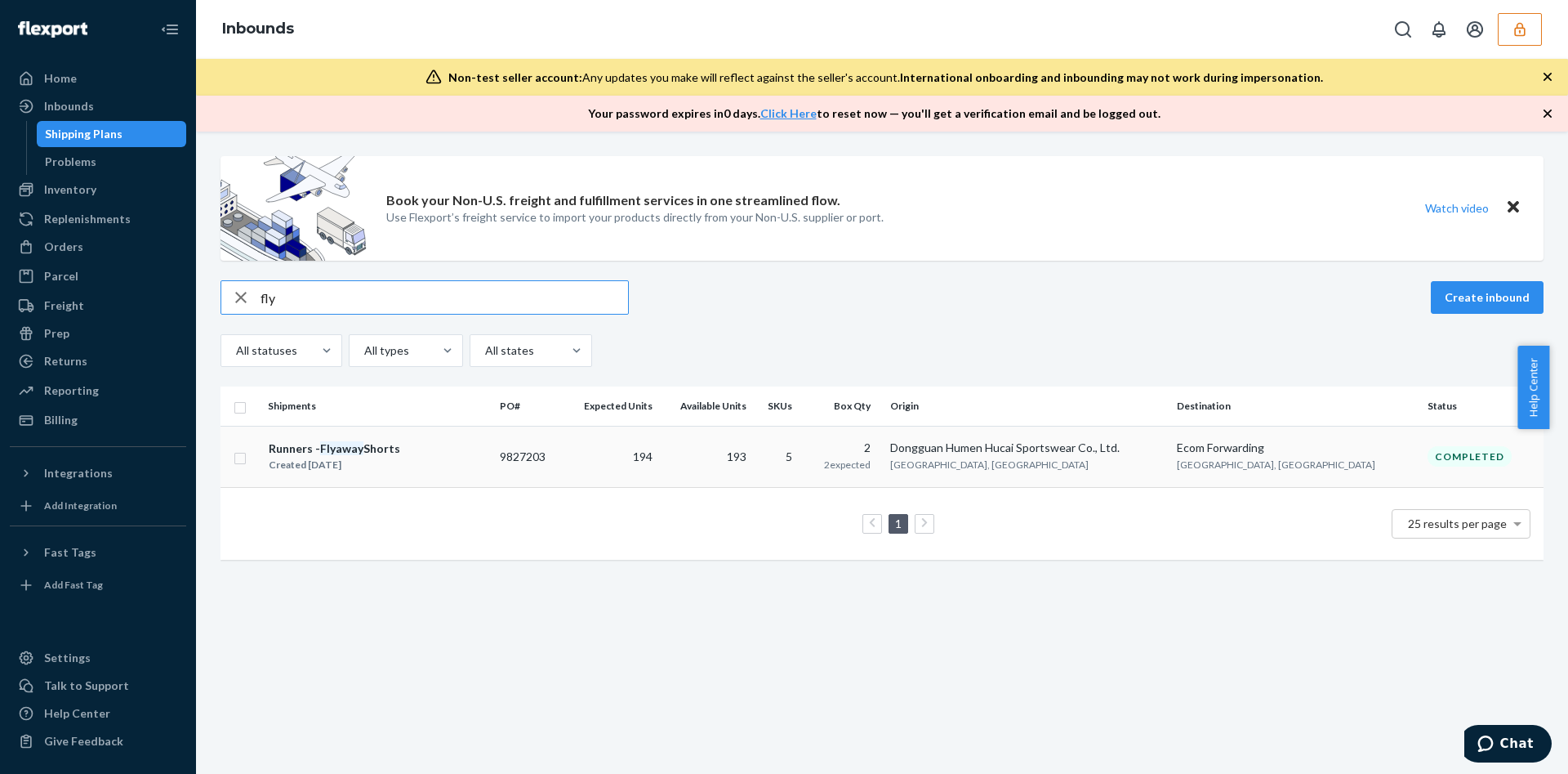
type input "fly"
click at [434, 434] on td "Runners - Flyaway Shorts Created Jun 26, 2025" at bounding box center [377, 456] width 232 height 62
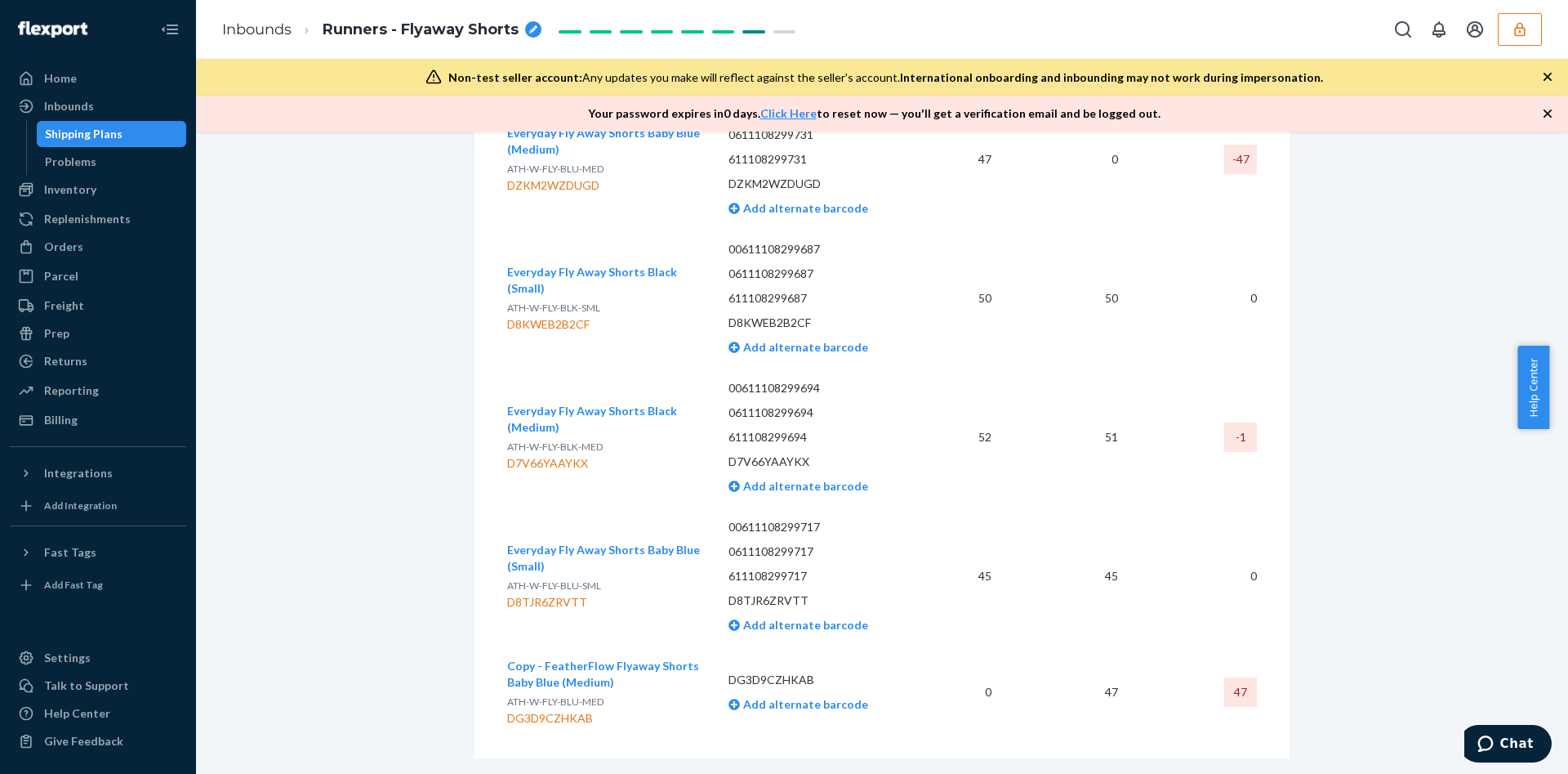
scroll to position [603, 0]
click at [595, 272] on span "Everyday Fly Away Shorts Black (Small)" at bounding box center [592, 281] width 169 height 30
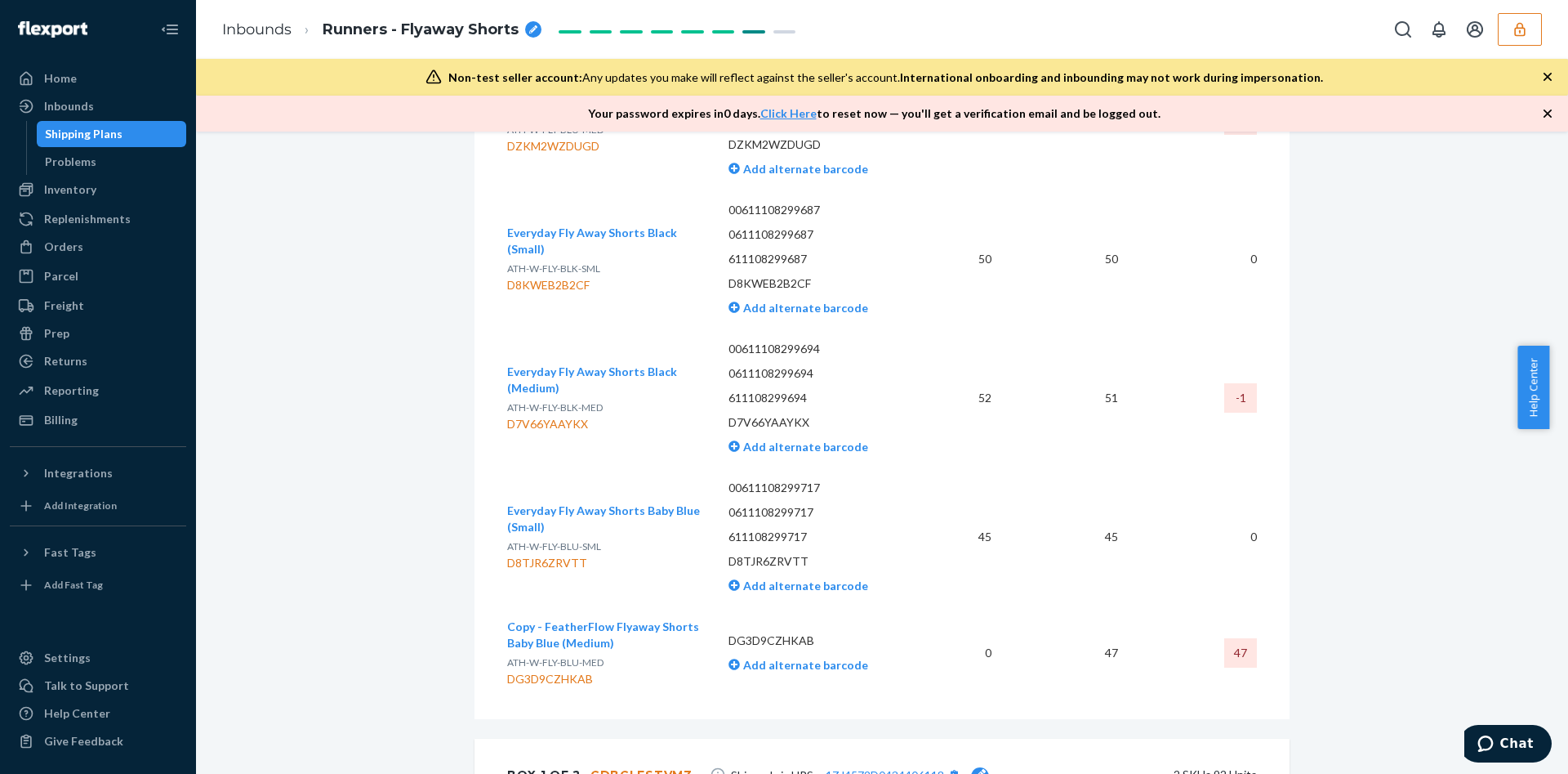
scroll to position [938, 0]
click at [566, 363] on span "Everyday Fly Away Shorts Black (Medium)" at bounding box center [592, 378] width 169 height 30
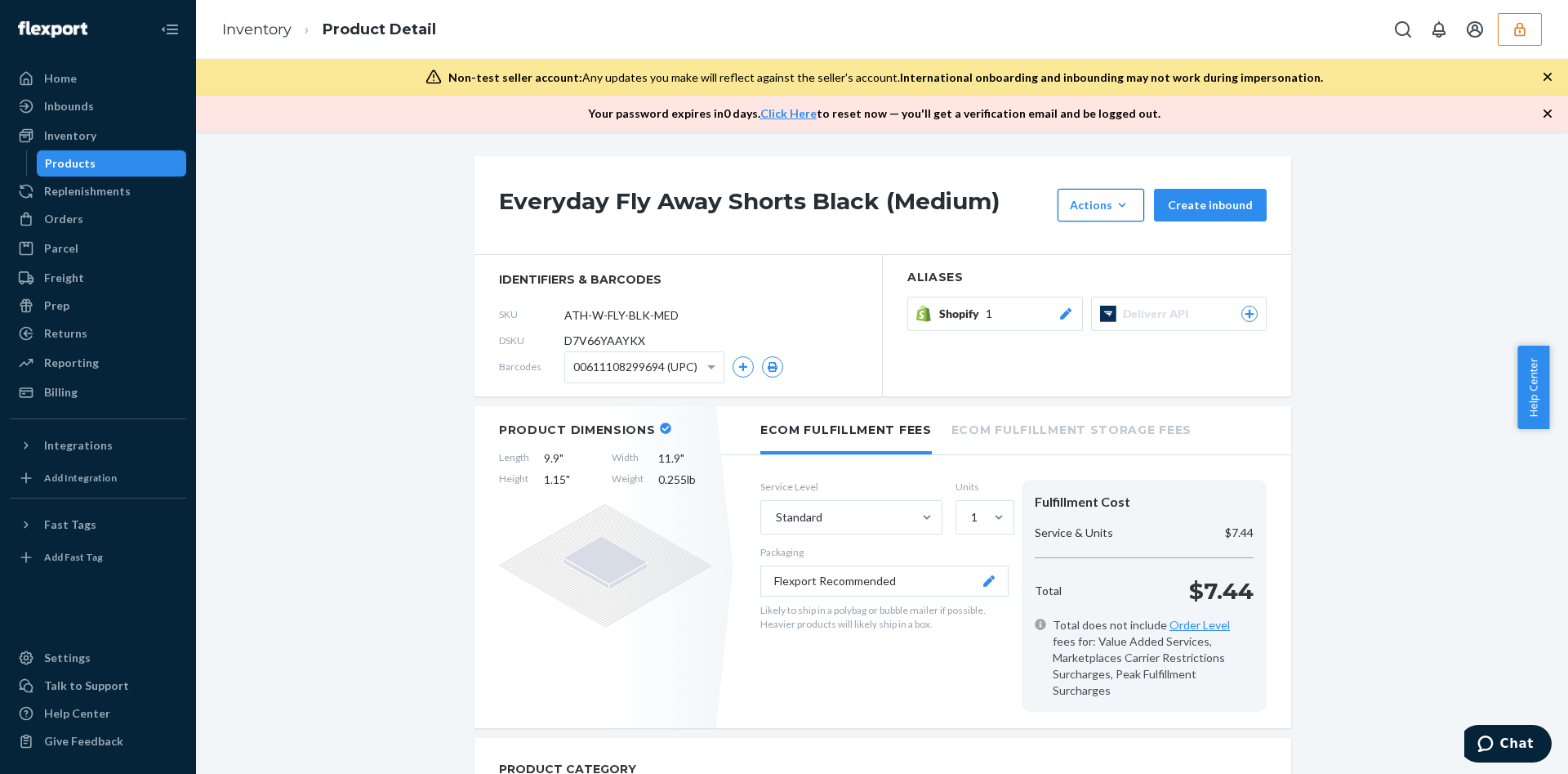
click at [1090, 199] on div "Actions" at bounding box center [1101, 205] width 62 height 16
click at [961, 154] on div "Everyday Fly Away Shorts Black (Medium) Actions Add components Hide Create inbo…" at bounding box center [882, 453] width 1372 height 642
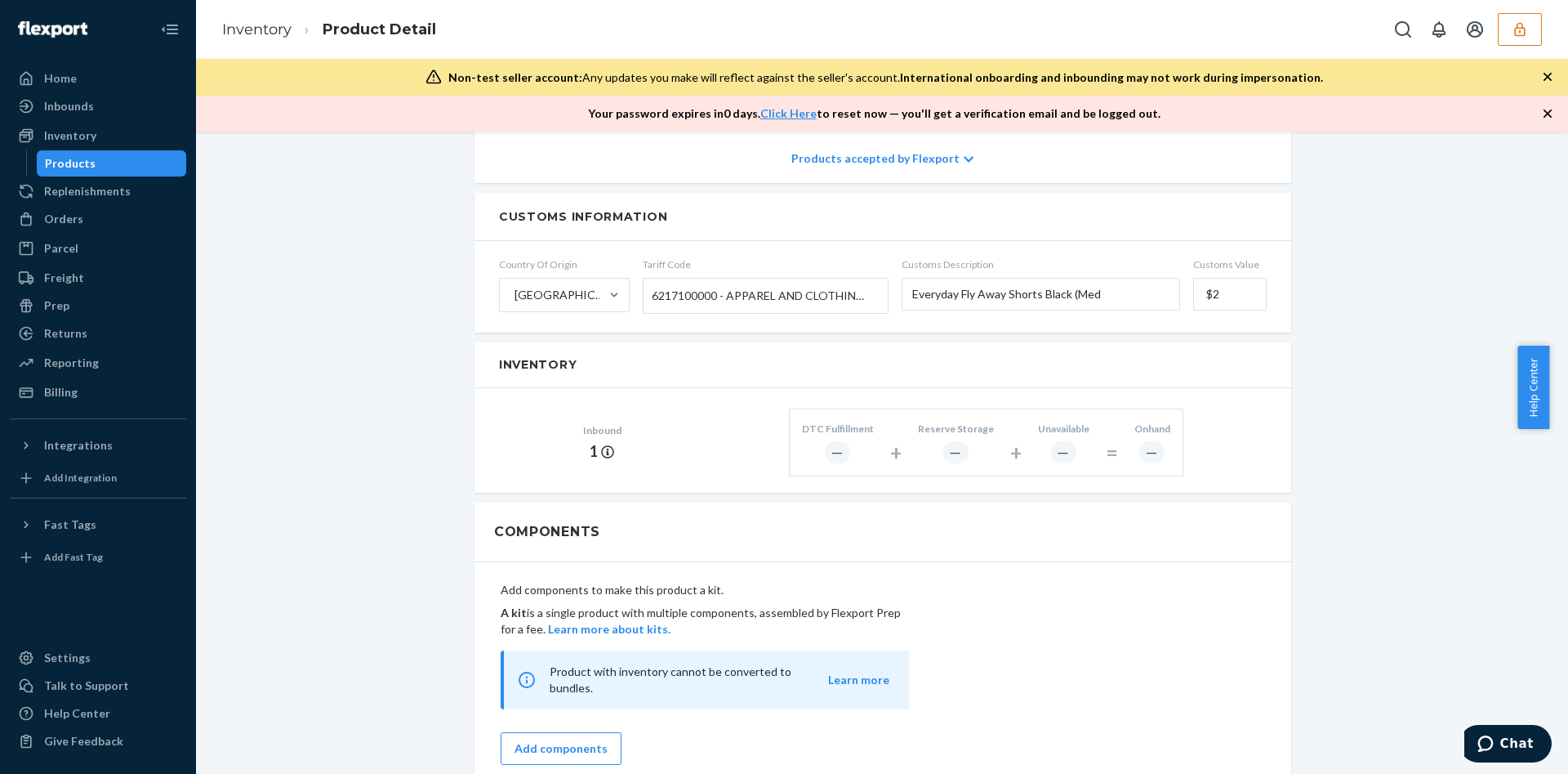
scroll to position [742, 0]
click at [437, 405] on div "Everyday Fly Away Shorts Black (Medium) Actions Add components Hide Create inbo…" at bounding box center [882, 337] width 1348 height 1847
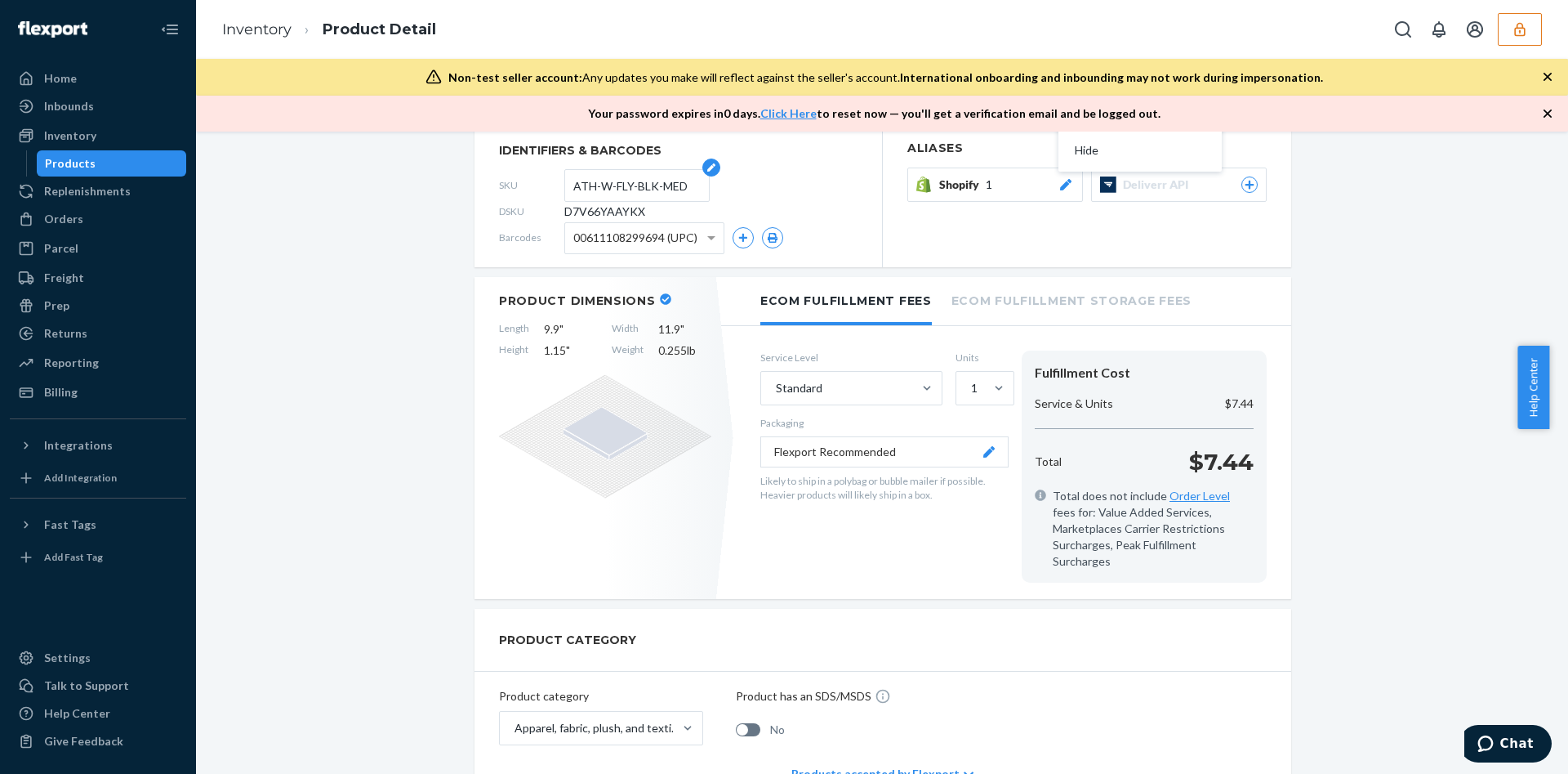
click at [599, 199] on input "ATH-W-FLY-BLK-MED" at bounding box center [637, 185] width 128 height 31
click at [592, 211] on span "D7V66YAAYKX" at bounding box center [604, 211] width 80 height 16
copy span "D7V66YAAYKX"
click at [90, 116] on div "Inbounds" at bounding box center [98, 106] width 173 height 23
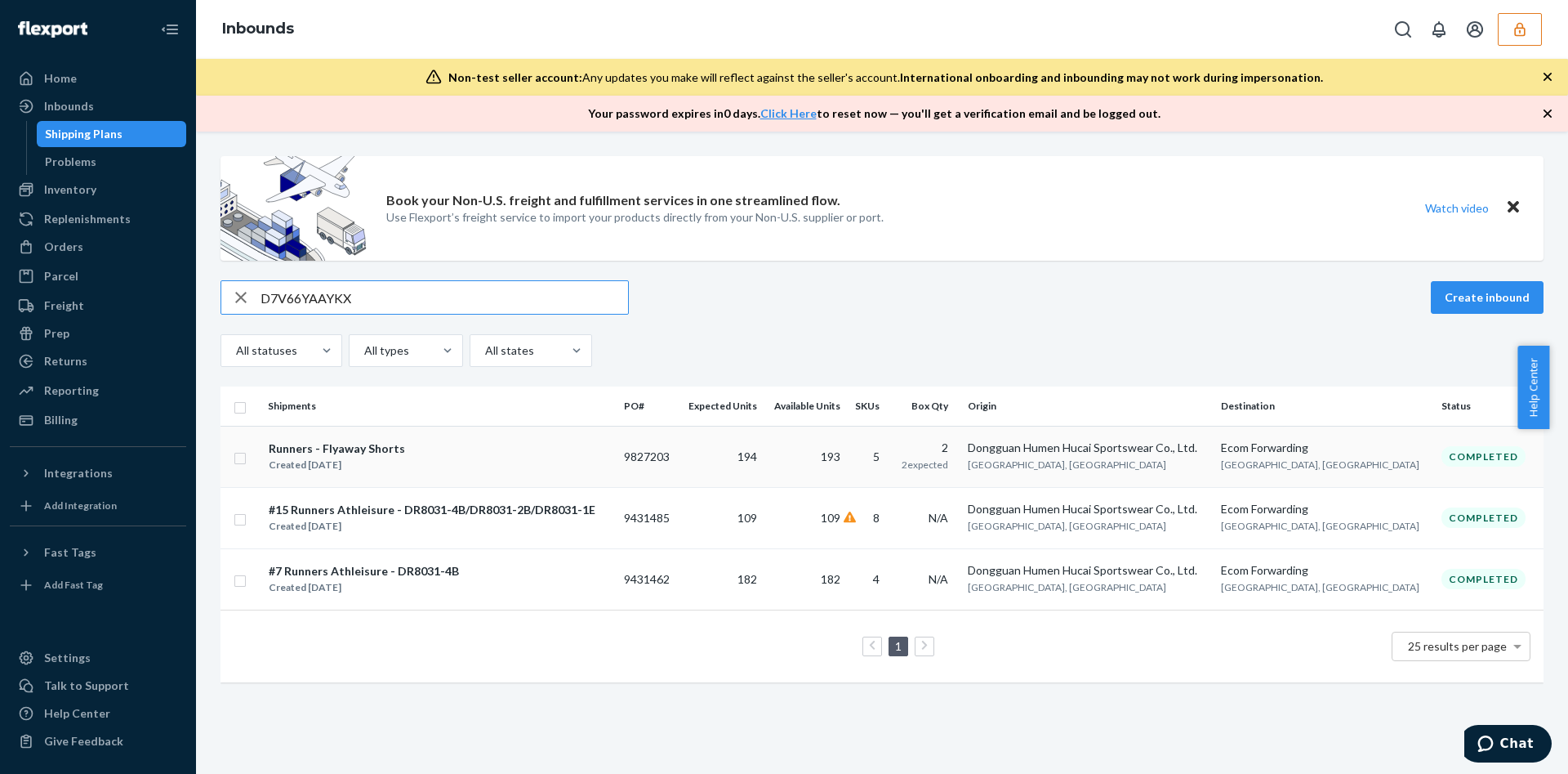
type input "D7V66YAAYKX"
click at [617, 463] on td "Runners - Flyaway Shorts Created Jun 26, 2025" at bounding box center [439, 456] width 356 height 62
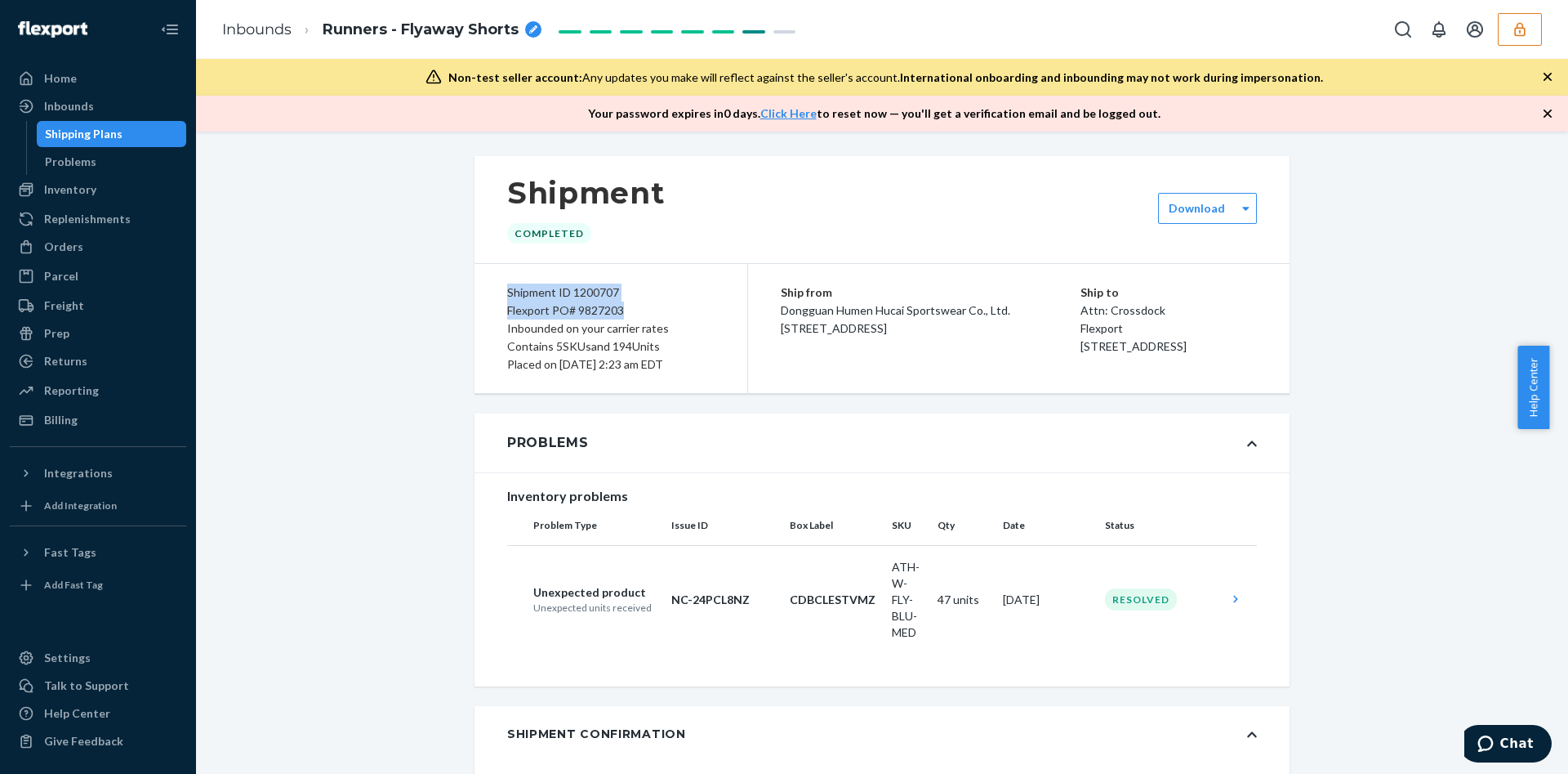
drag, startPoint x: 496, startPoint y: 297, endPoint x: 621, endPoint y: 304, distance: 125.2
click at [621, 304] on div "Shipment ID 1200707 Flexport PO# 9827203 Inbounded on your carrier rates Contai…" at bounding box center [611, 328] width 274 height 129
copy div "Shipment ID 1200707 Flexport PO# 9827203"
click at [1521, 31] on icon "button" at bounding box center [1519, 29] width 16 height 16
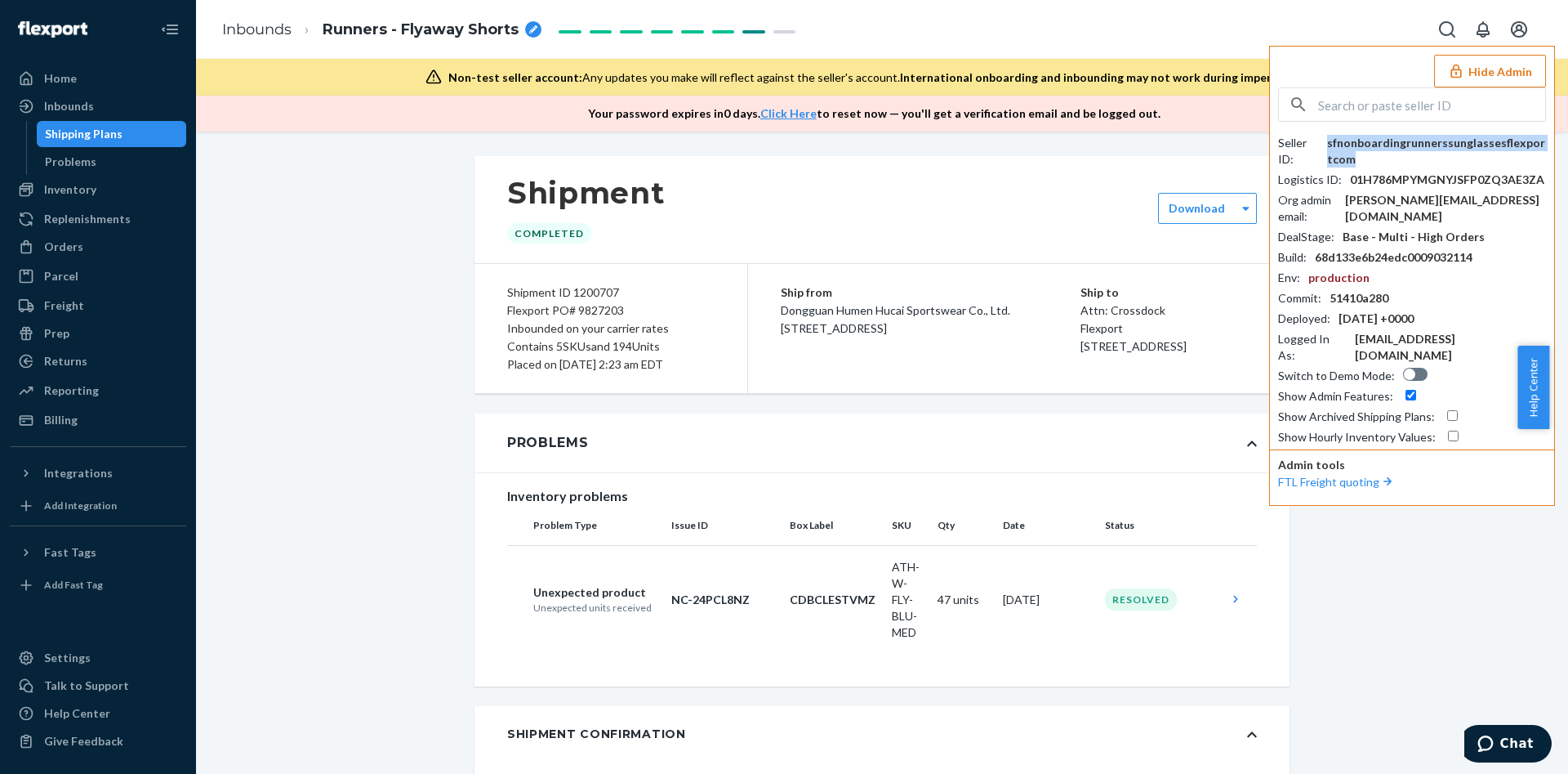
click at [1402, 134] on div "sfnonboardingrunnerssunglassesflexportcom" at bounding box center [1437, 151] width 219 height 33
copy div "sfnonboardingrunnerssunglassesflexportcom"
click at [883, 382] on div "Ship from Dongguan Humen Hucai Sportswear Co., Ltd. Building A4, No. 5, Nanmian…" at bounding box center [1019, 328] width 542 height 129
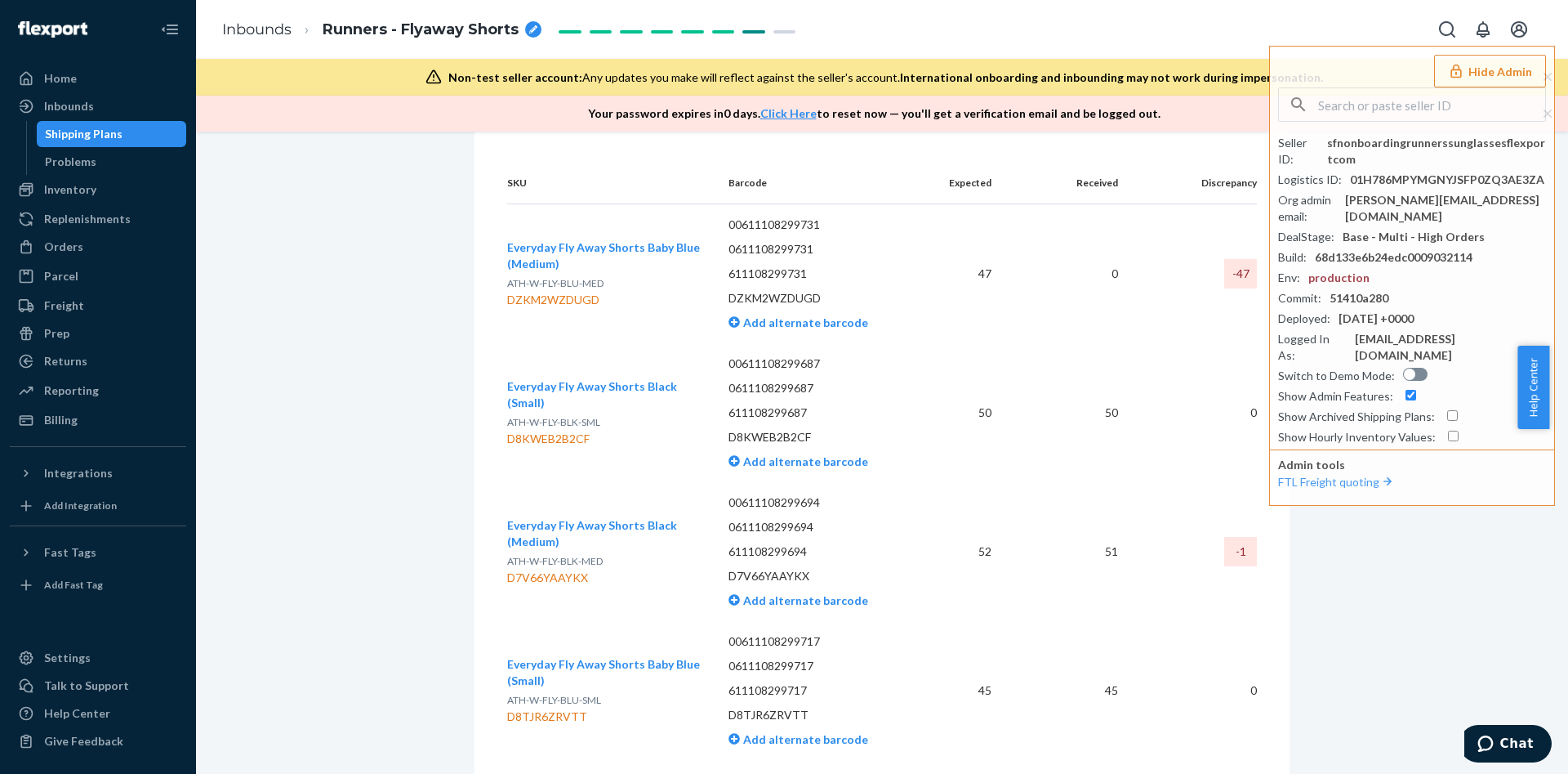
scroll to position [858, 0]
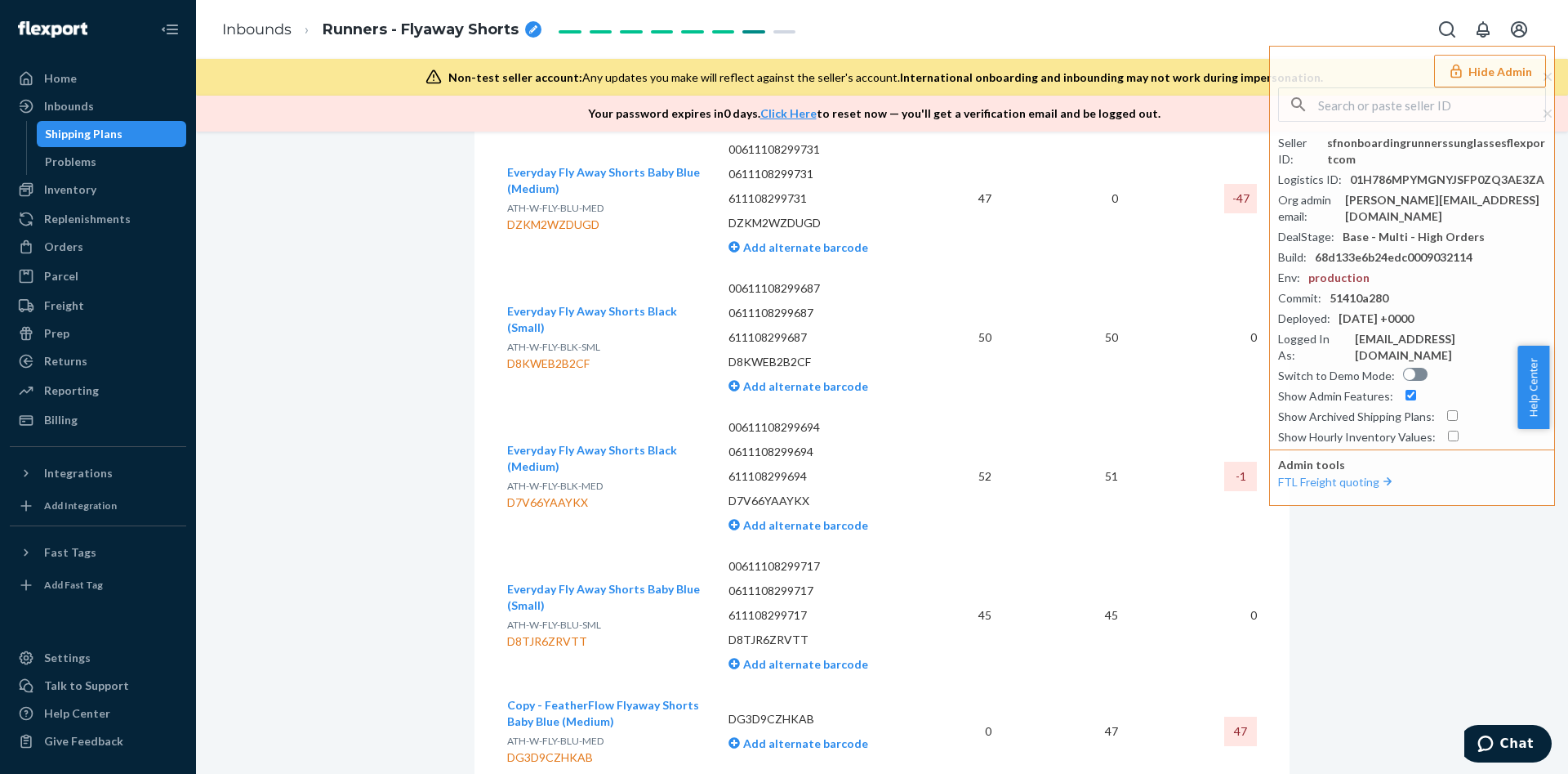
click at [1522, 68] on button "Hide Admin" at bounding box center [1490, 71] width 112 height 33
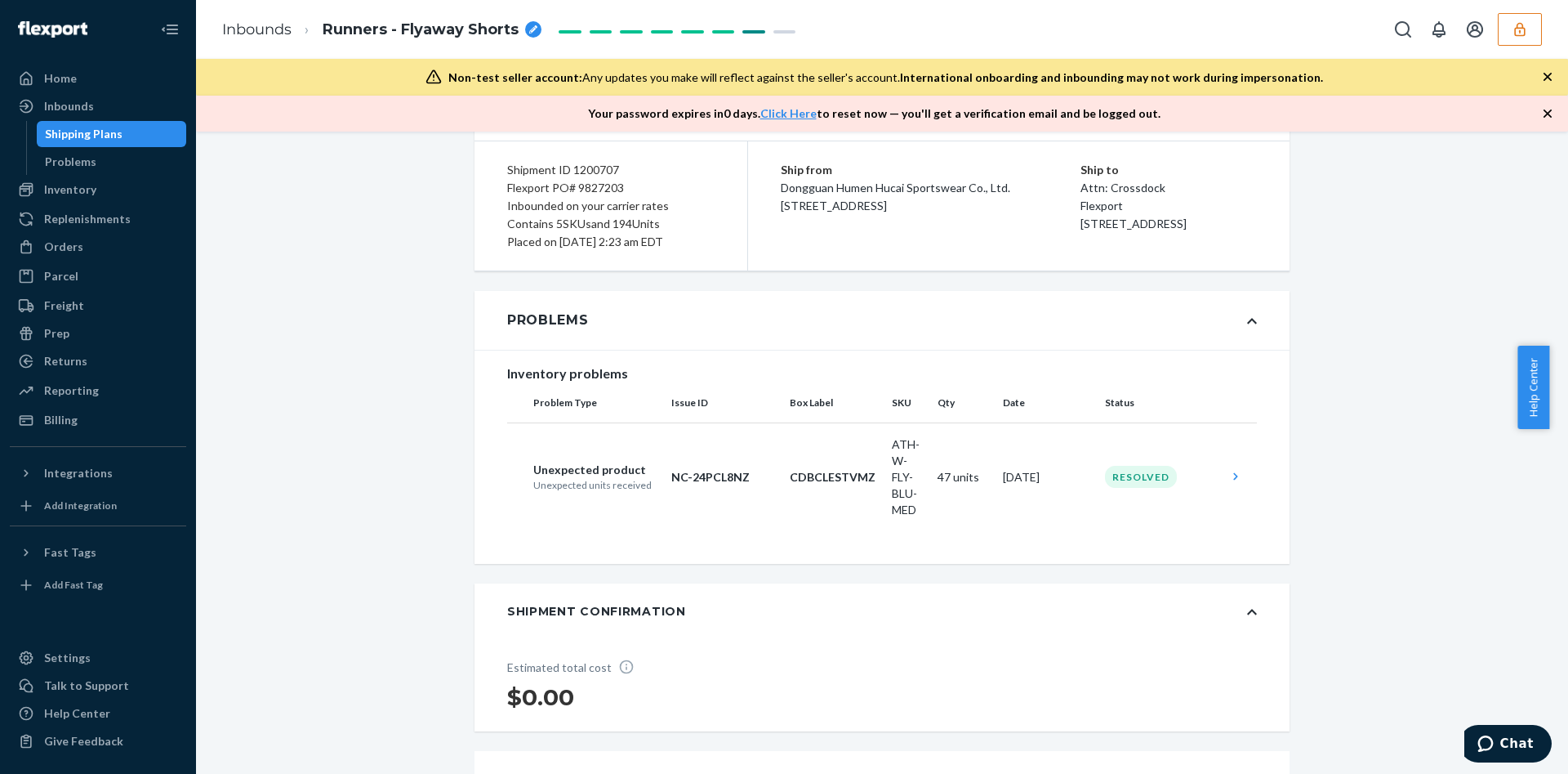
scroll to position [0, 0]
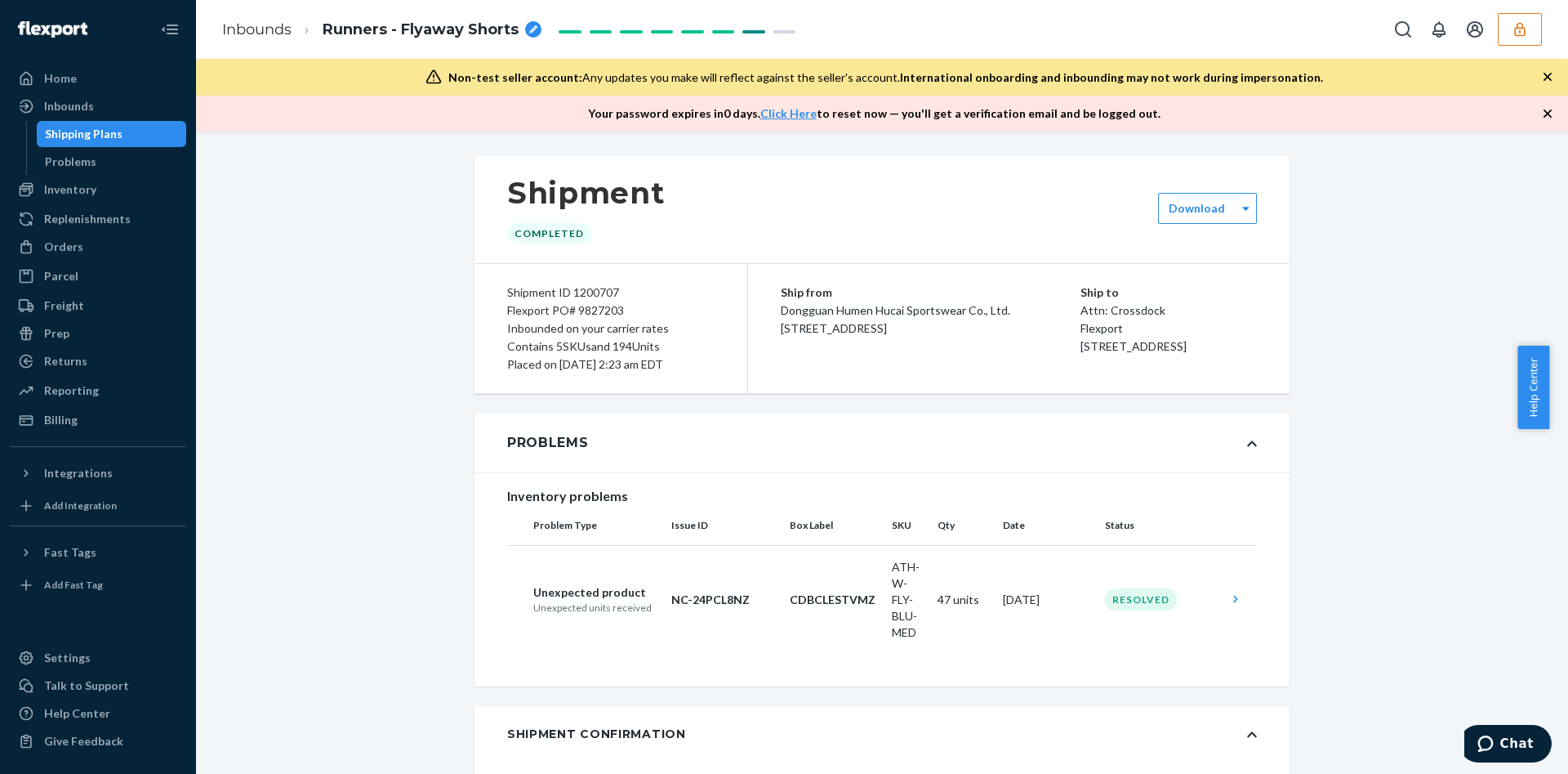
click at [1500, 45] on button "button" at bounding box center [1520, 29] width 45 height 33
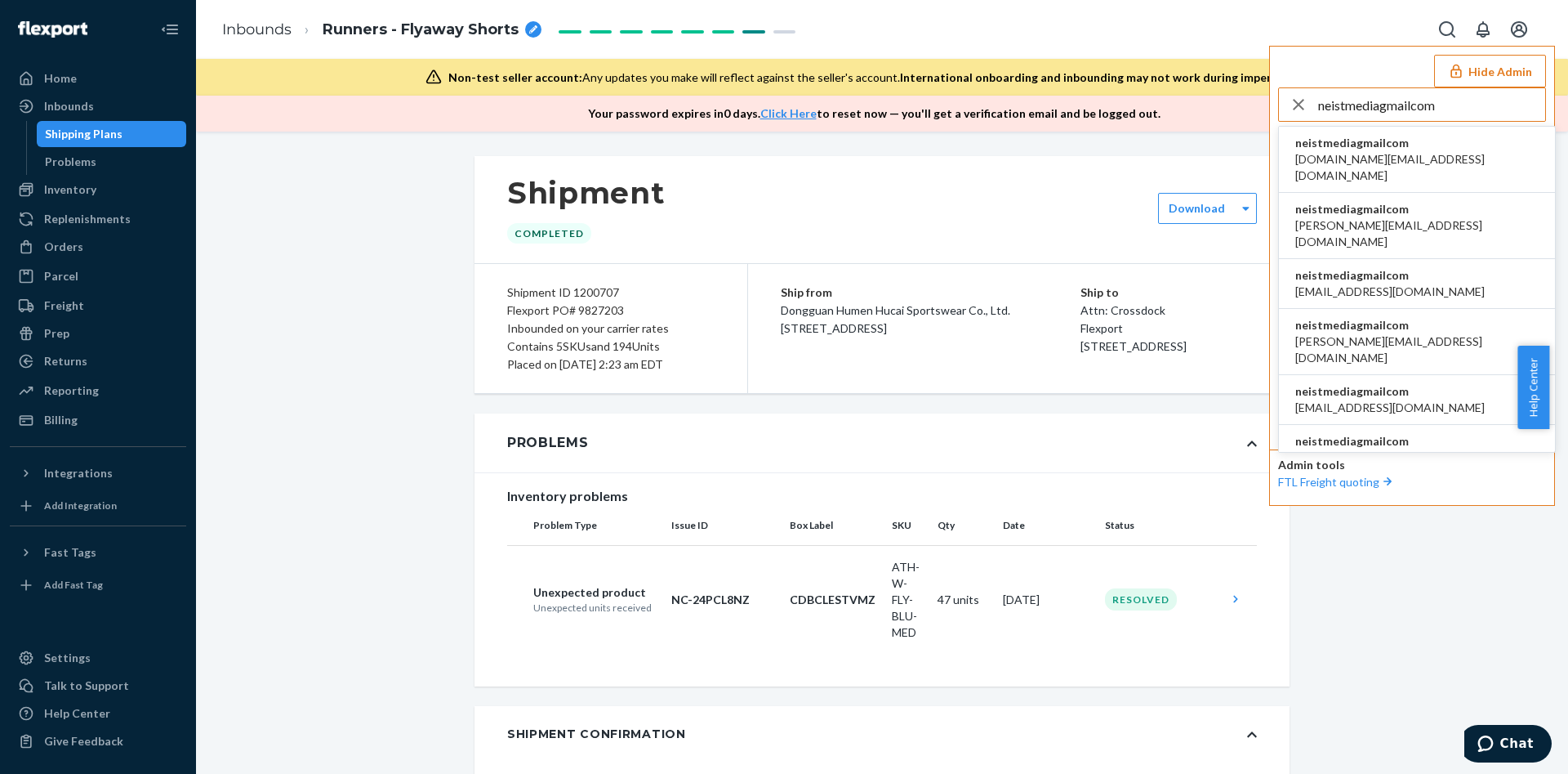
type input "neistmediagmailcom"
click at [1369, 155] on span "ben.read@redhausdesign.com" at bounding box center [1417, 168] width 243 height 33
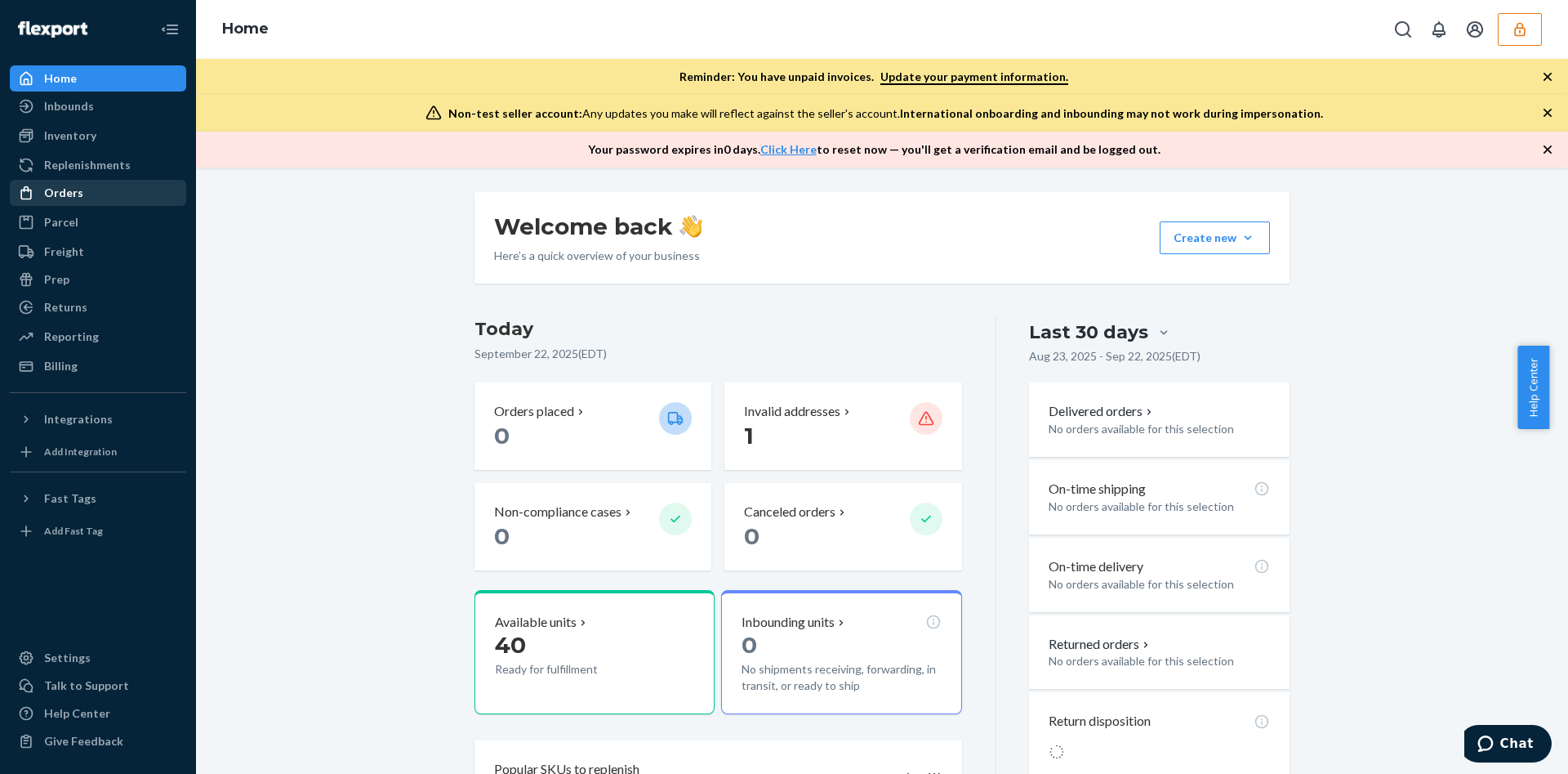
click at [139, 195] on div "Orders" at bounding box center [98, 193] width 173 height 23
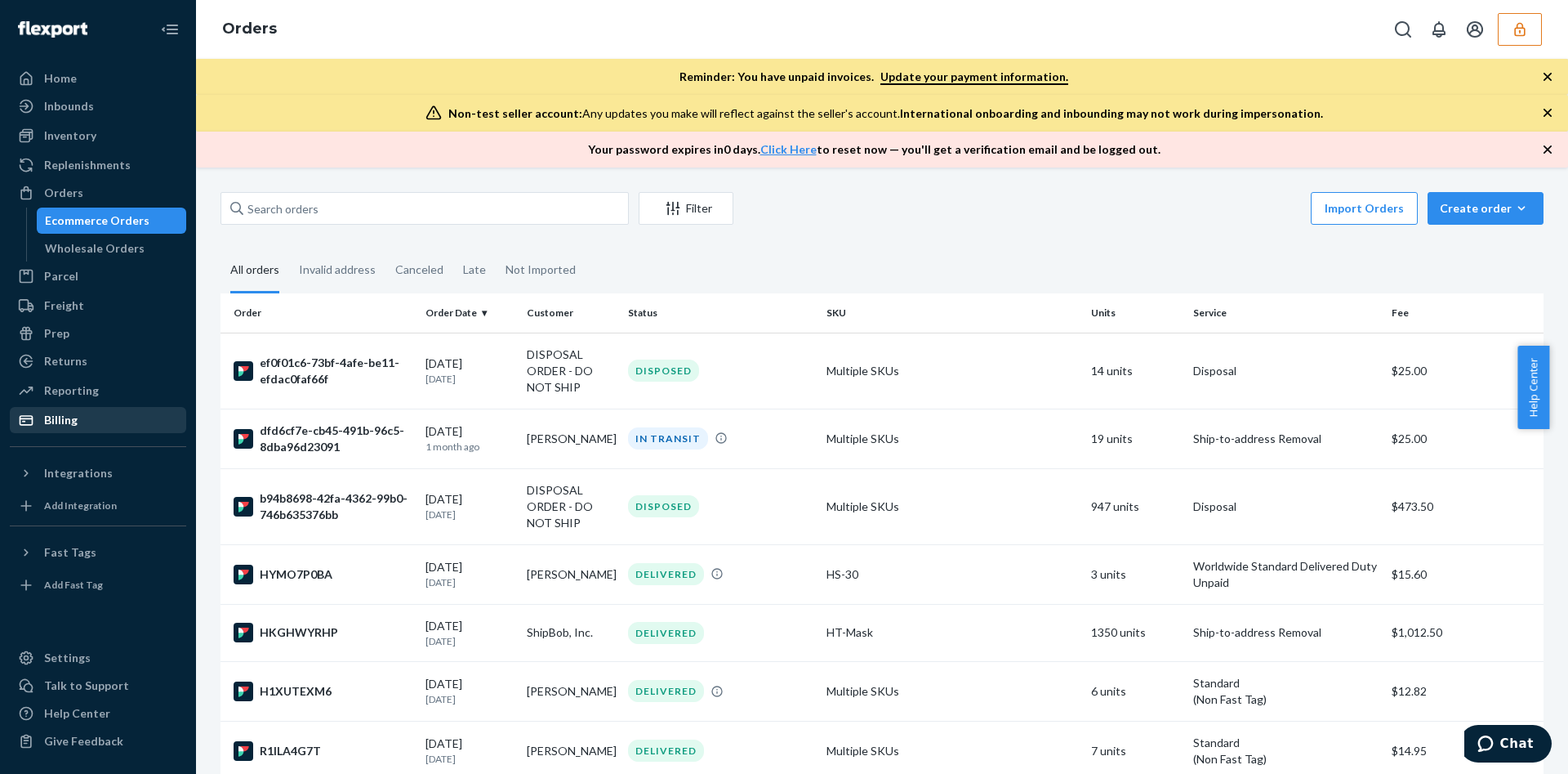
click at [140, 432] on link "Billing" at bounding box center [98, 420] width 176 height 27
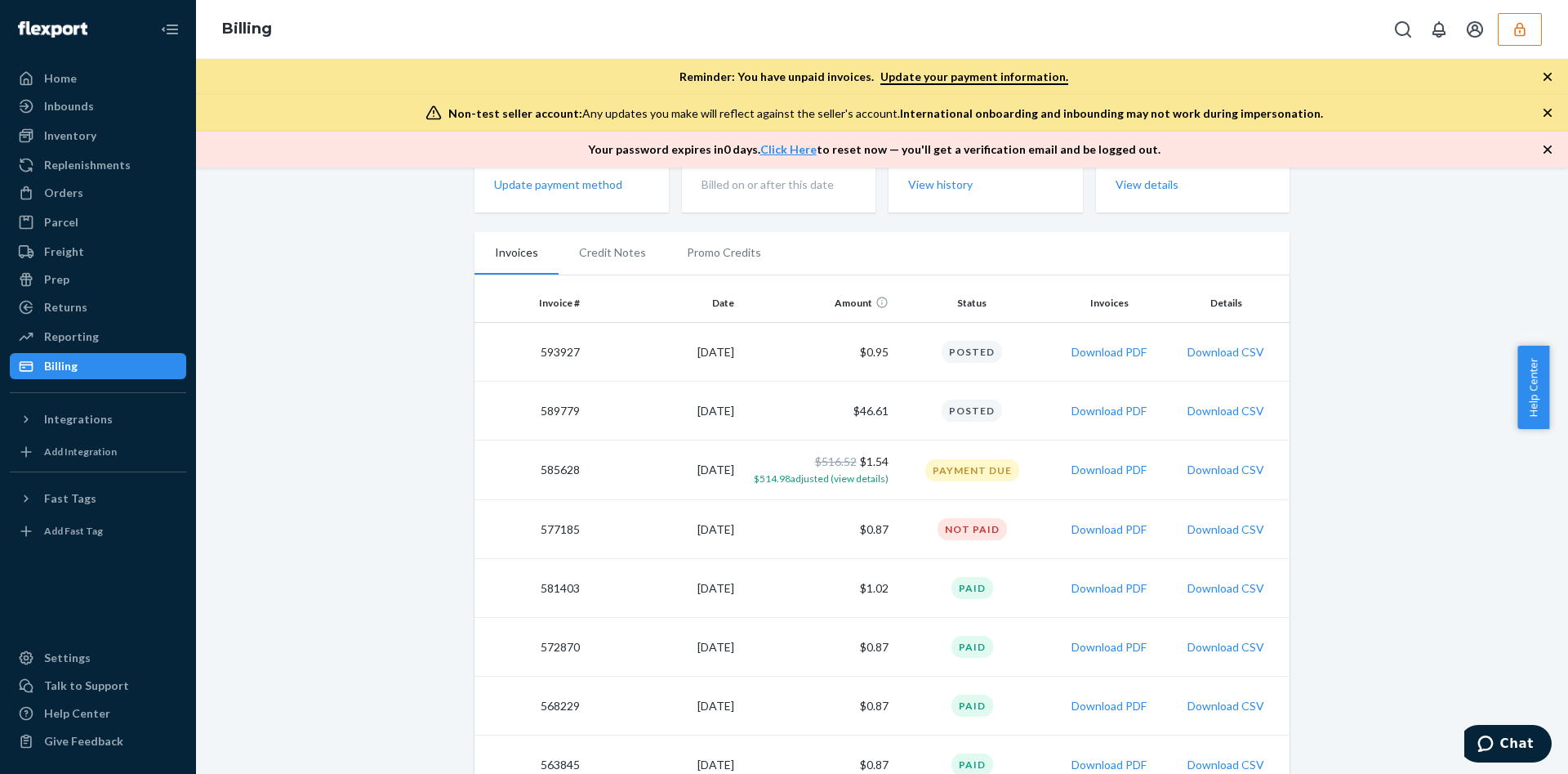
scroll to position [281, 0]
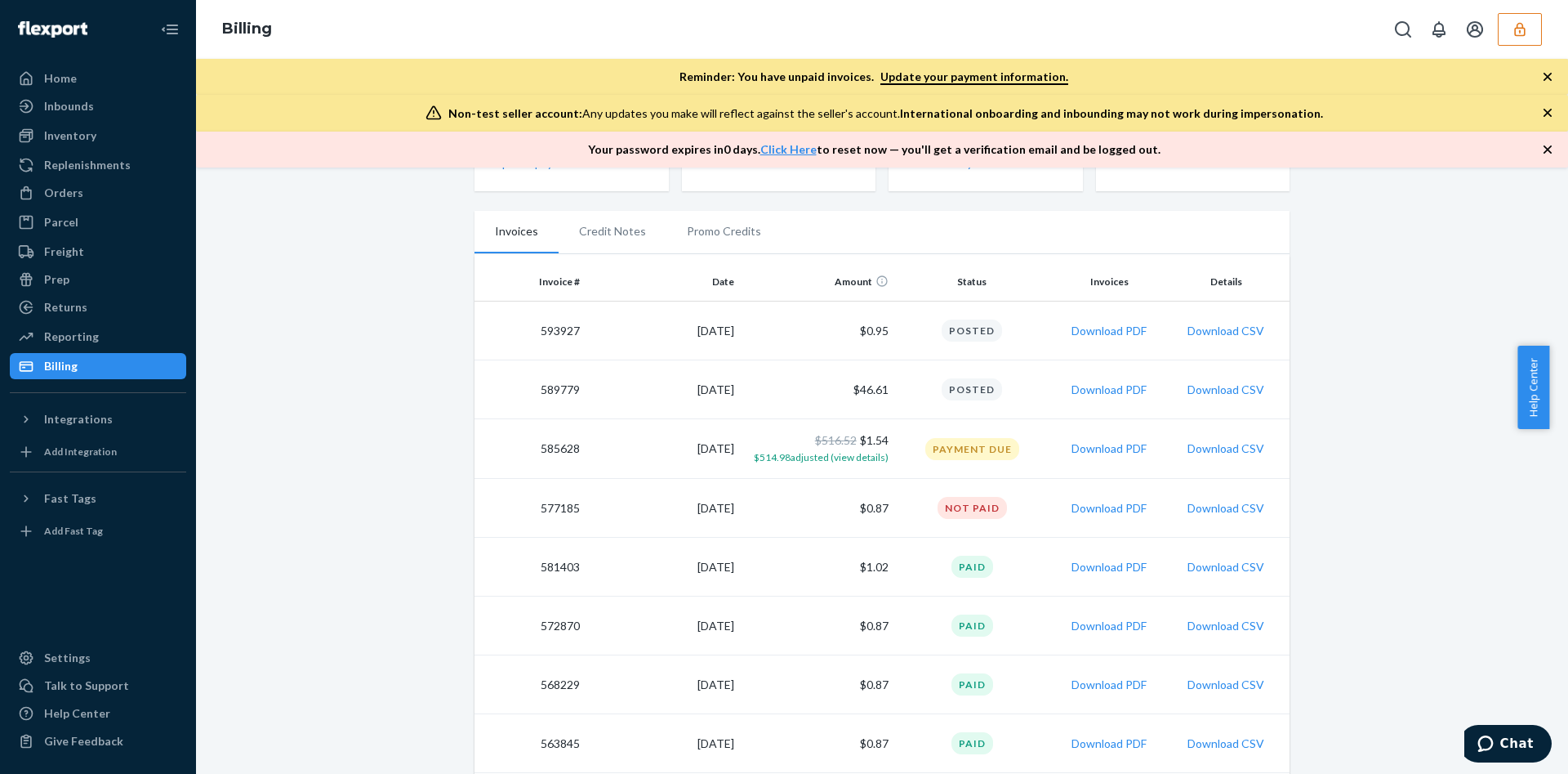
click at [556, 505] on td "577185" at bounding box center [530, 508] width 112 height 59
copy td "577185"
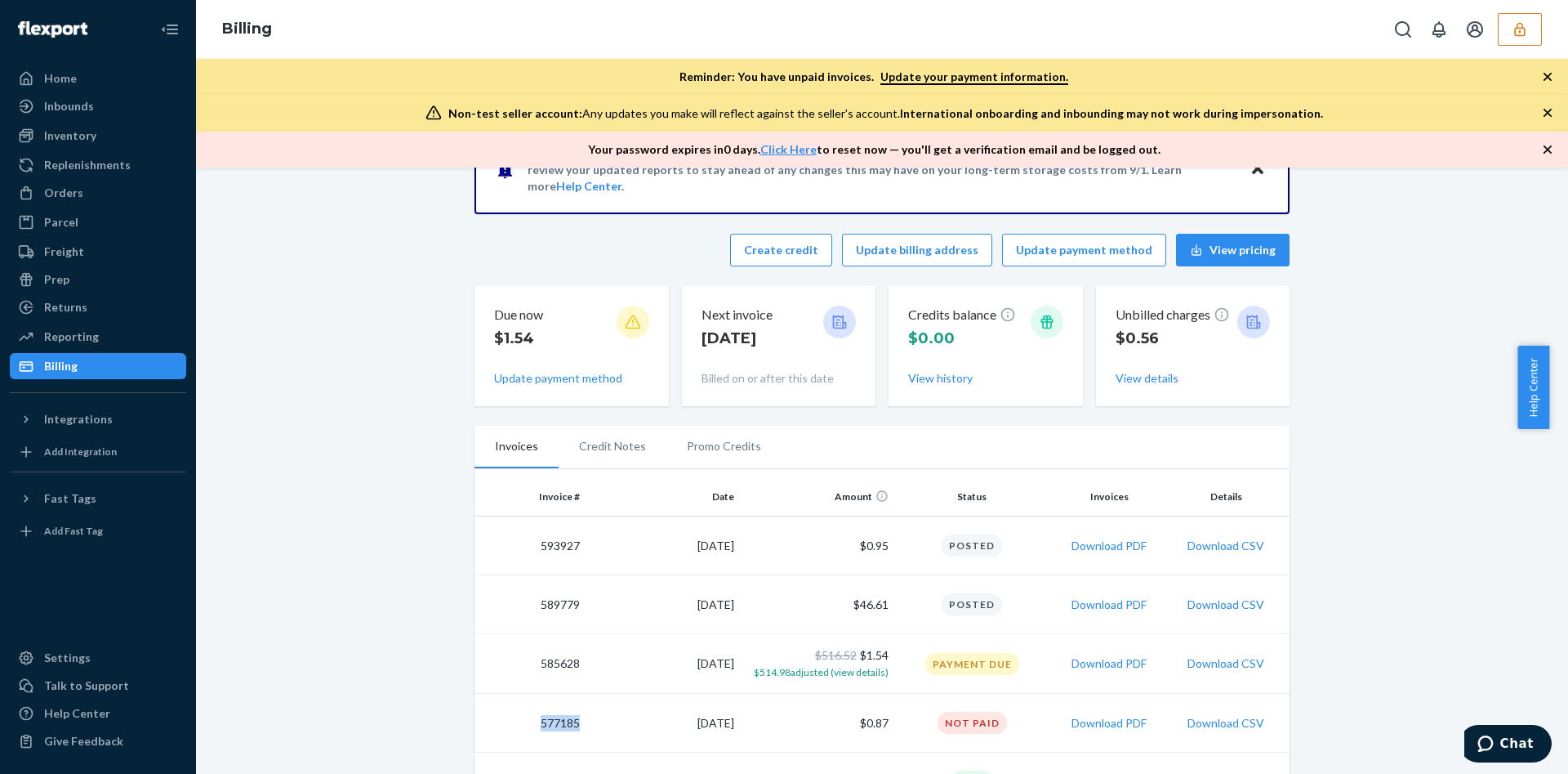
scroll to position [0, 0]
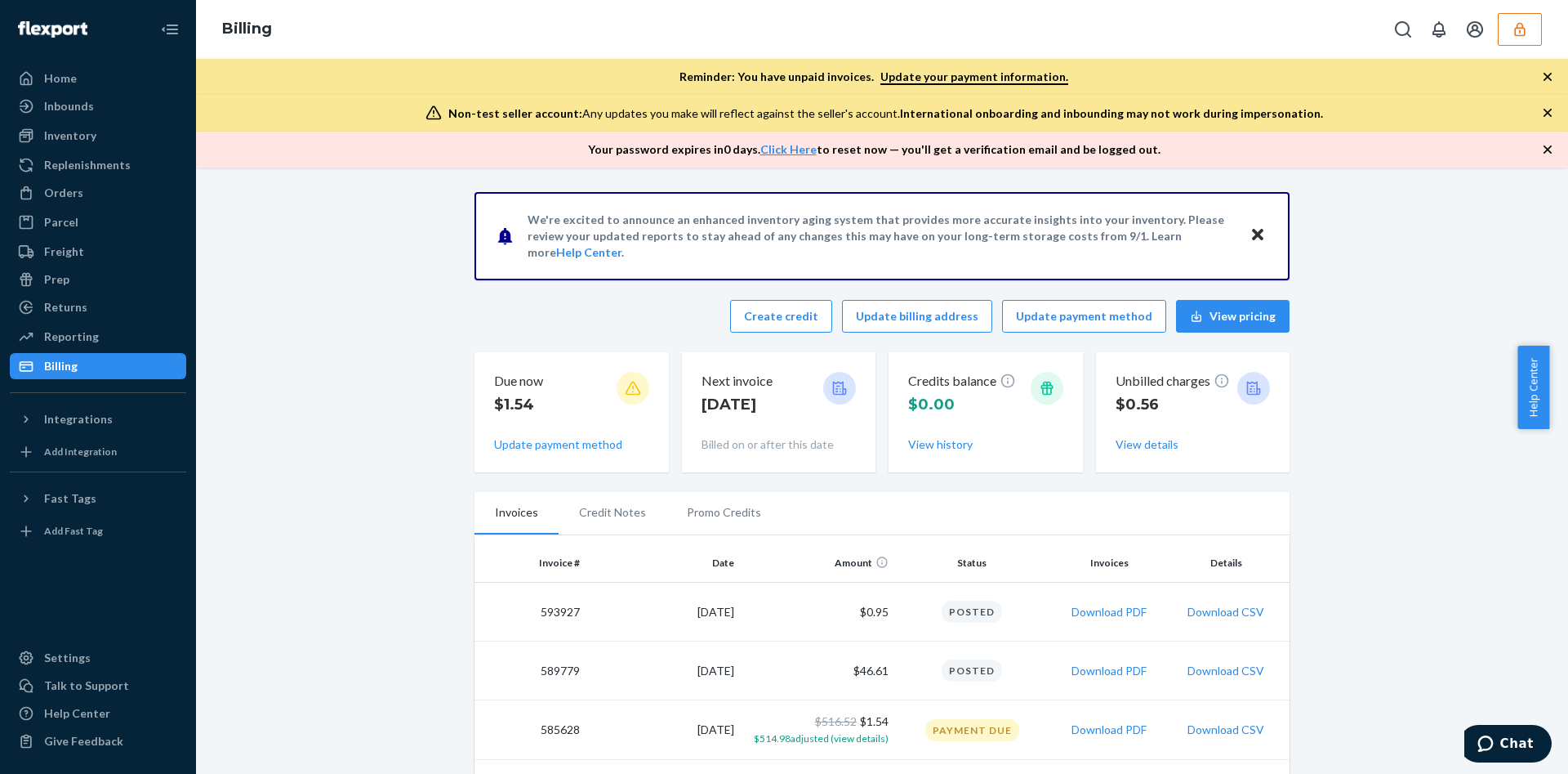
click at [125, 138] on div "Inventory" at bounding box center [98, 135] width 173 height 23
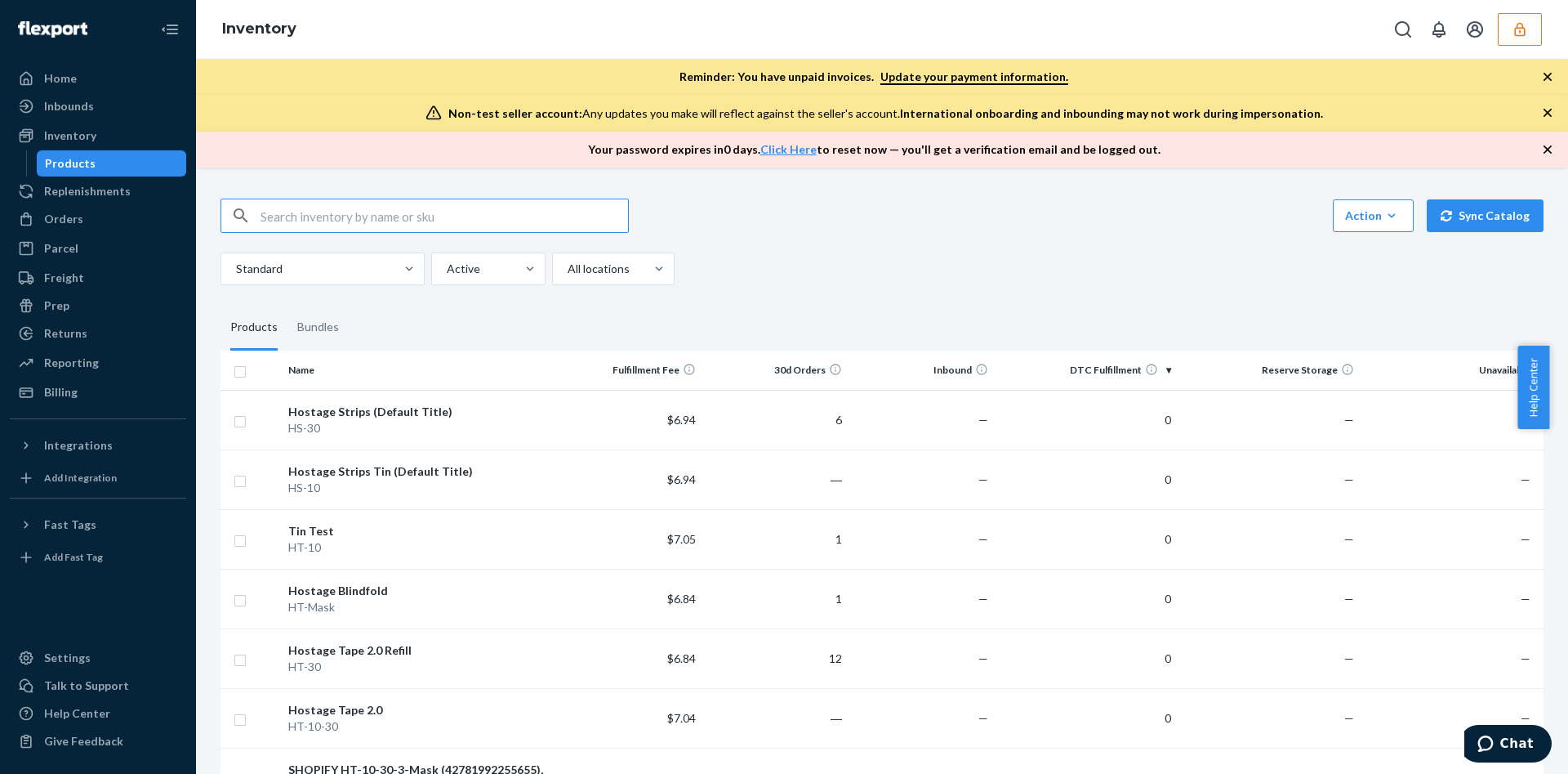
drag, startPoint x: 77, startPoint y: 390, endPoint x: 161, endPoint y: 416, distance: 87.9
click at [77, 390] on div "Billing" at bounding box center [98, 392] width 173 height 23
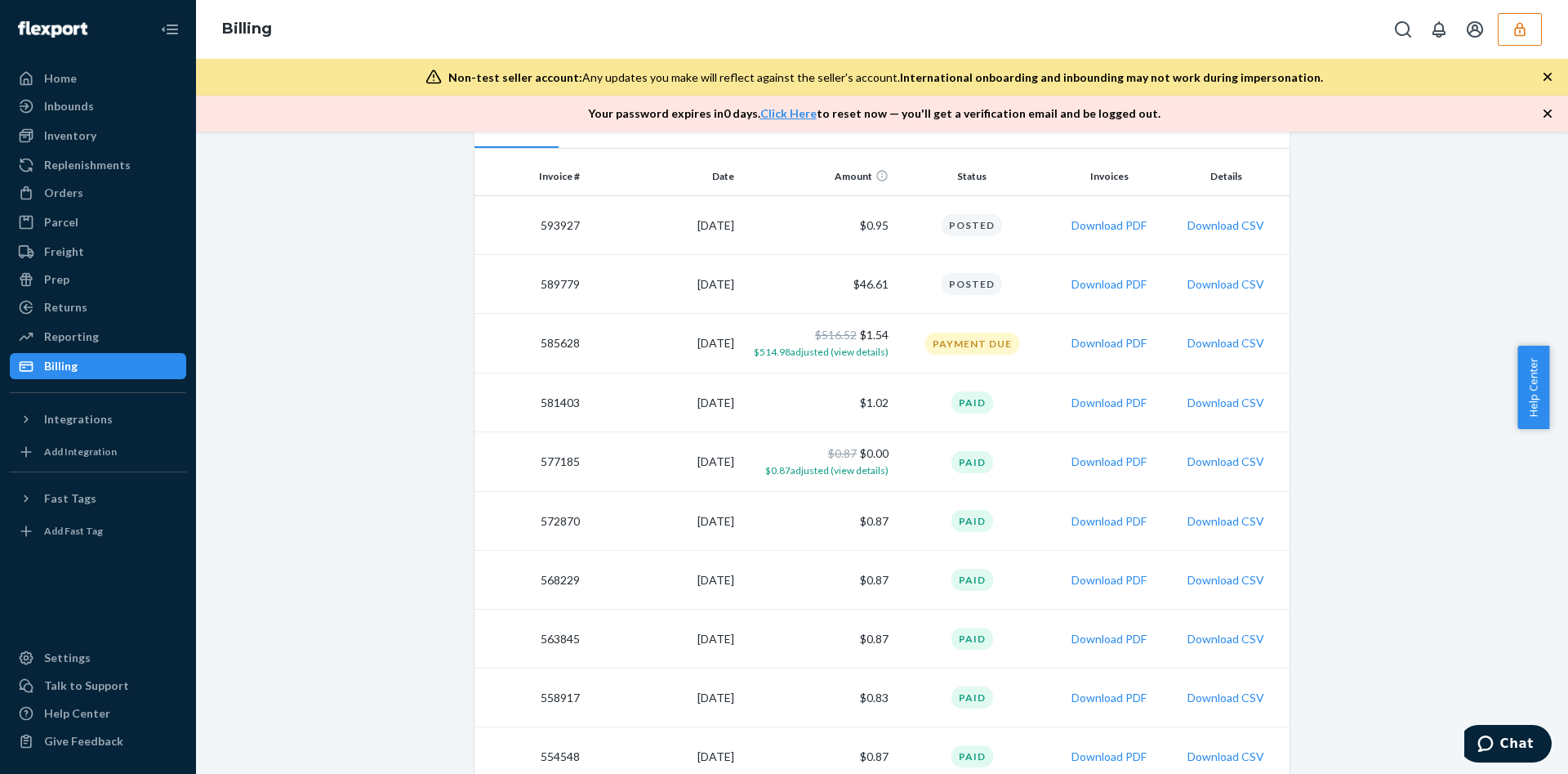
scroll to position [367, 0]
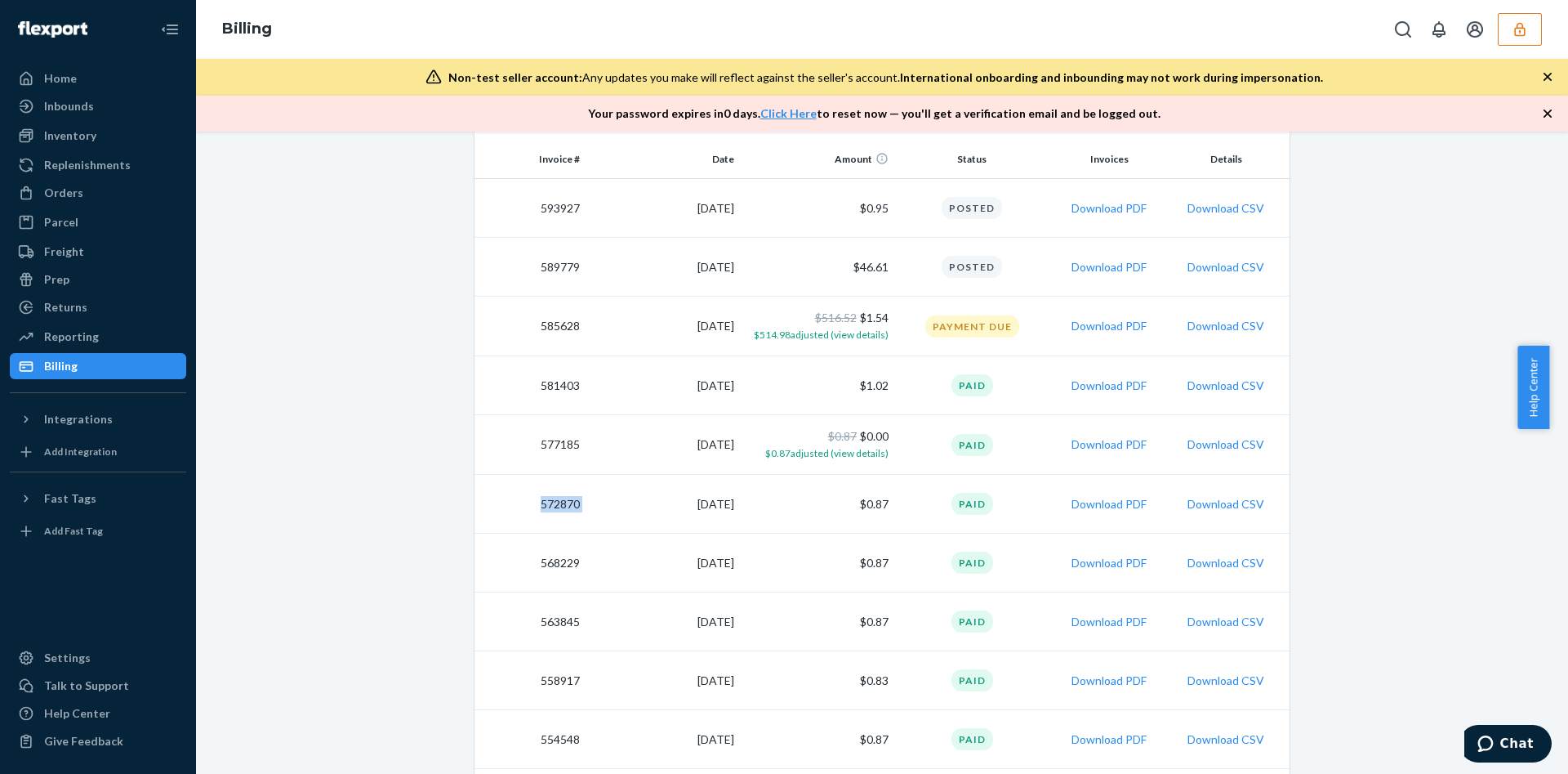
drag, startPoint x: 579, startPoint y: 505, endPoint x: 502, endPoint y: 509, distance: 77.1
click at [502, 509] on tr "572870 [DATE] $0.87 Paid Download PDF Download CSV" at bounding box center [882, 503] width 815 height 59
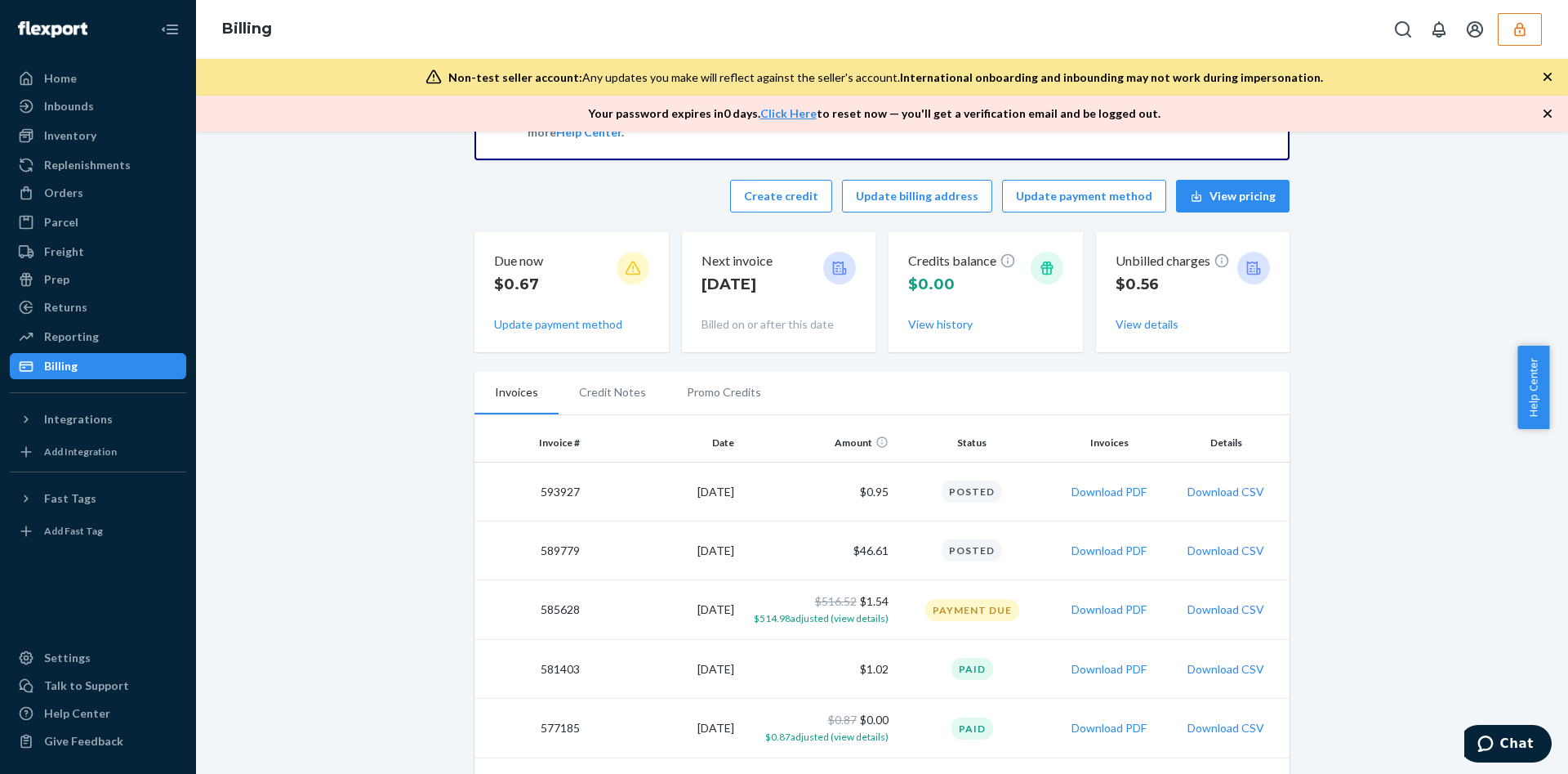
scroll to position [122, 0]
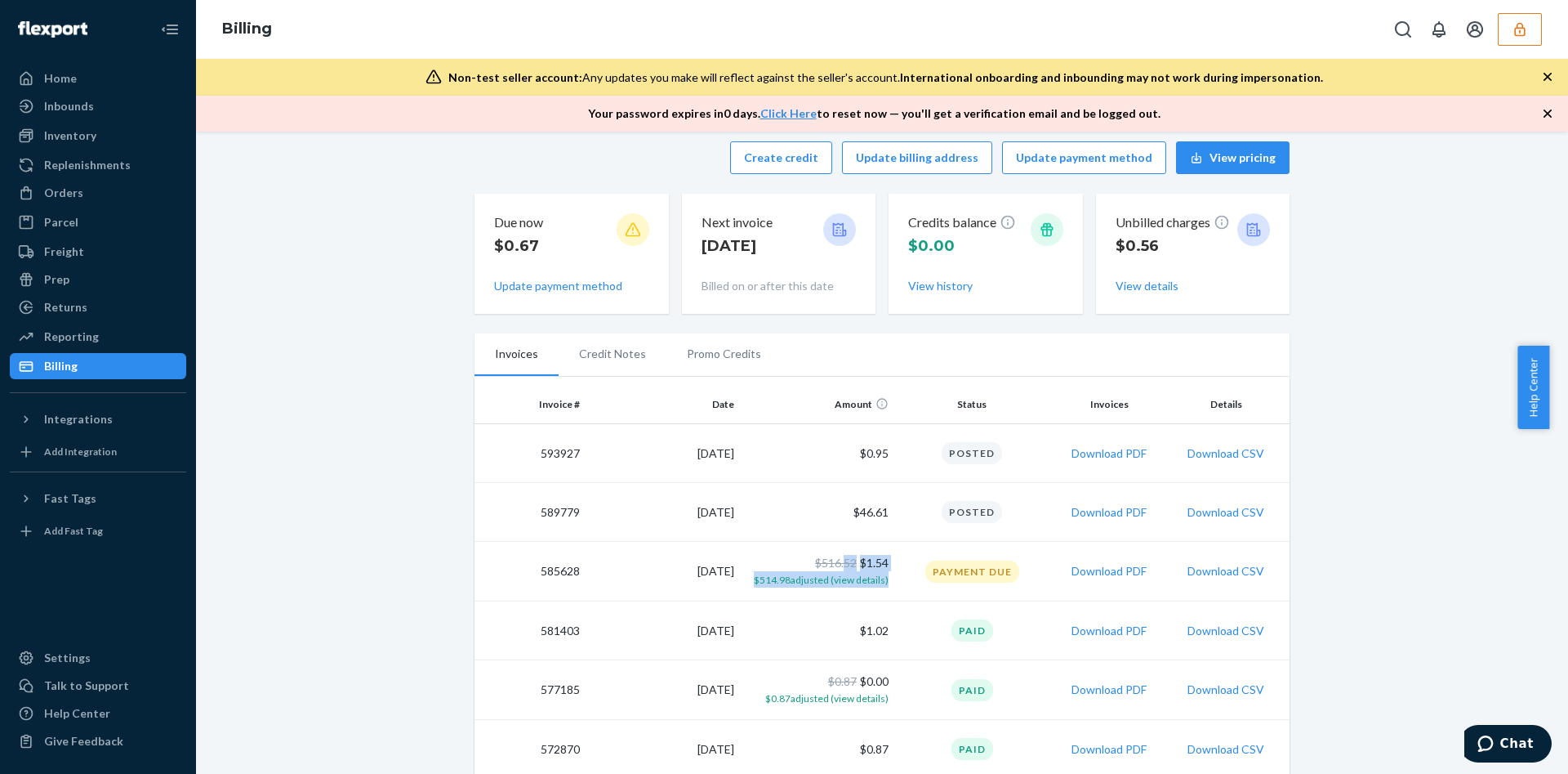
drag, startPoint x: 886, startPoint y: 563, endPoint x: 835, endPoint y: 563, distance: 51.0
click at [835, 563] on tr "585628 8/15/2025 $516.52 $1.54 $514.98 adjusted (view details) Payment Due Down…" at bounding box center [882, 572] width 815 height 60
click at [634, 590] on td "8/15/2025" at bounding box center [663, 572] width 154 height 60
drag, startPoint x: 1159, startPoint y: 242, endPoint x: 1116, endPoint y: 242, distance: 43.0
click at [1116, 242] on p "$0.56" at bounding box center [1173, 246] width 115 height 21
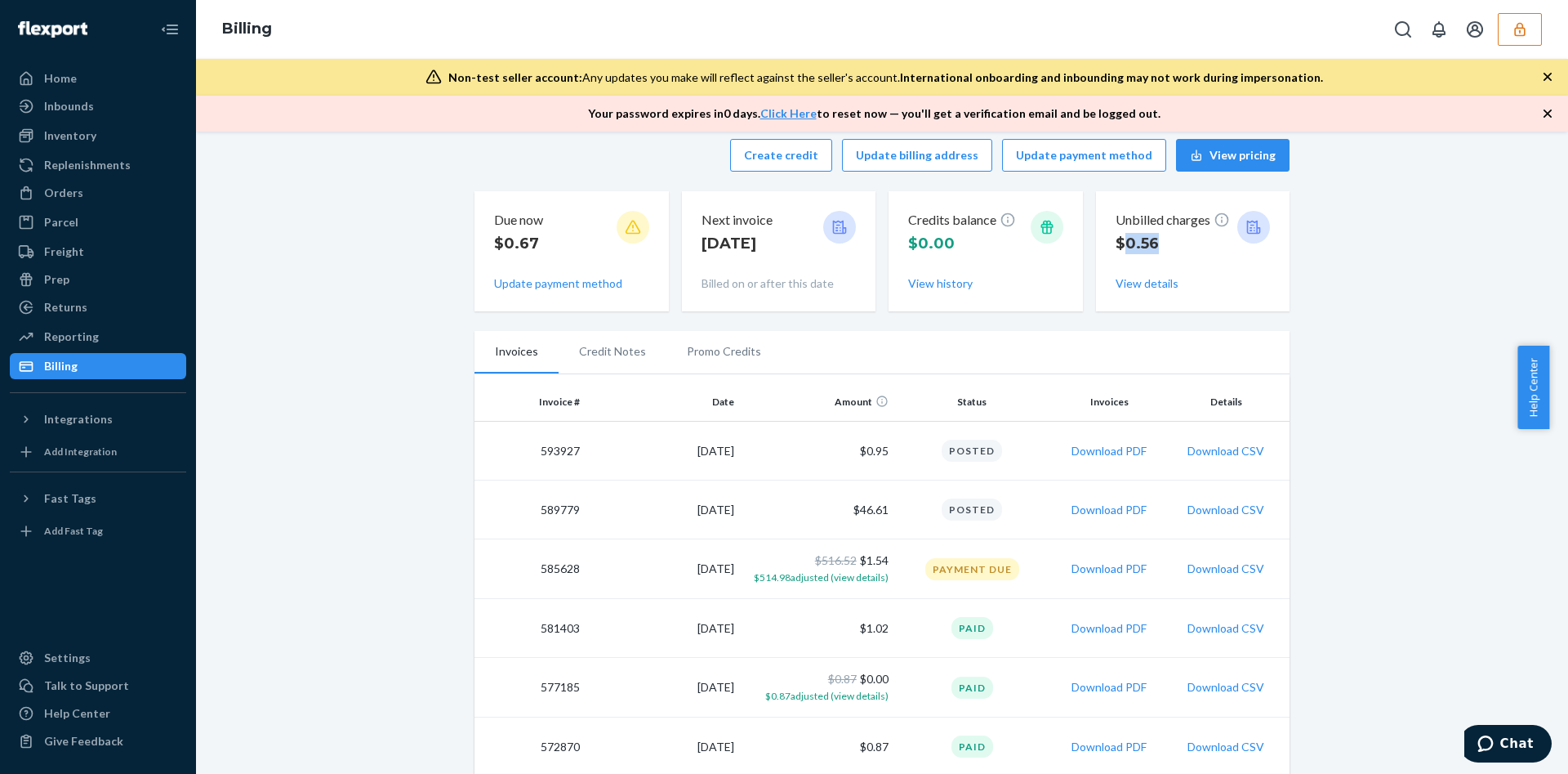
scroll to position [0, 0]
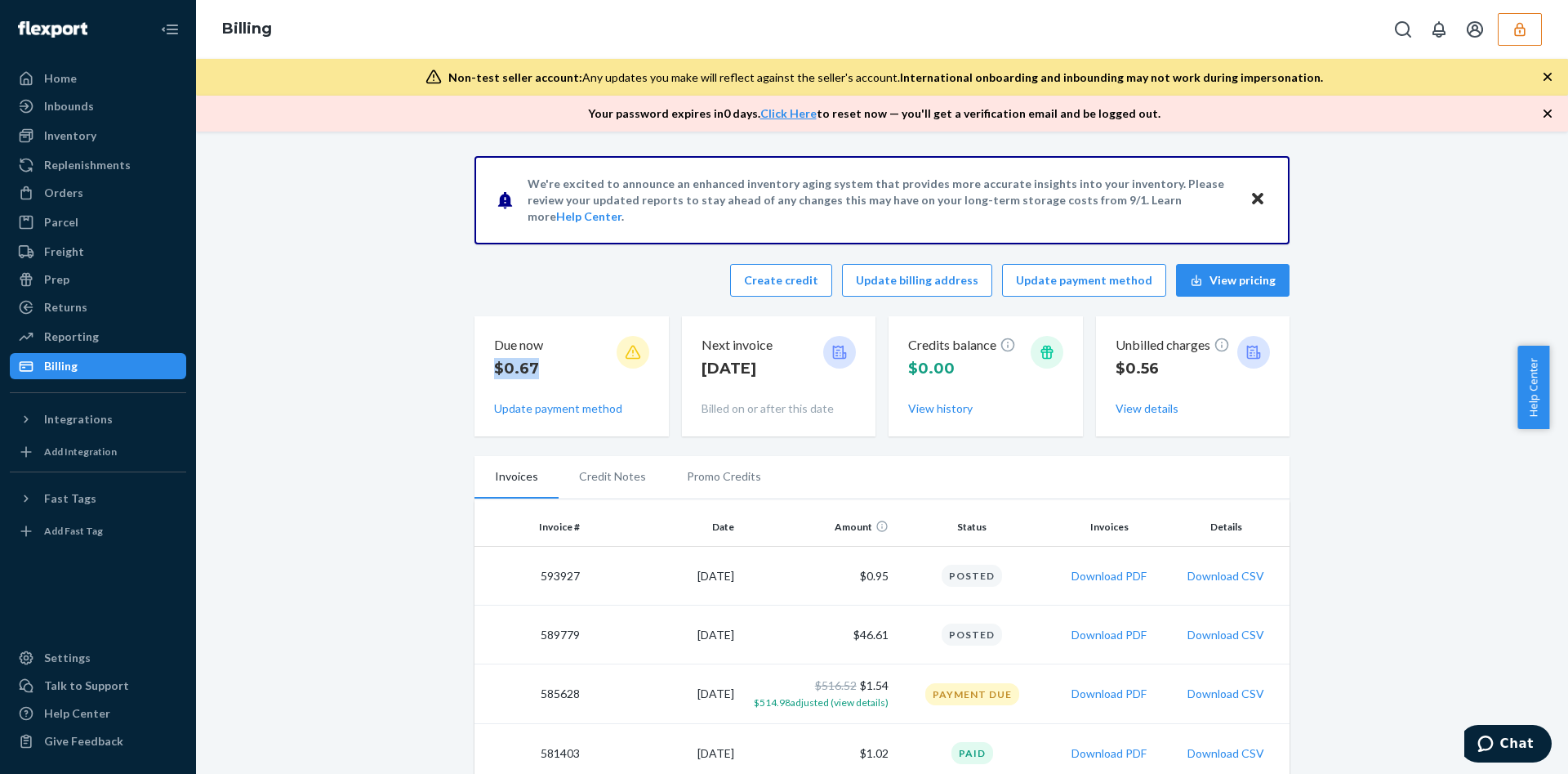
drag, startPoint x: 557, startPoint y: 376, endPoint x: 450, endPoint y: 373, distance: 107.0
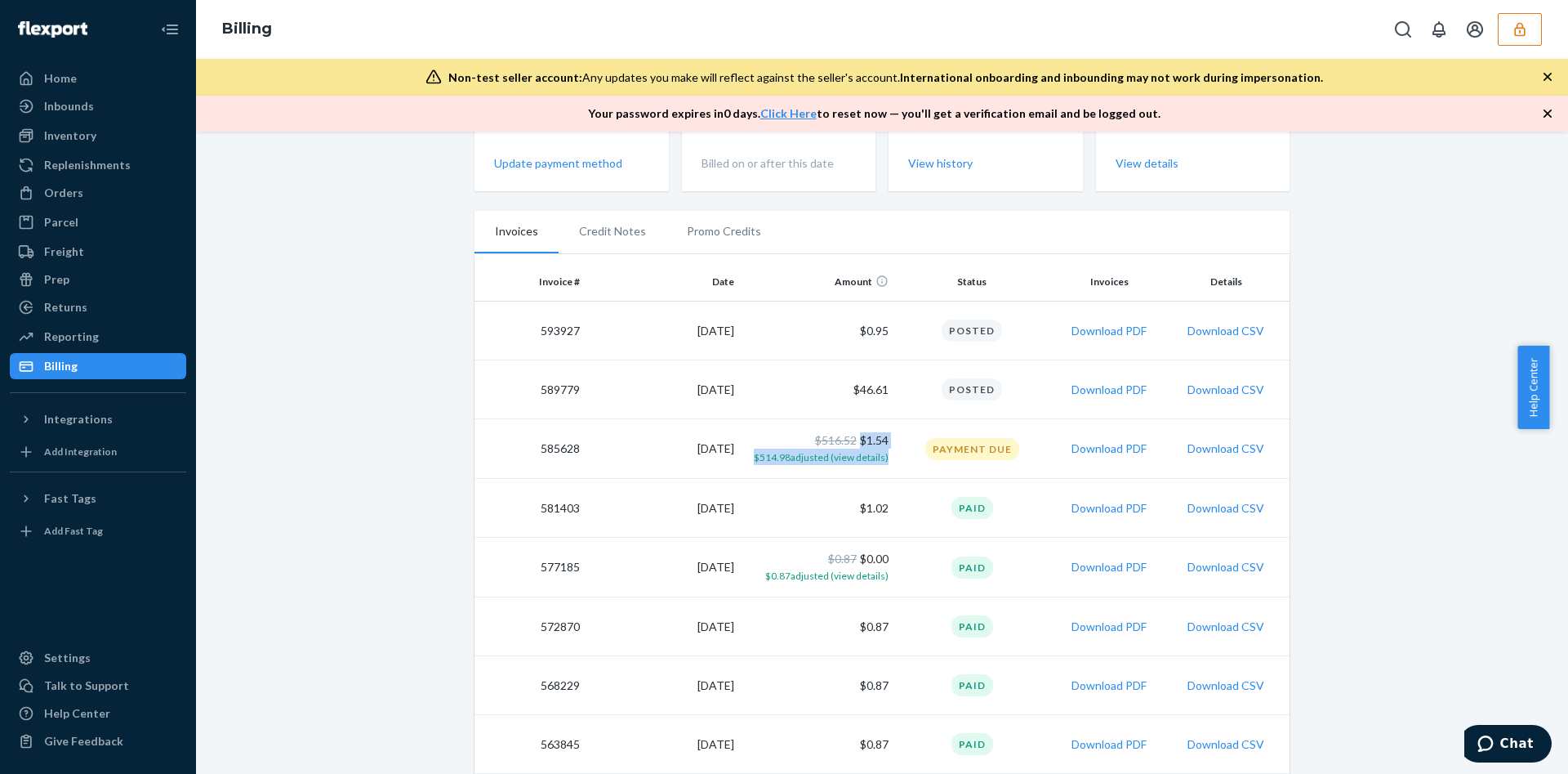
drag, startPoint x: 896, startPoint y: 441, endPoint x: 851, endPoint y: 438, distance: 45.1
click at [851, 438] on tr "585628 8/15/2025 $516.52 $1.54 $514.98 adjusted (view details) Payment Due Down…" at bounding box center [882, 450] width 815 height 60
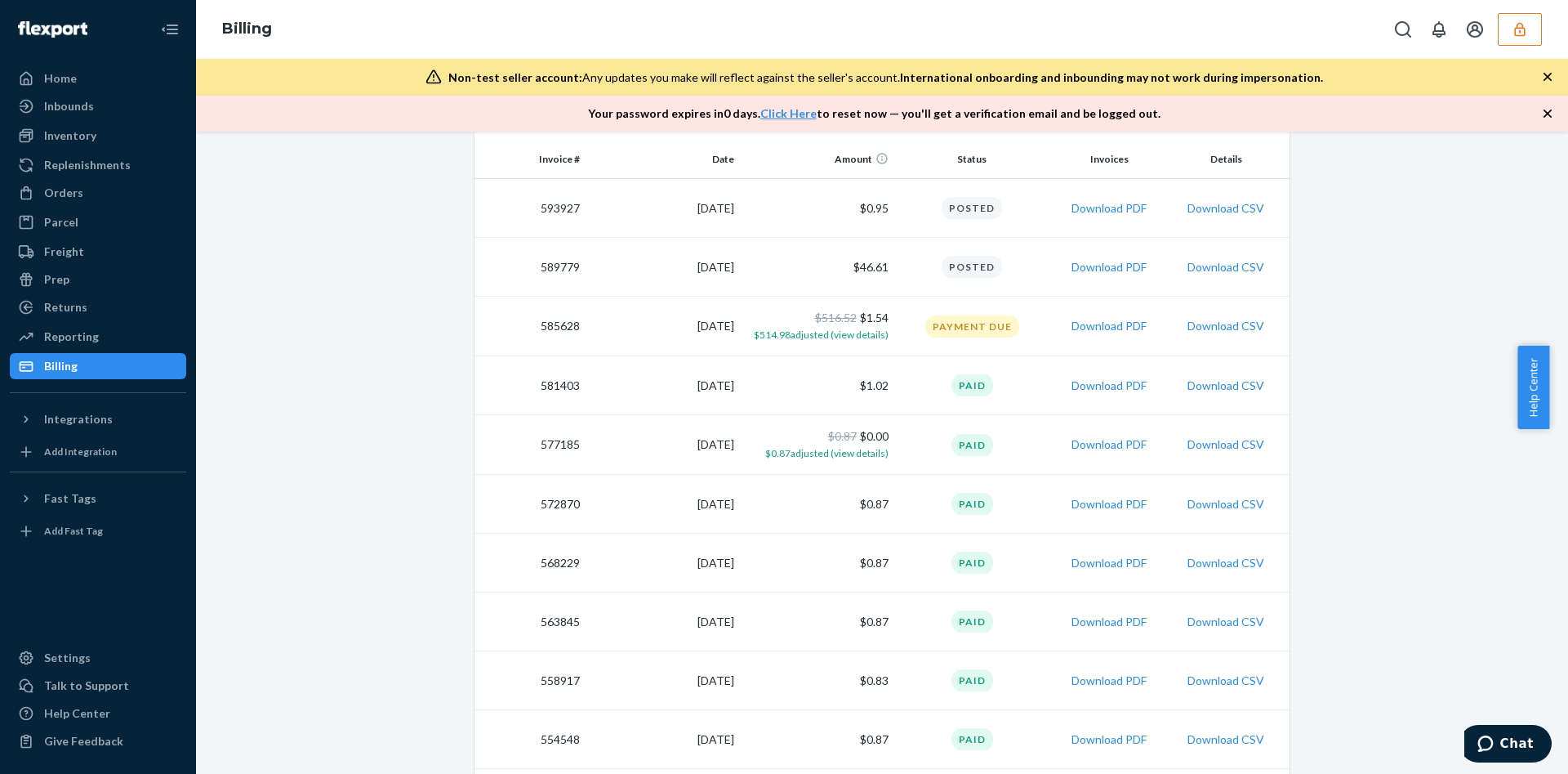
scroll to position [0, 0]
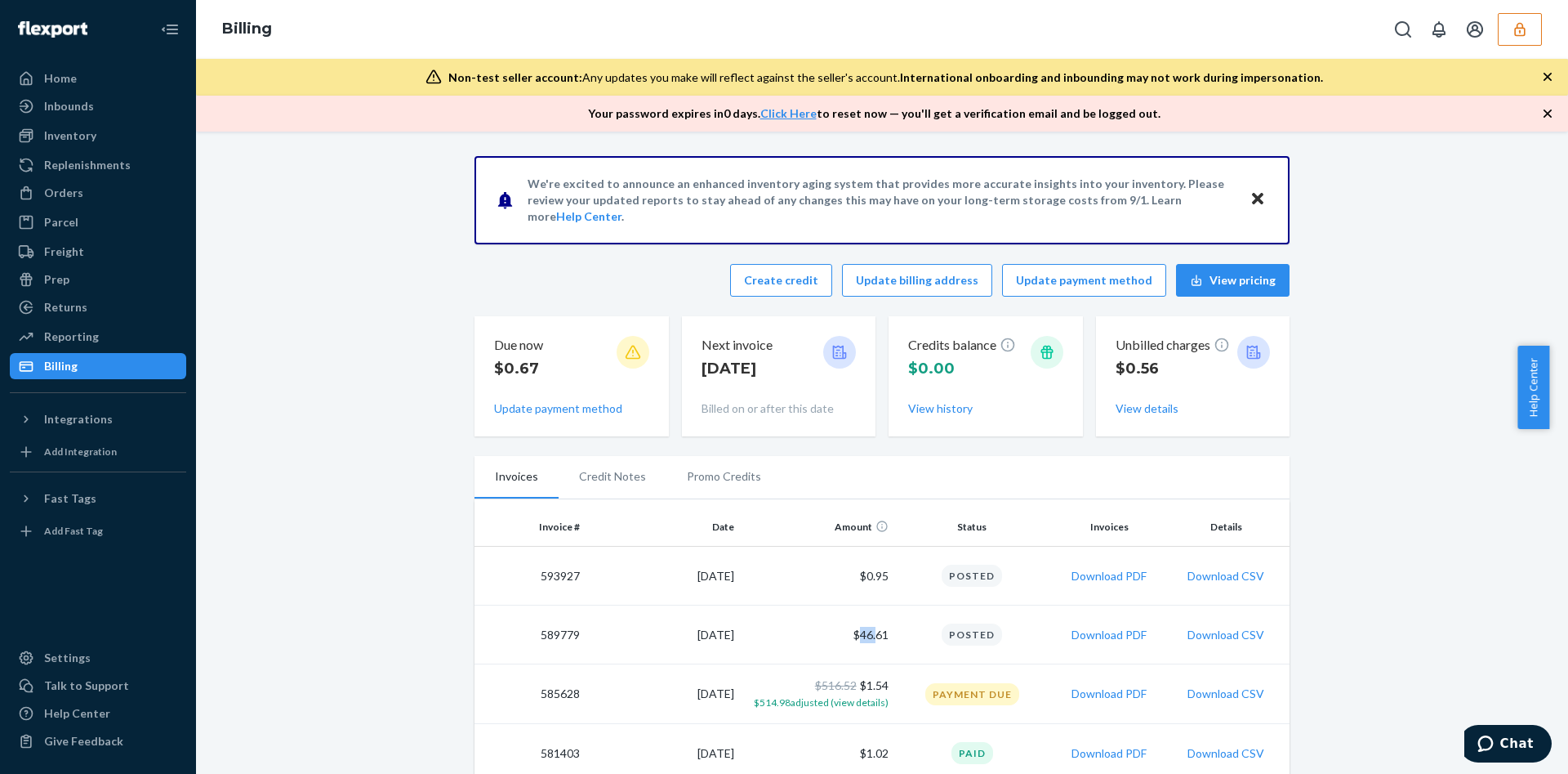
drag, startPoint x: 867, startPoint y: 628, endPoint x: 849, endPoint y: 634, distance: 19.0
click at [849, 634] on td "$46.61" at bounding box center [818, 634] width 154 height 59
click at [1119, 410] on button "View details" at bounding box center [1147, 408] width 62 height 16
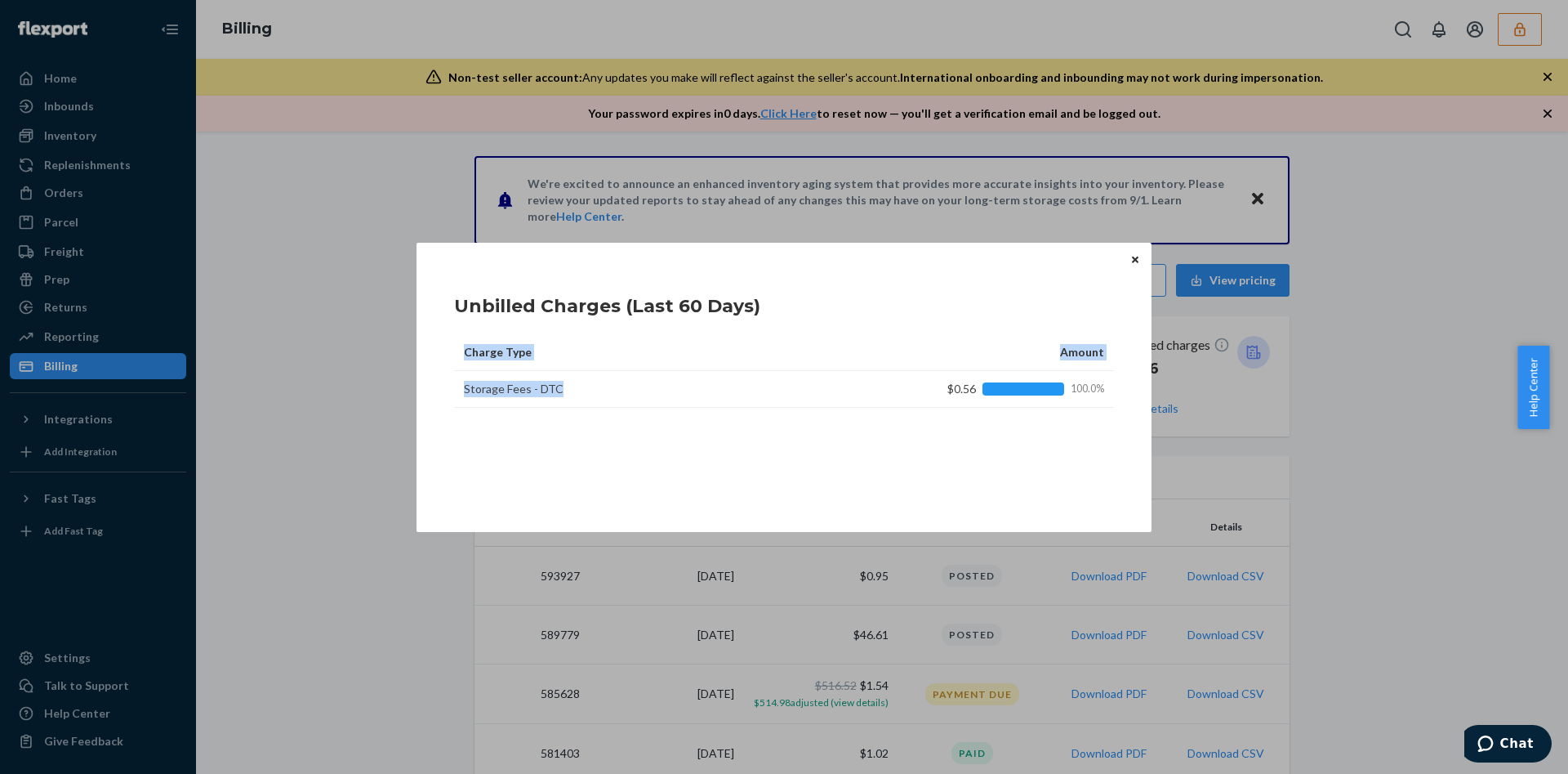
drag, startPoint x: 450, startPoint y: 388, endPoint x: 622, endPoint y: 397, distance: 172.2
click at [619, 397] on div "Unbilled Charges (Last 60 Days) Charge Type Amount Storage Fees - DTC $0.56 100…" at bounding box center [784, 387] width 735 height 289
click at [582, 439] on div "Charge Type Amount Storage Fees - DTC $0.56 100.0%" at bounding box center [784, 415] width 660 height 164
click at [1137, 259] on icon "Close" at bounding box center [1136, 260] width 7 height 7
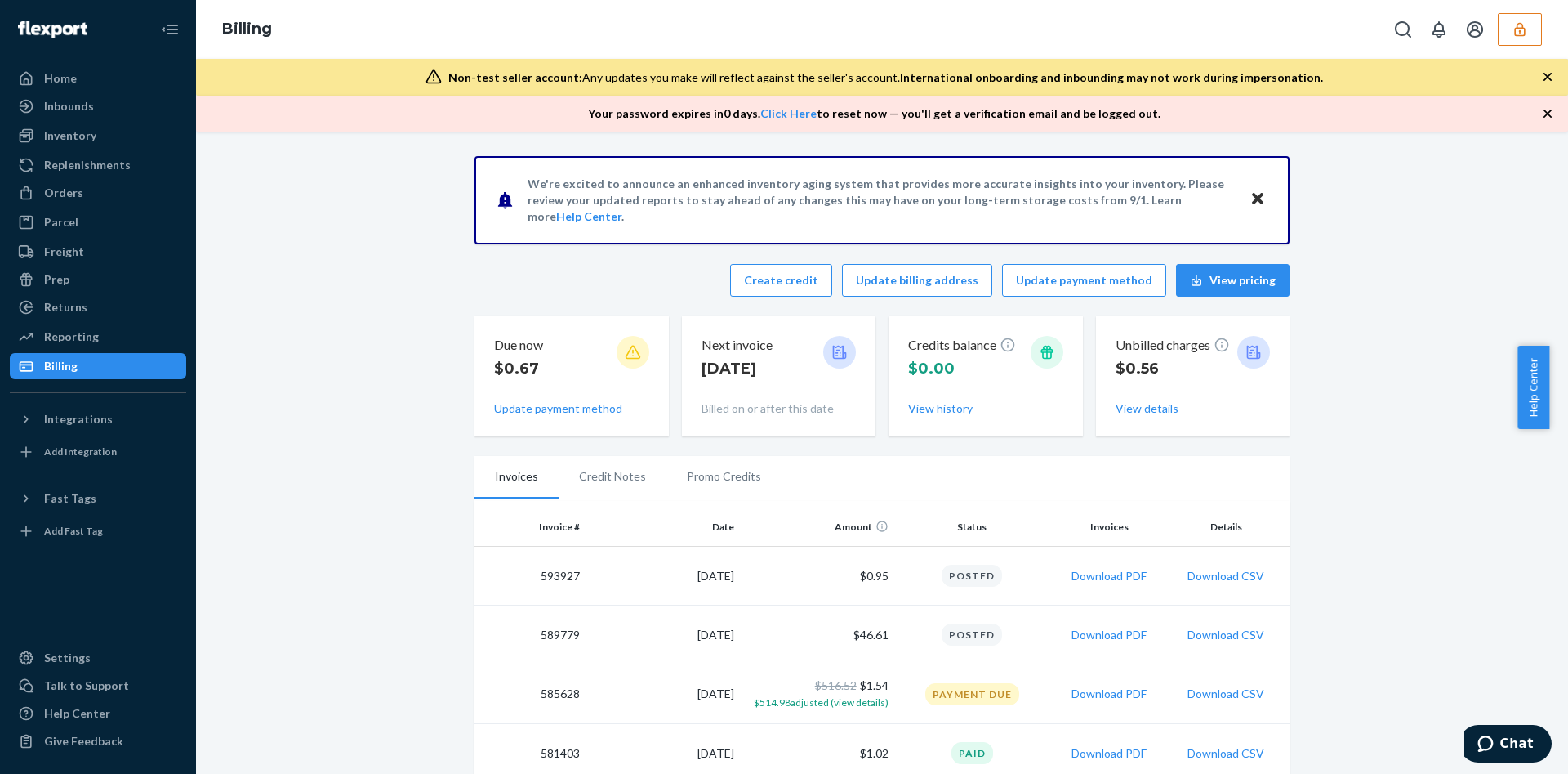
click at [1522, 47] on div "Billing" at bounding box center [882, 29] width 1372 height 59
click at [1521, 33] on icon "button" at bounding box center [1519, 29] width 16 height 16
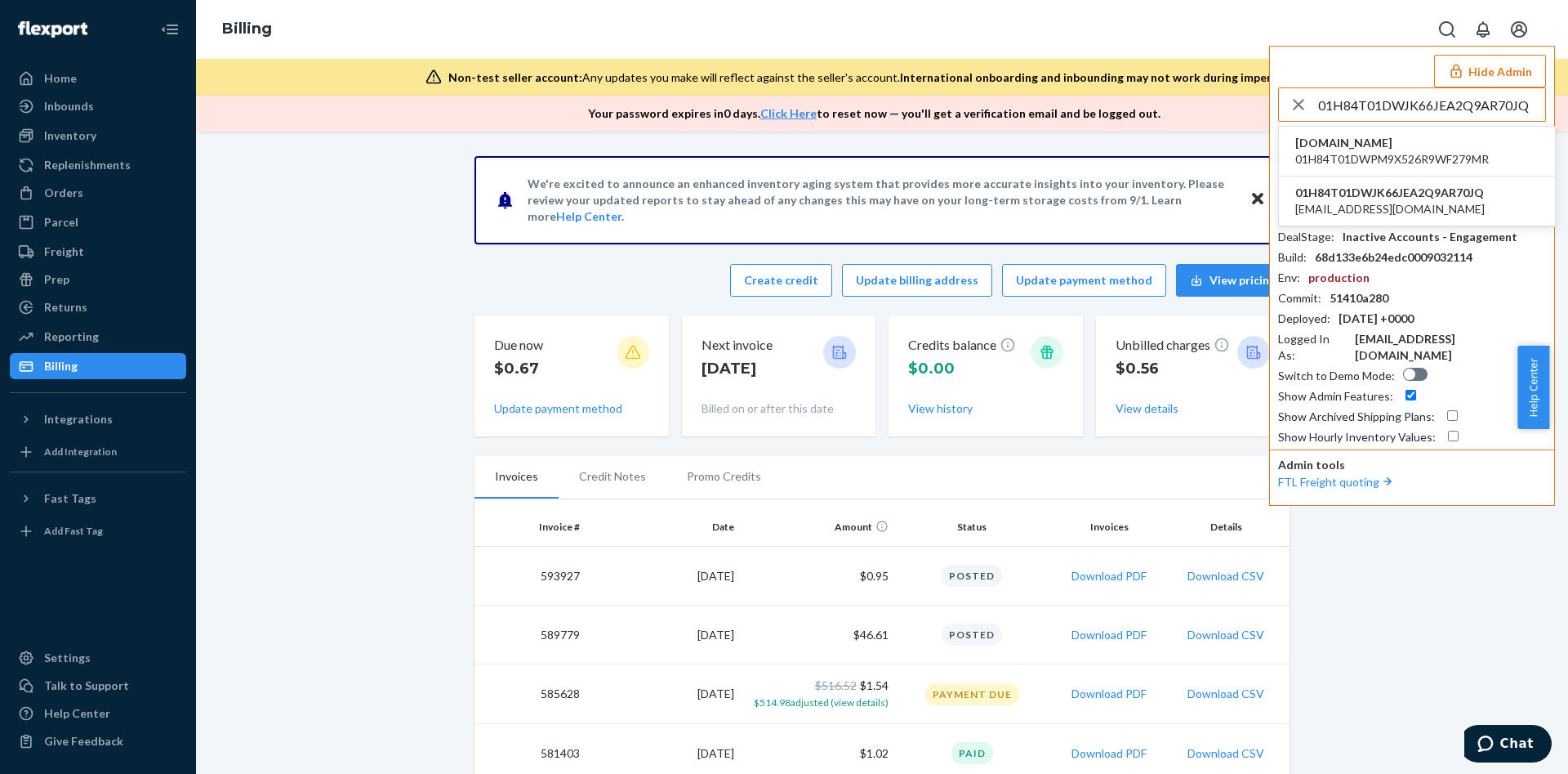
type input "01H84T01DWJK66JEA2Q9AR70JQ"
click at [1342, 156] on span "01H84T01DWPM9X526R9WF279MR" at bounding box center [1393, 159] width 193 height 16
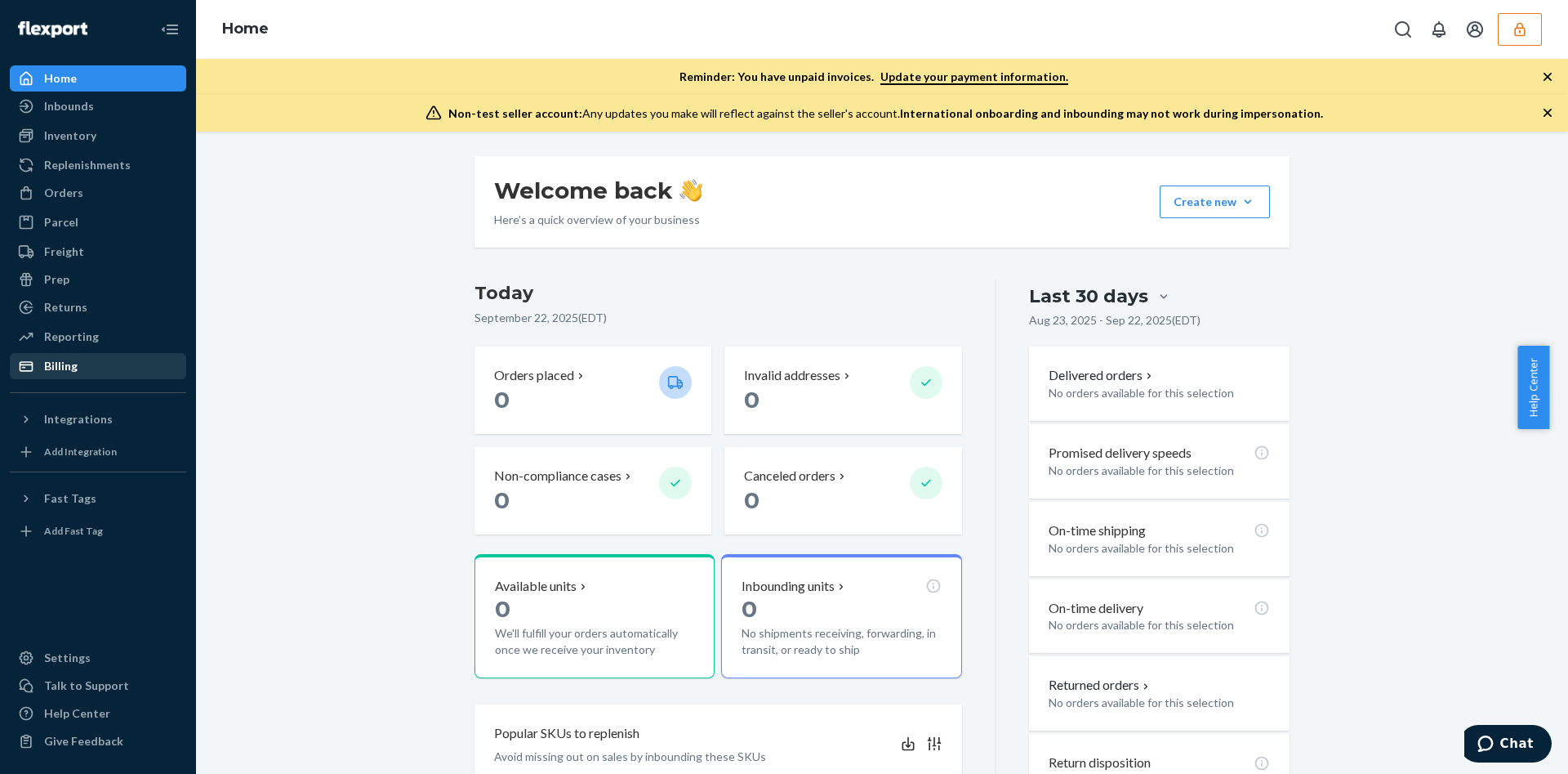
click at [95, 363] on div "Billing" at bounding box center [98, 366] width 173 height 23
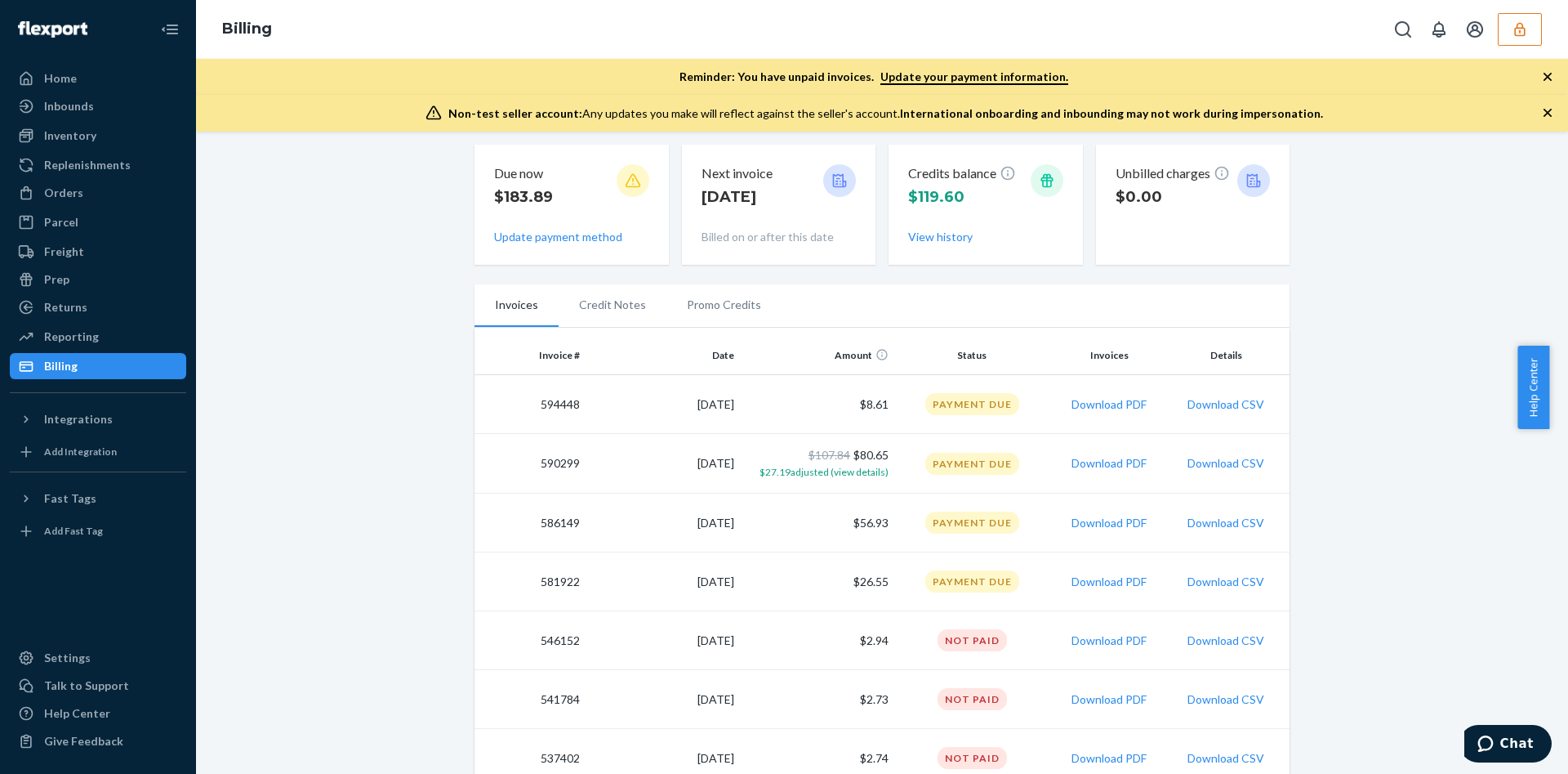
scroll to position [539, 0]
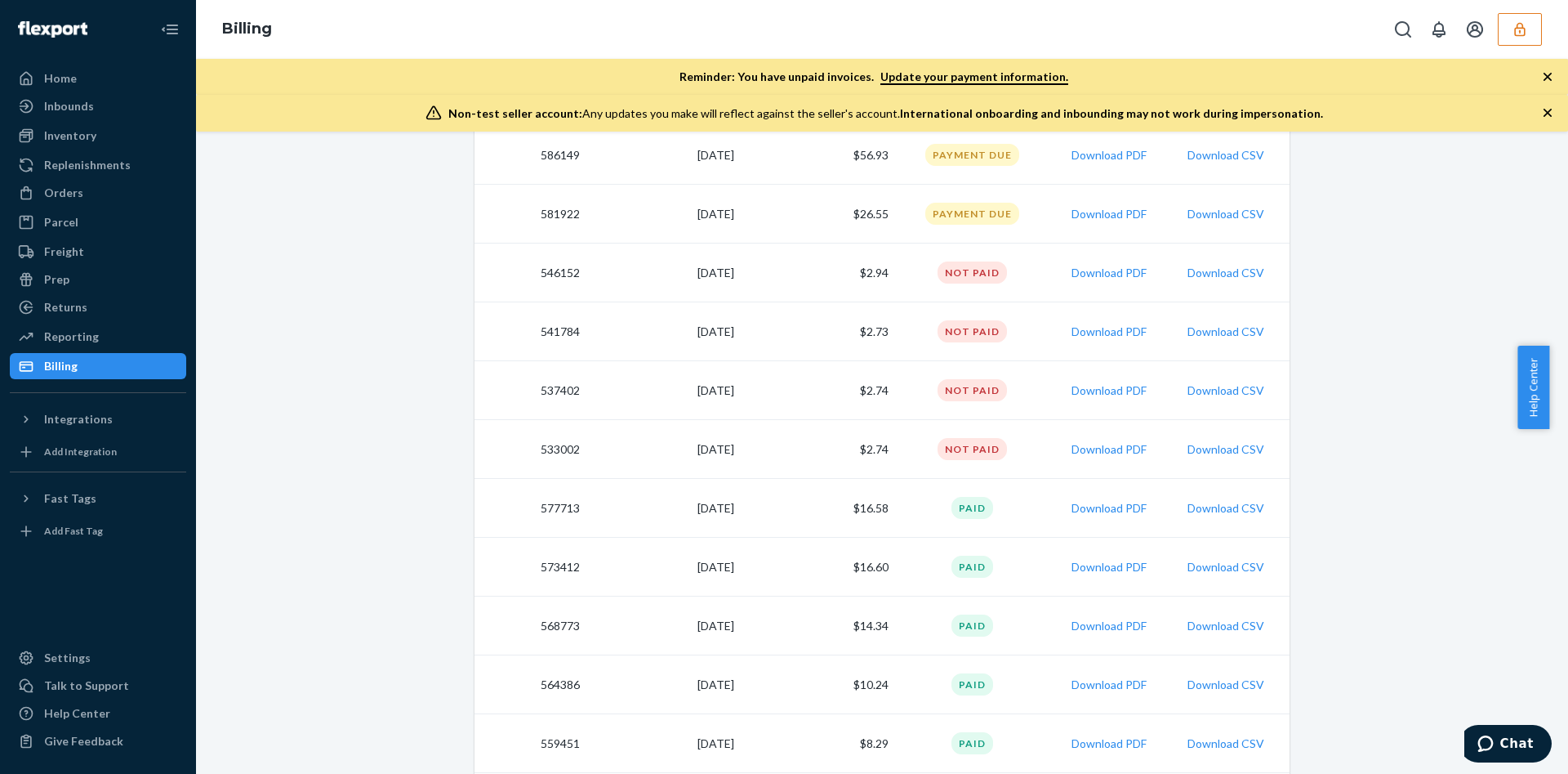
click at [1499, 33] on button "button" at bounding box center [1520, 29] width 45 height 33
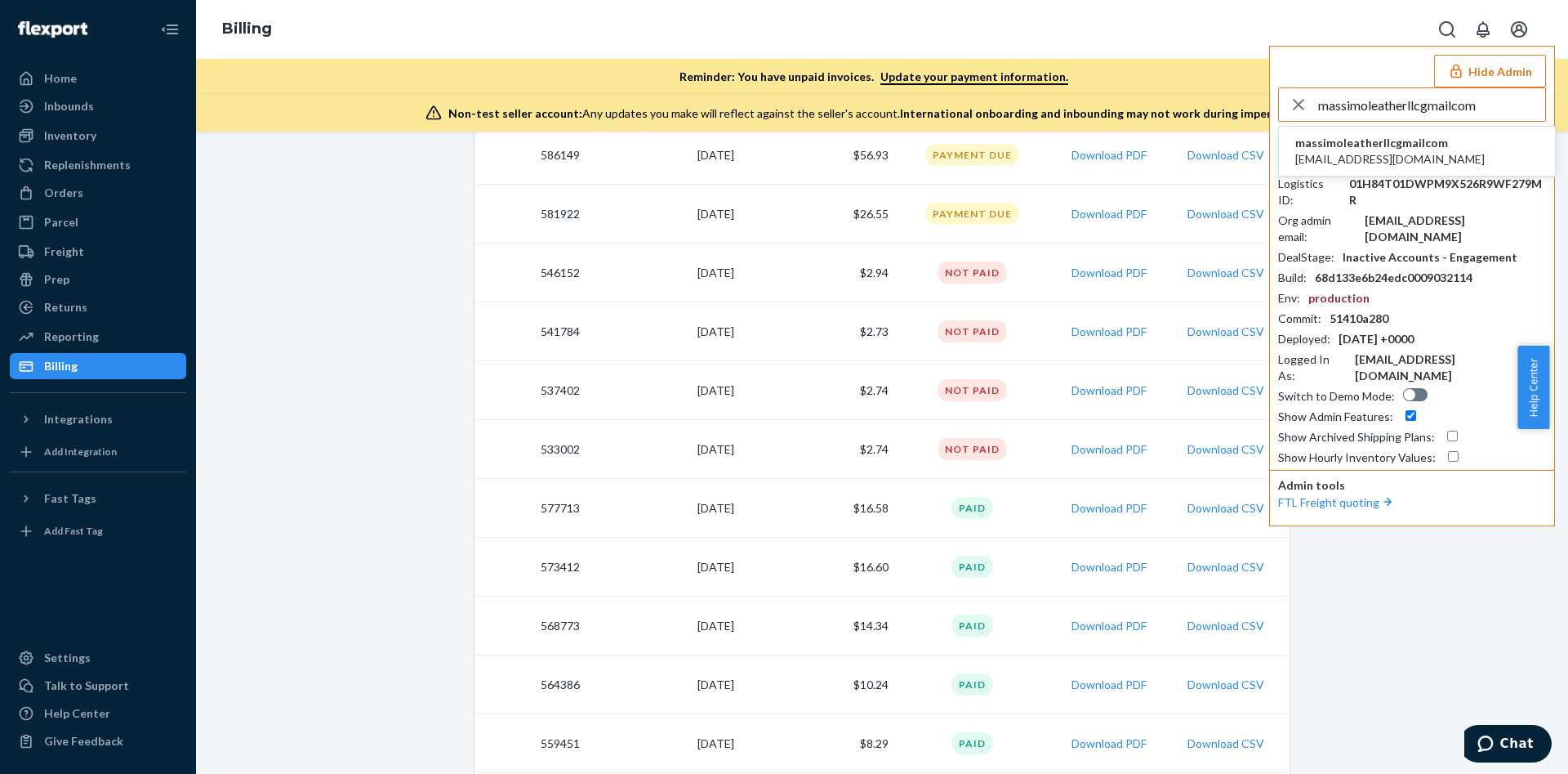
type input "massimoleatherllcgmailcom"
click at [1351, 144] on span "massimoleatherllcgmailcom" at bounding box center [1390, 142] width 189 height 16
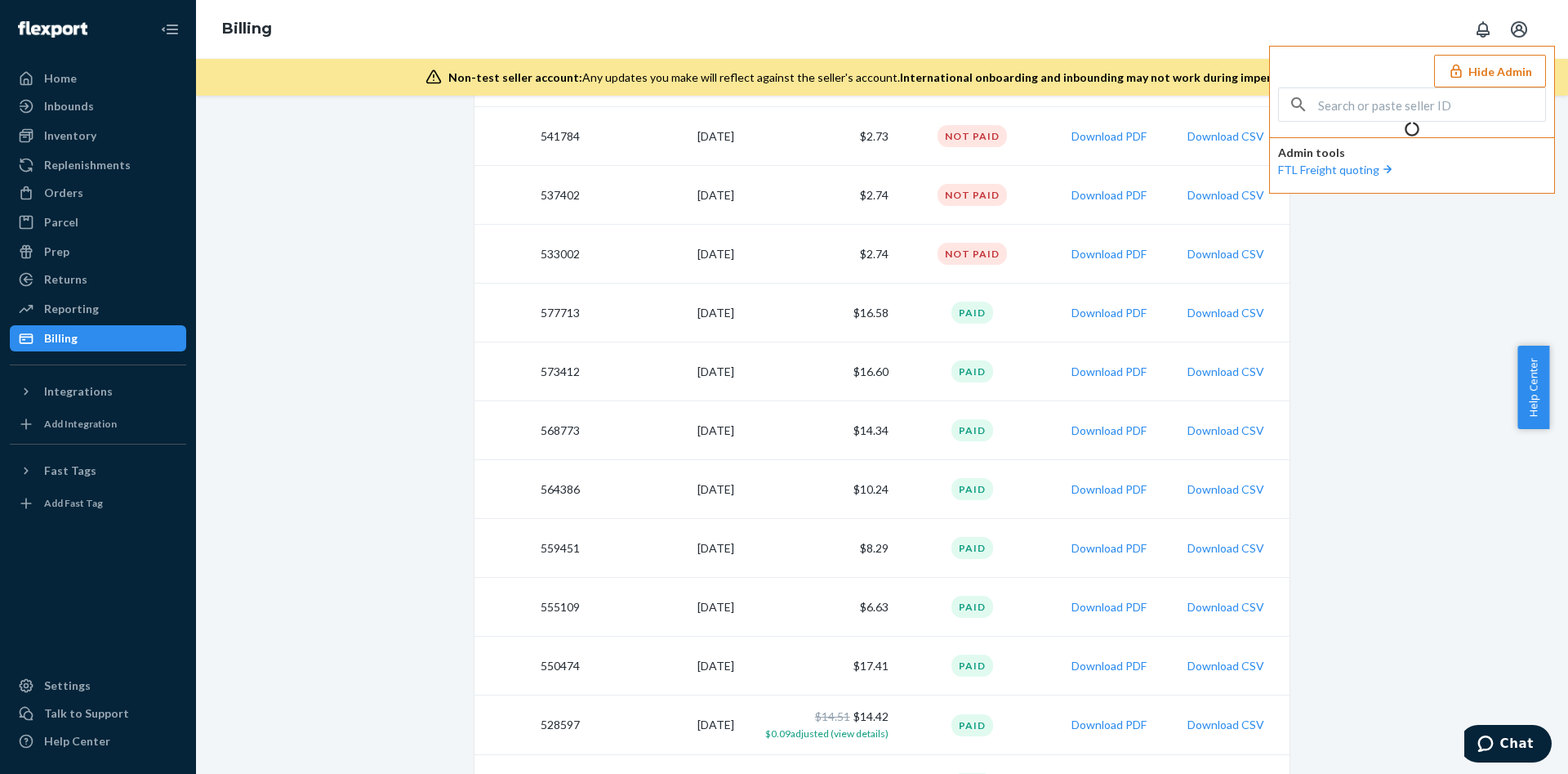
scroll to position [432, 0]
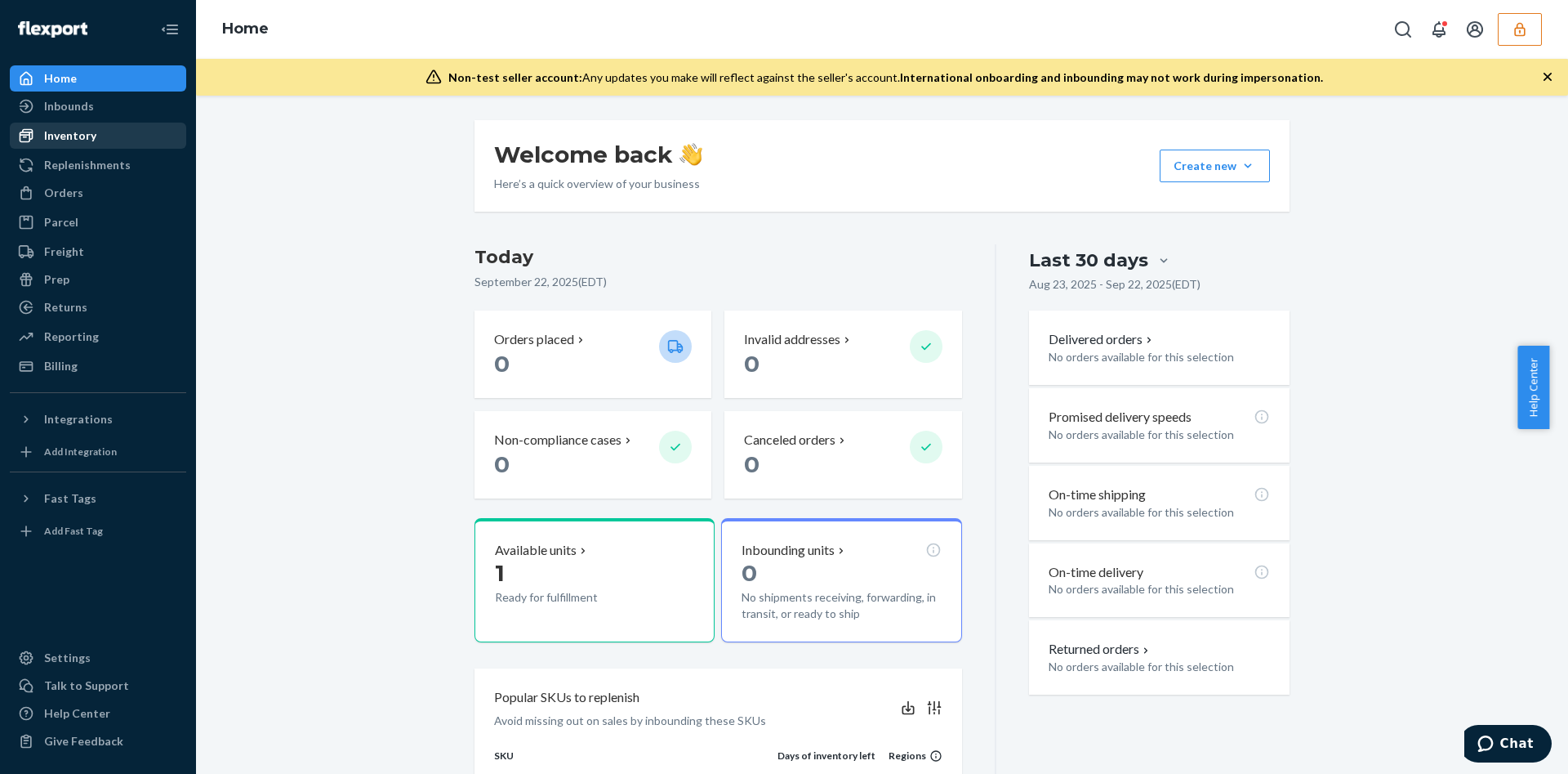
click at [118, 130] on div "Inventory" at bounding box center [98, 135] width 173 height 23
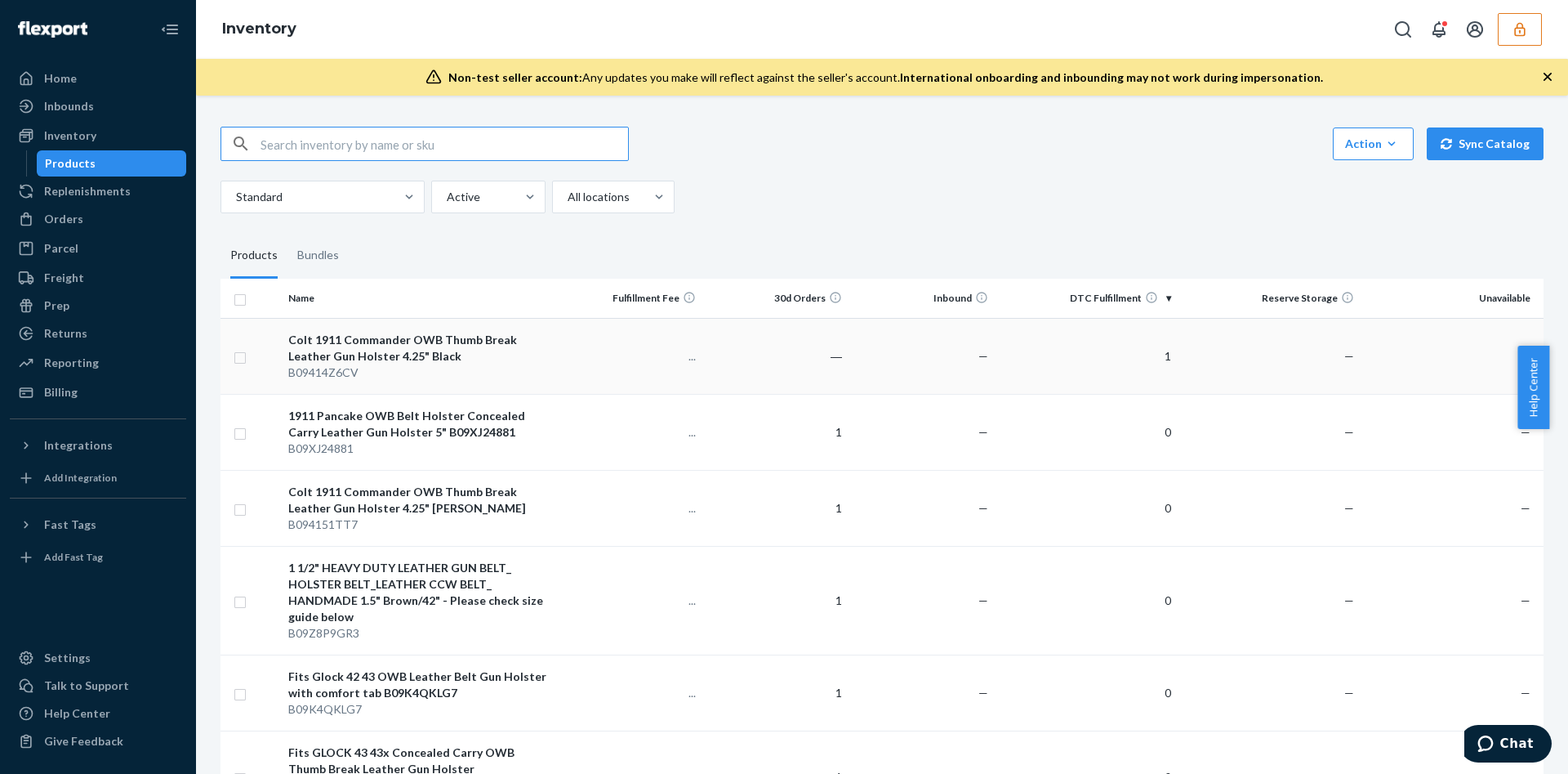
click at [1061, 366] on td "1" at bounding box center [1086, 355] width 183 height 76
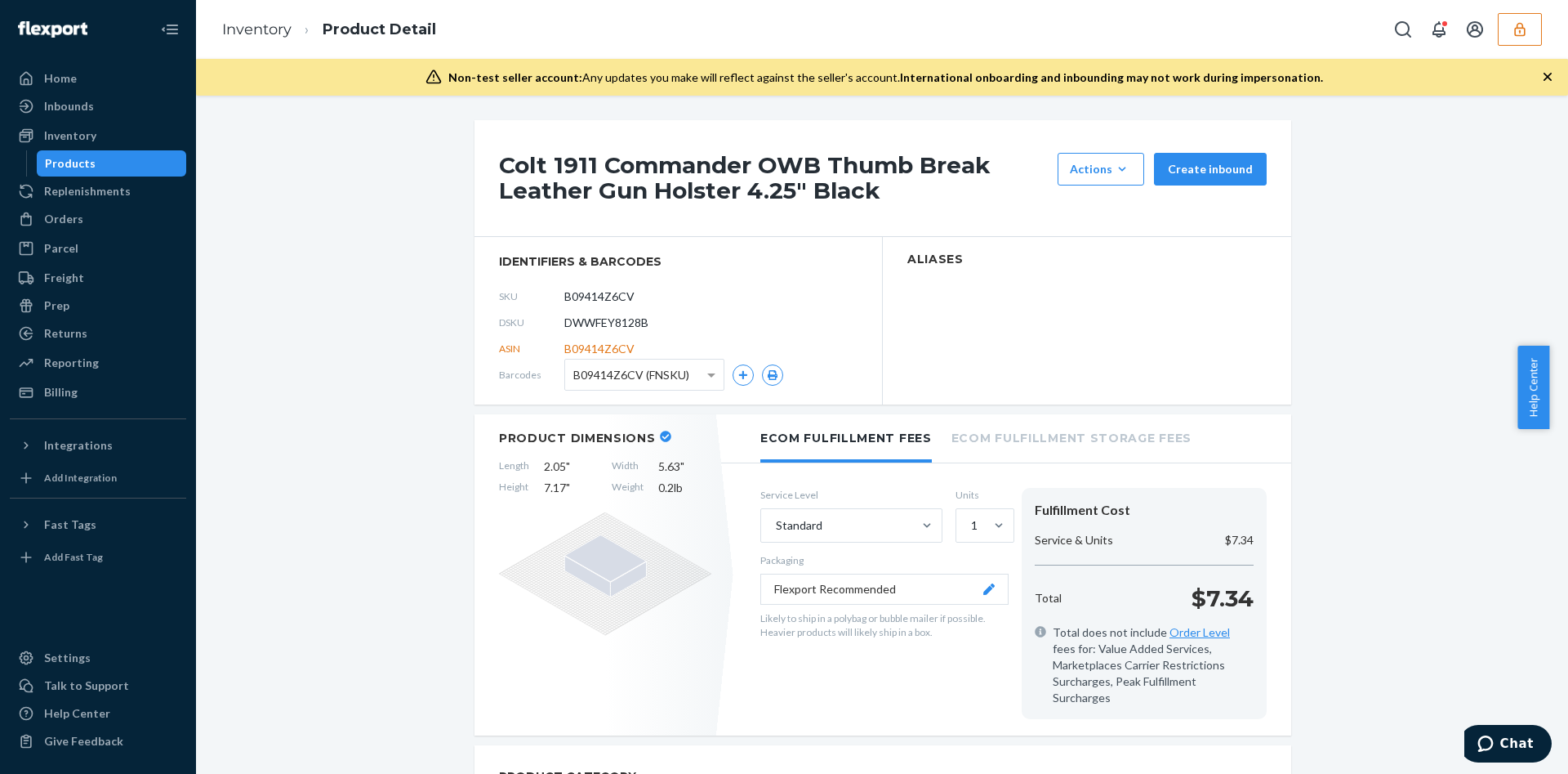
click at [601, 323] on span "DWWFEY8128B" at bounding box center [606, 322] width 84 height 16
copy span "DWWFEY8128B"
click at [1520, 36] on icon "button" at bounding box center [1519, 29] width 16 height 16
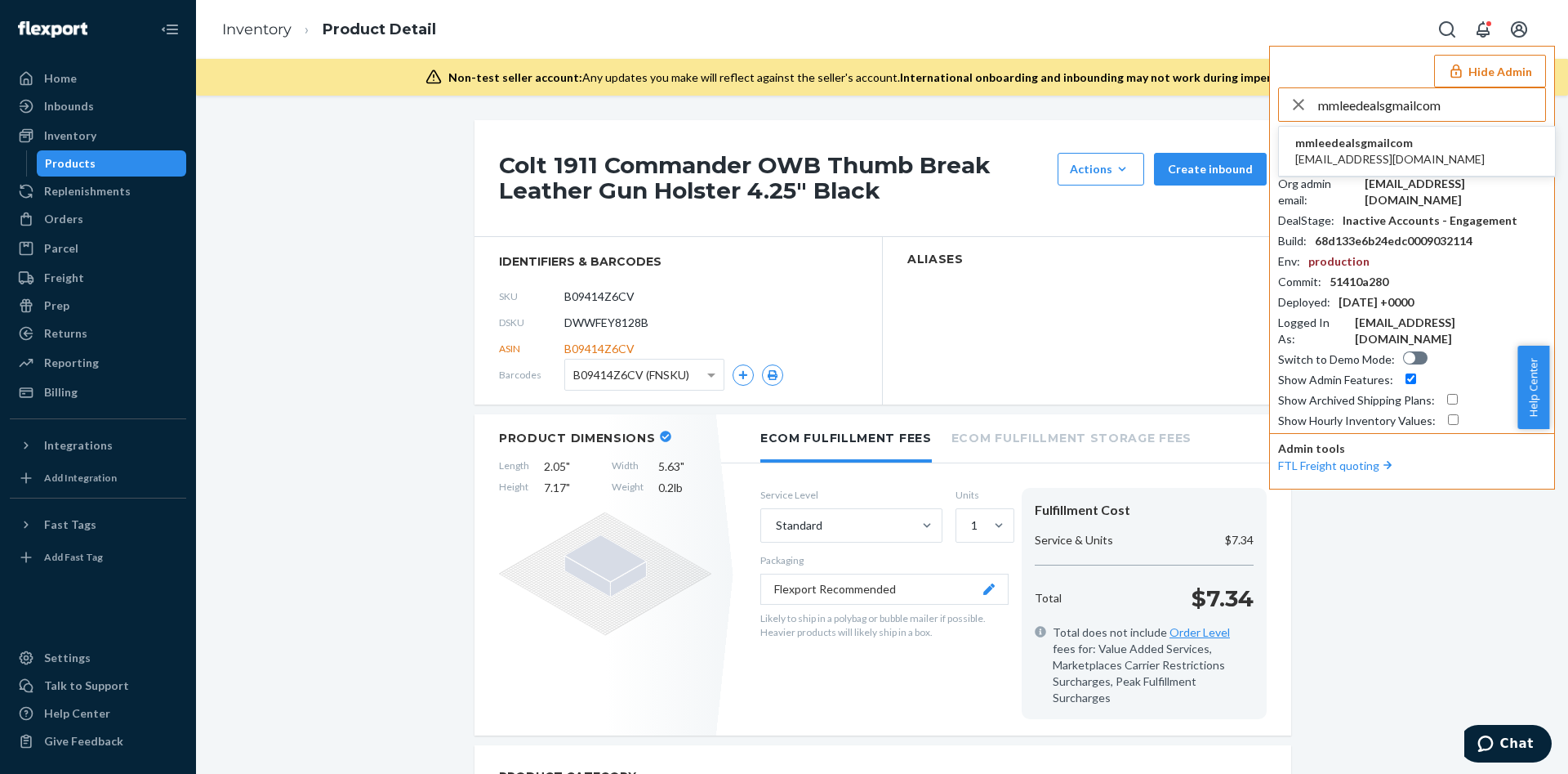
type input "mmleedealsgmailcom"
click at [1383, 152] on span "mmleedeals@gmail.com" at bounding box center [1390, 159] width 189 height 16
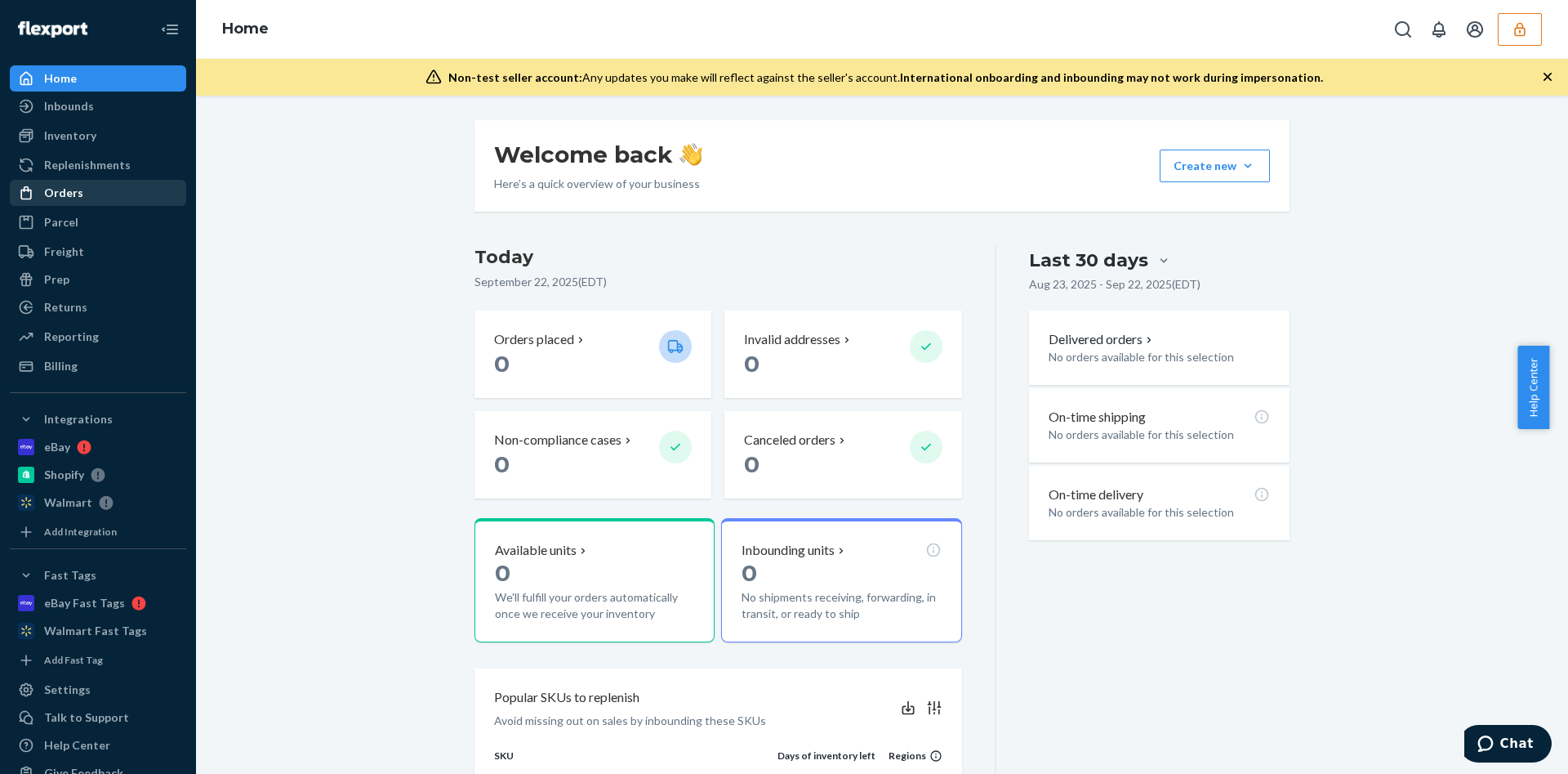
click at [36, 190] on div at bounding box center [31, 193] width 27 height 16
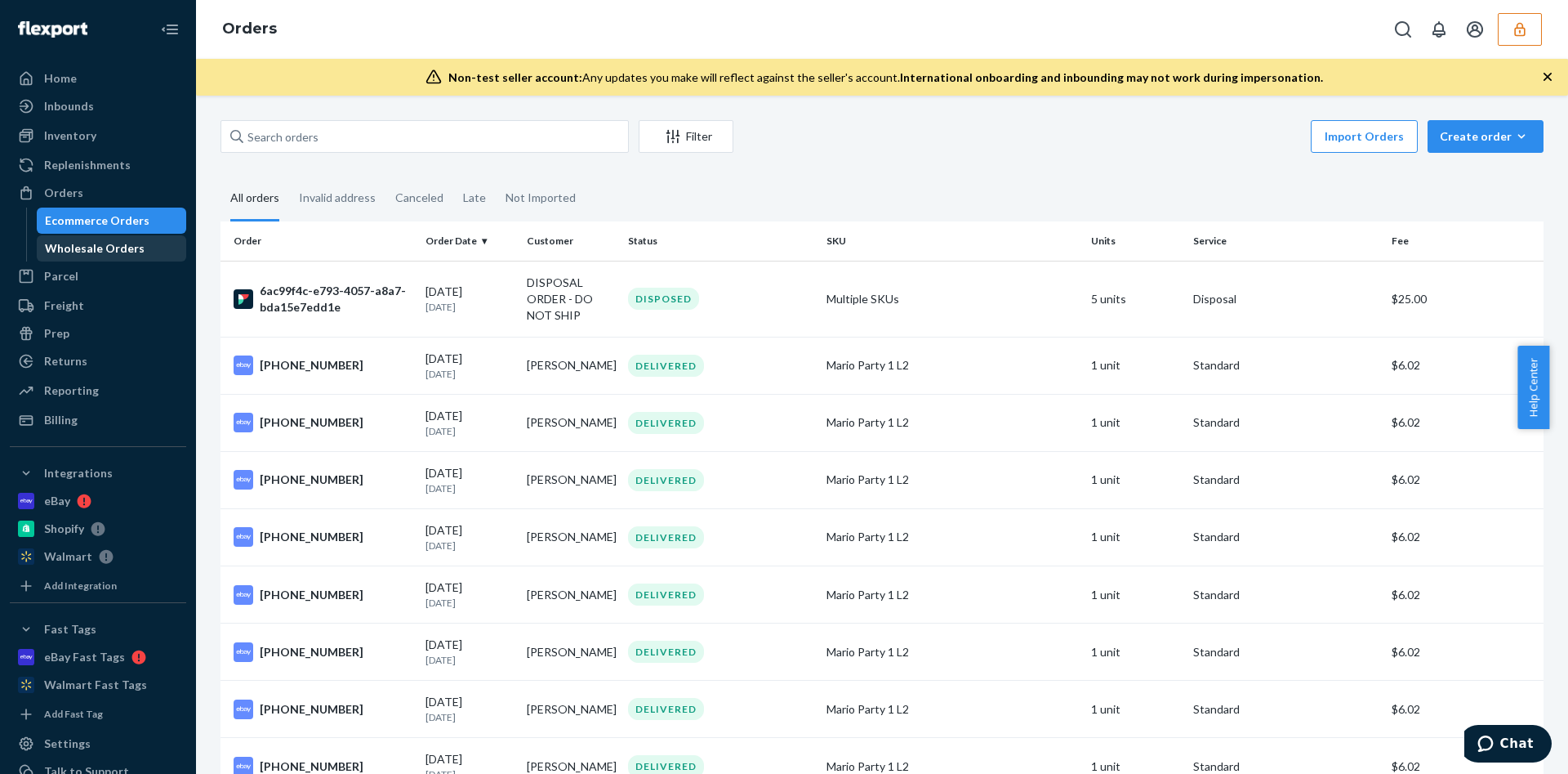
click at [98, 244] on div "Wholesale Orders" at bounding box center [94, 248] width 99 height 16
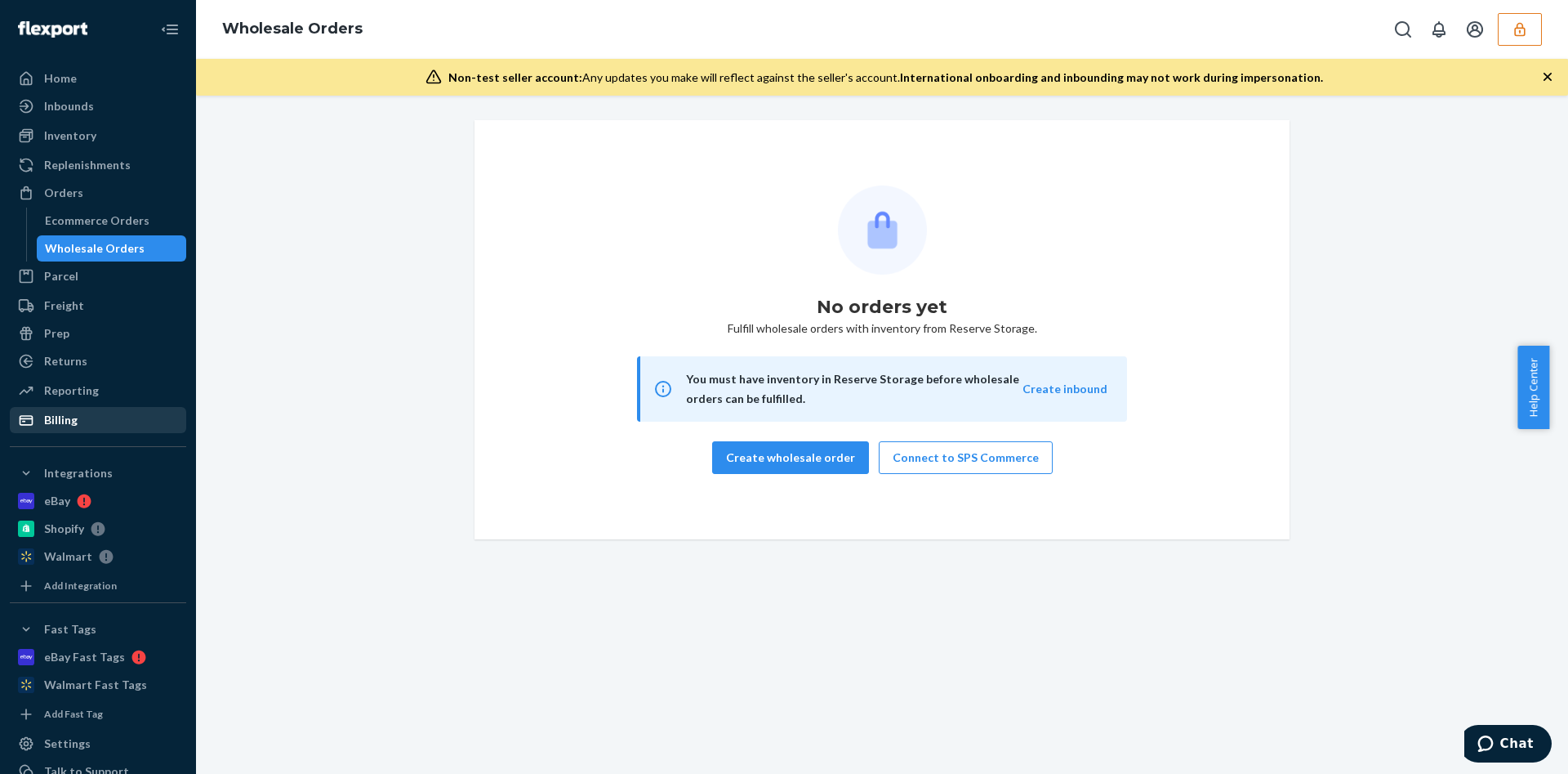
click at [90, 427] on div "Billing" at bounding box center [98, 420] width 173 height 23
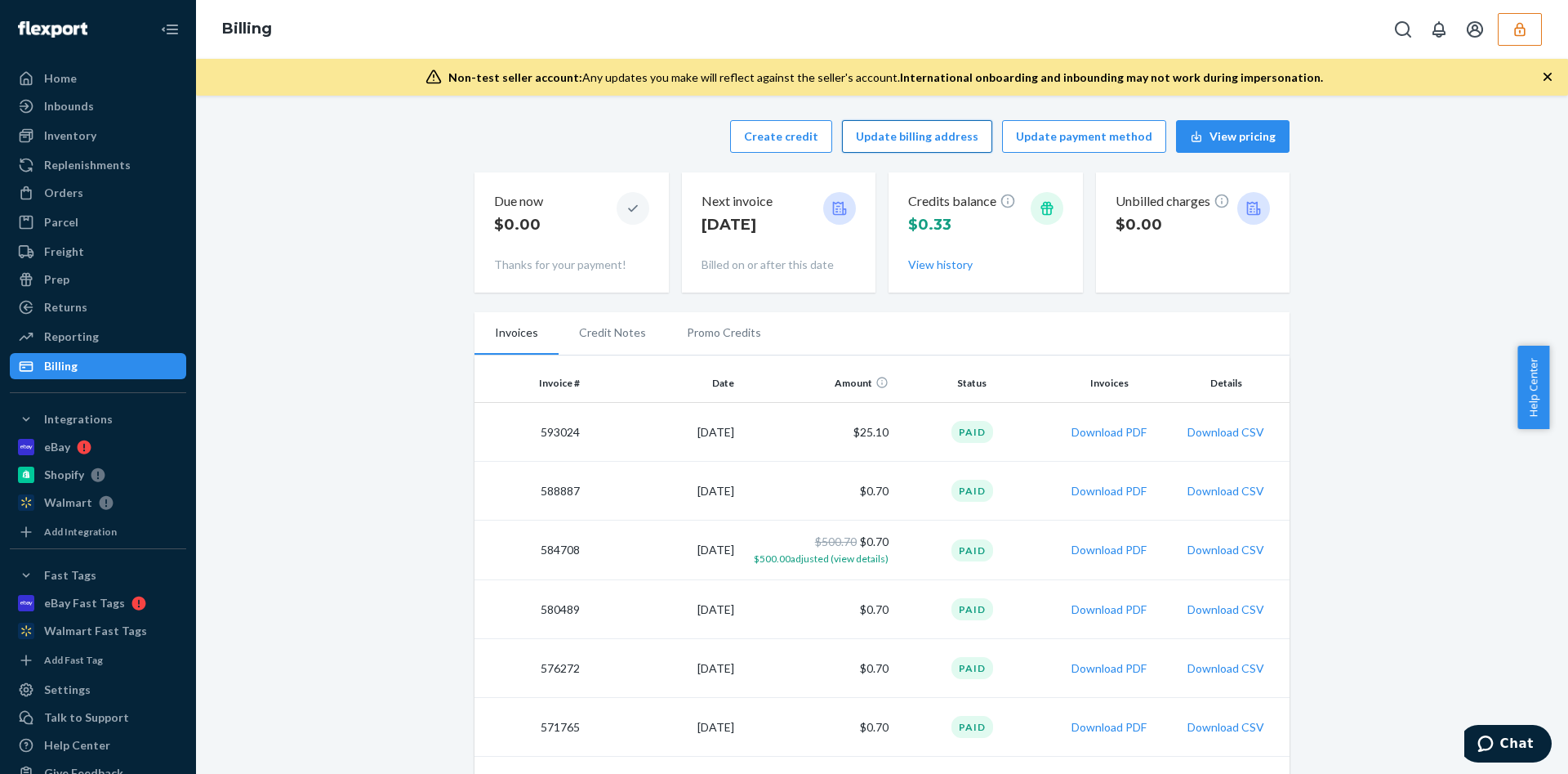
click at [921, 141] on button "Update billing address" at bounding box center [918, 136] width 151 height 33
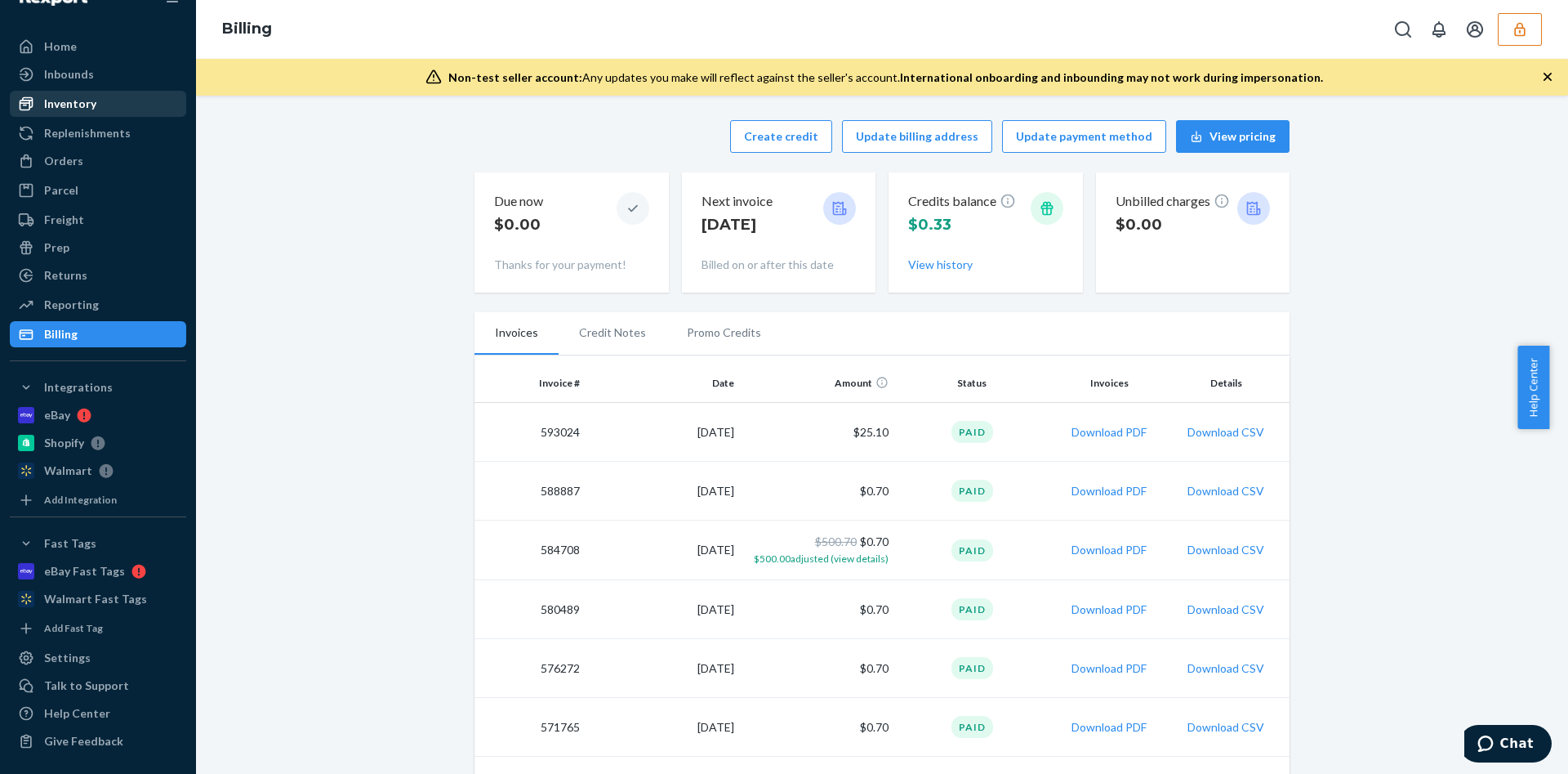
click at [101, 106] on div "Inventory" at bounding box center [98, 104] width 173 height 23
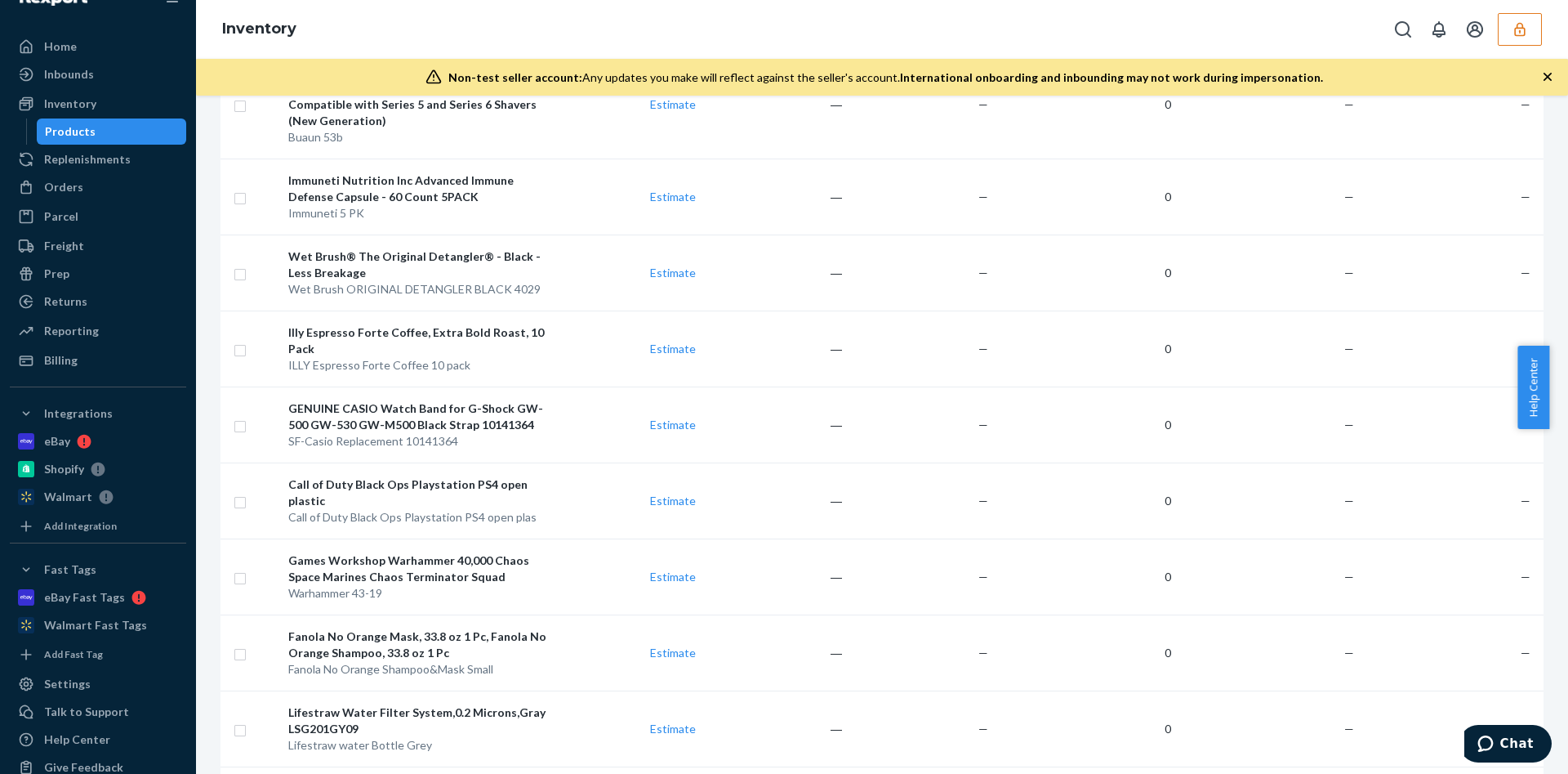
scroll to position [5045, 0]
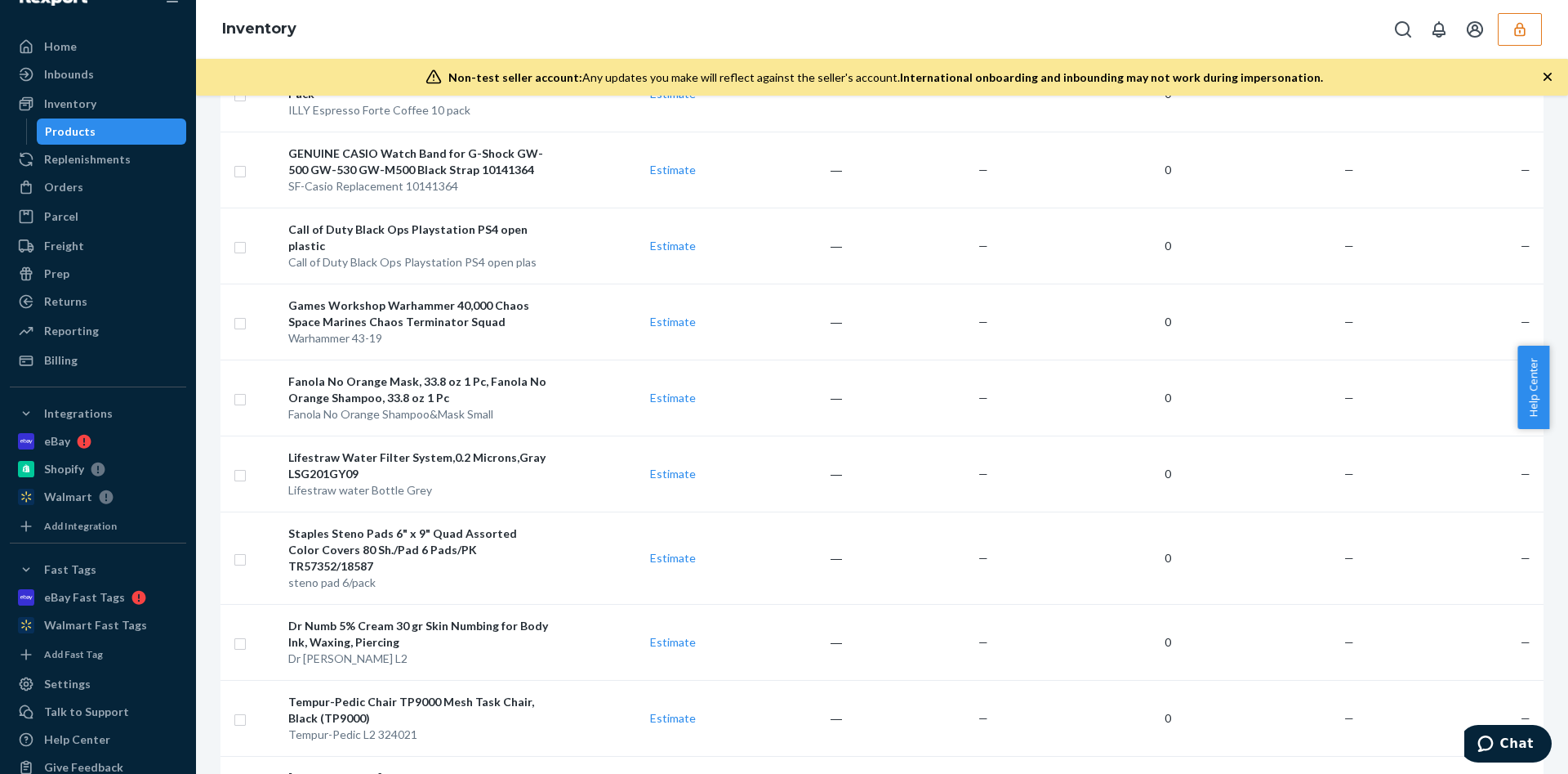
click at [1525, 35] on icon "button" at bounding box center [1519, 29] width 16 height 16
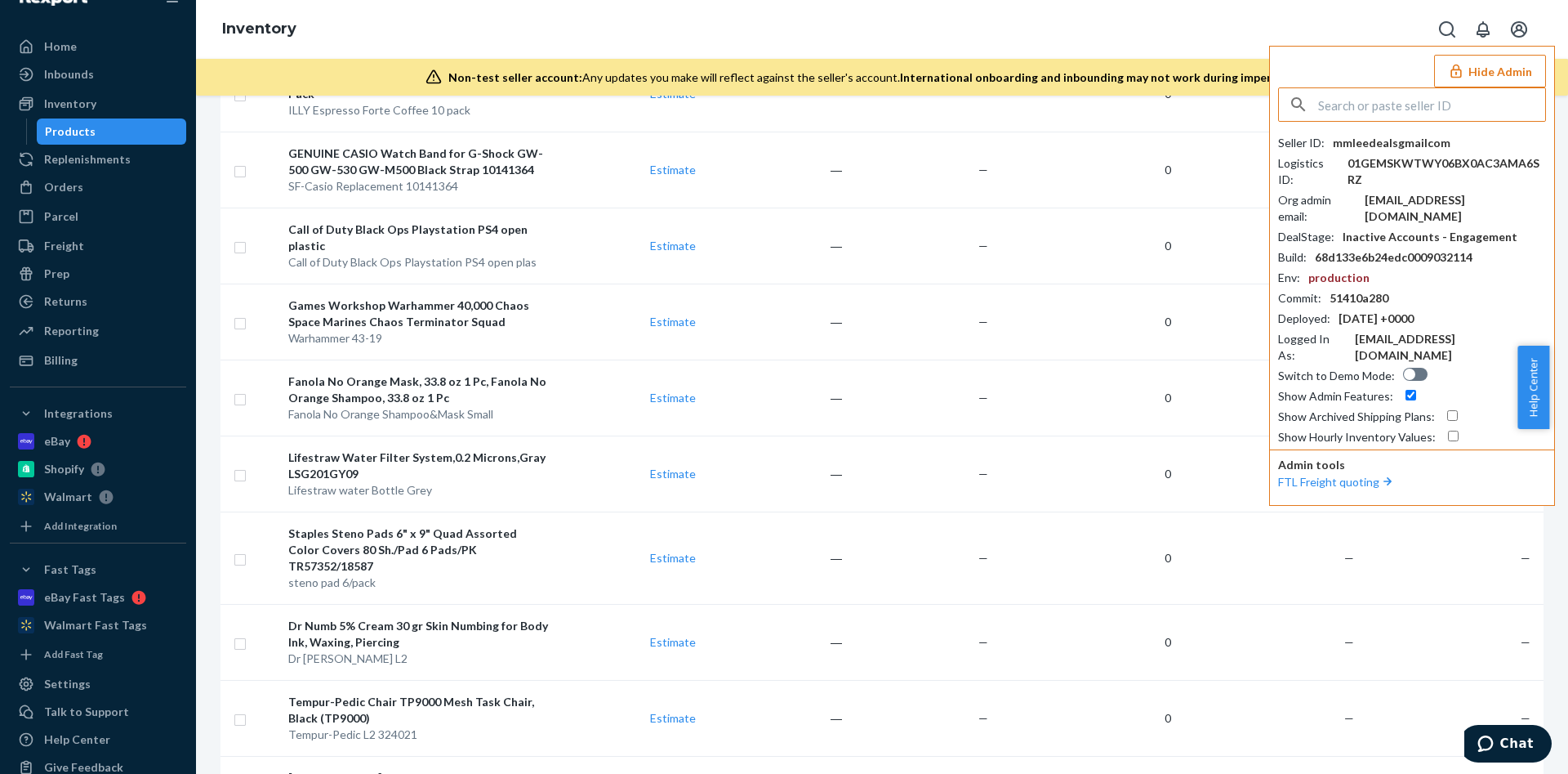
type input "zeiterde@outlook.com"
click at [1525, 35] on icon "Open account menu" at bounding box center [1519, 29] width 20 height 20
click at [1363, 141] on span "zeiterdeoutlookcom" at bounding box center [1390, 142] width 189 height 16
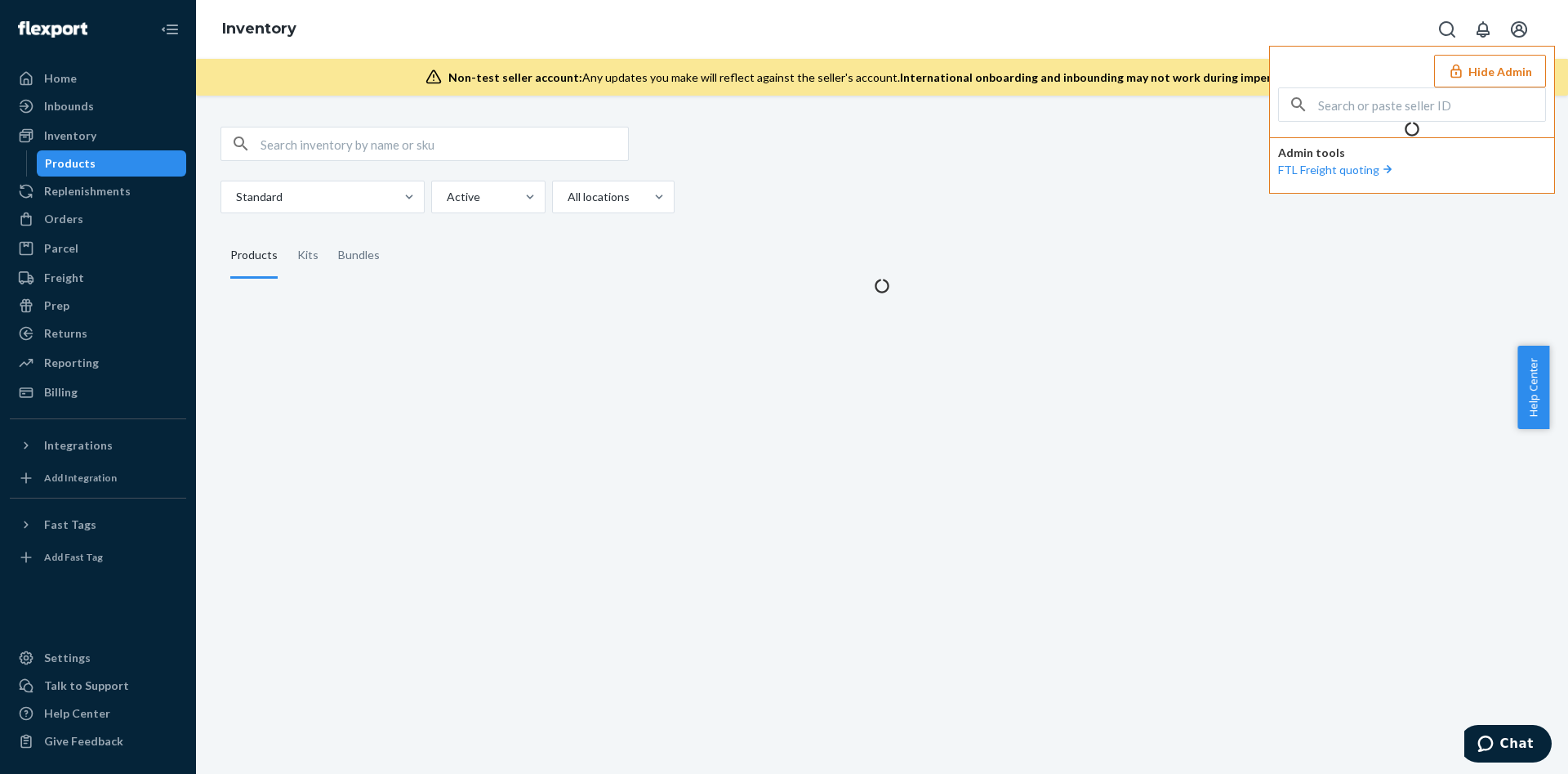
scroll to position [0, 0]
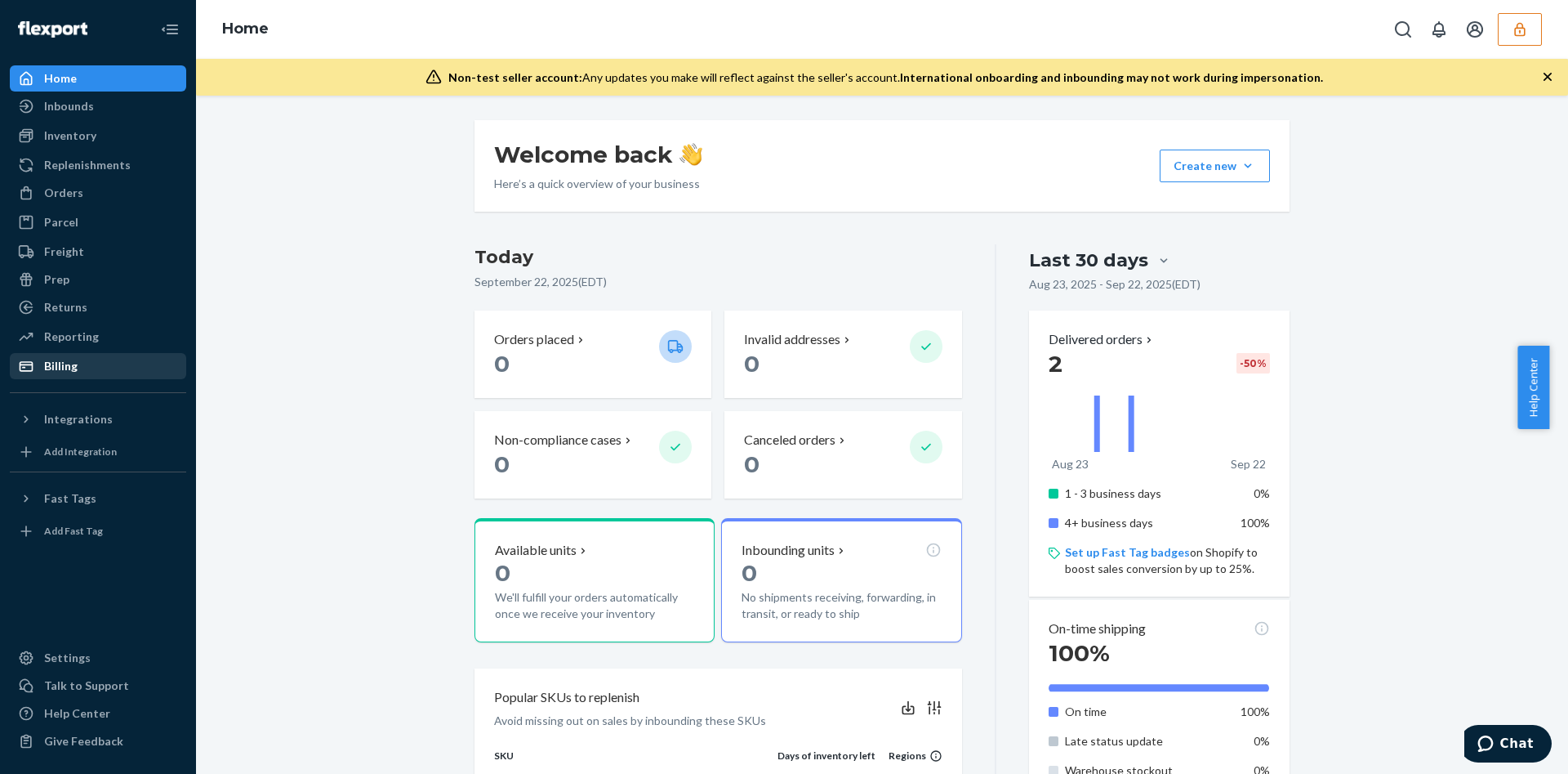
click at [102, 356] on div "Billing" at bounding box center [98, 366] width 173 height 23
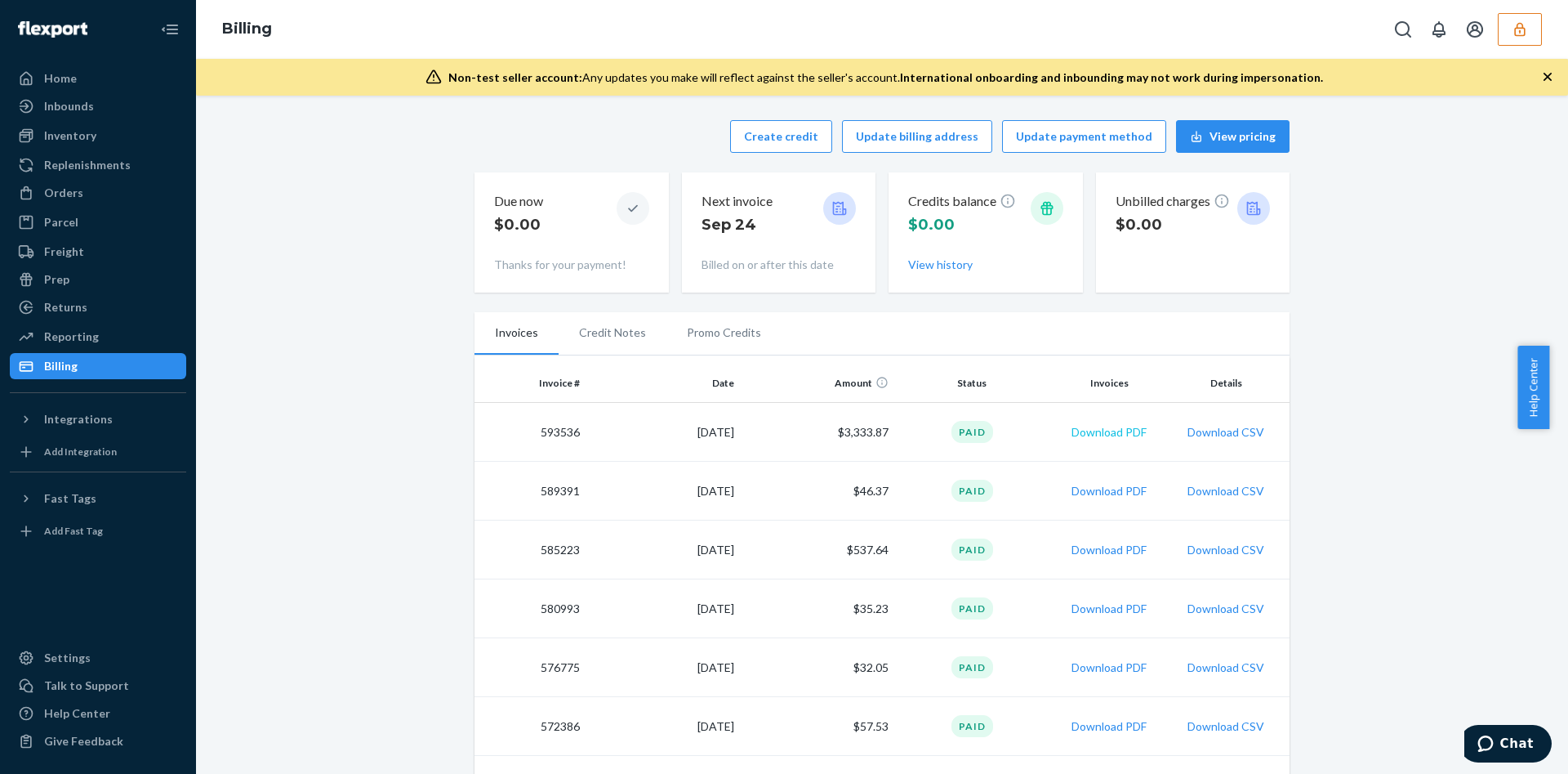
click at [1078, 424] on button "Download PDF" at bounding box center [1109, 432] width 75 height 16
click at [1509, 21] on button "button" at bounding box center [1520, 29] width 45 height 33
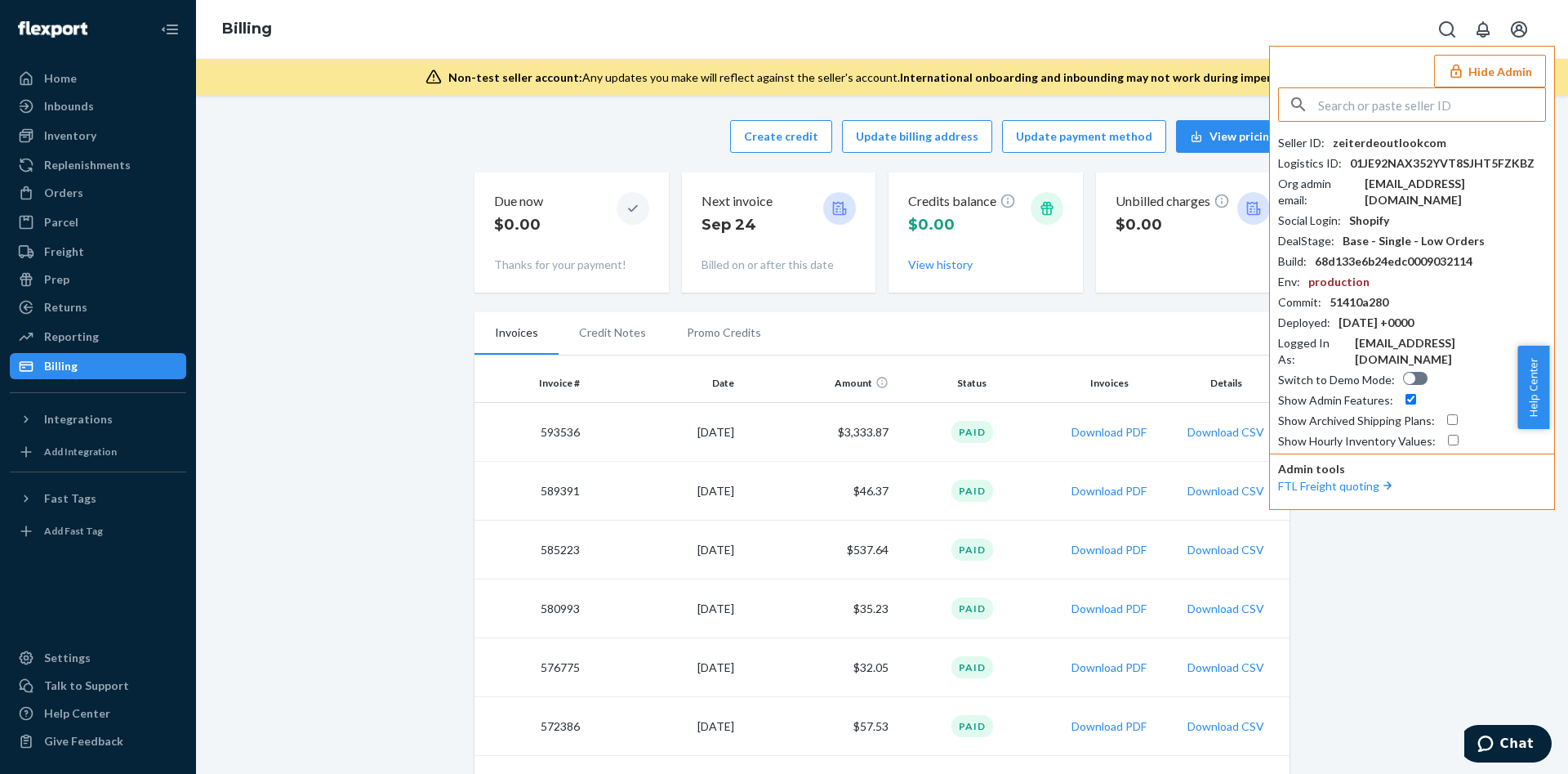
drag, startPoint x: 1405, startPoint y: 102, endPoint x: 1416, endPoint y: 98, distance: 11.7
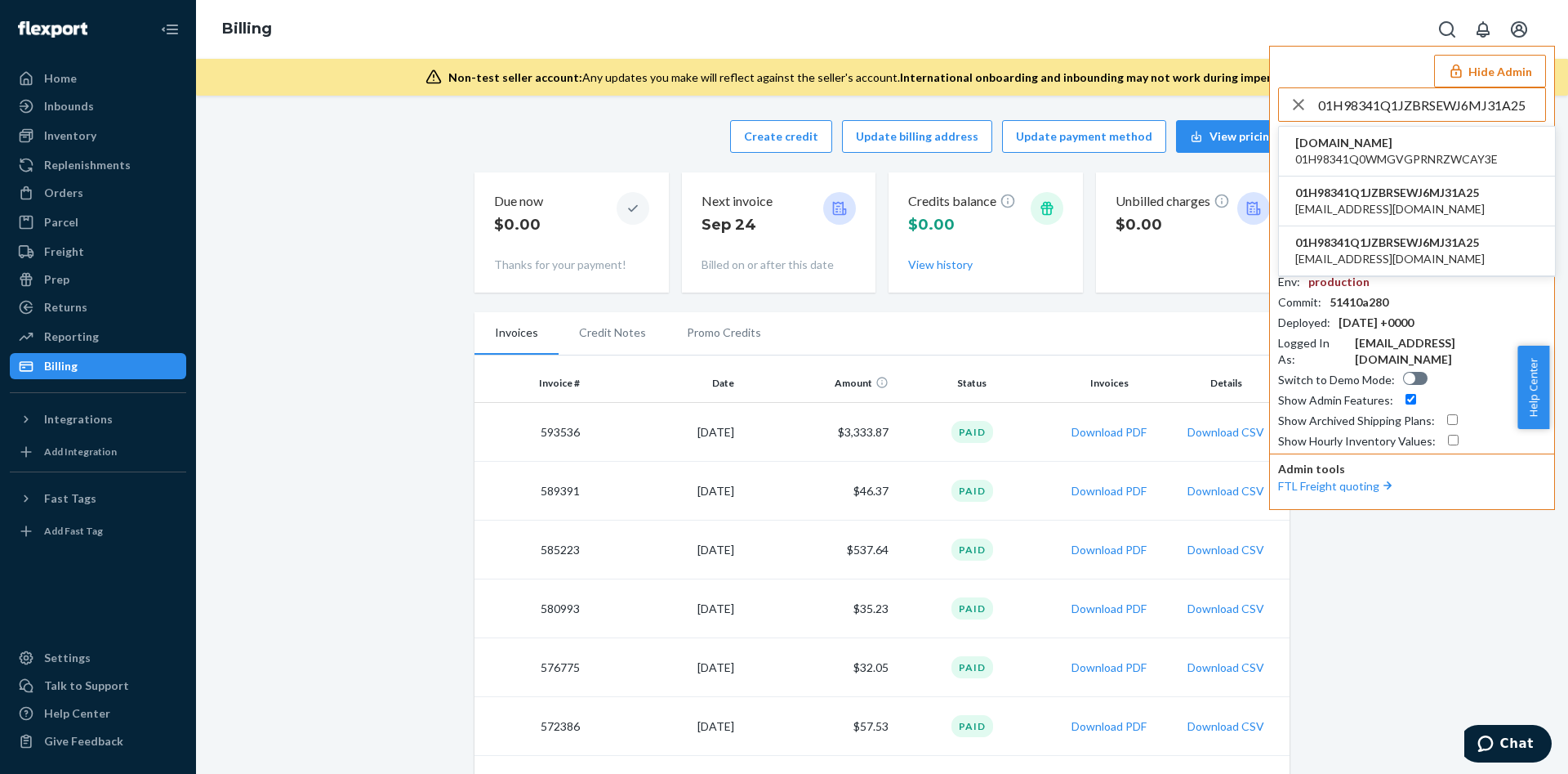
type input "01H98341Q1JZBRSEWJ6MJ31A25"
click at [1350, 192] on span "01H98341Q1JZBRSEWJ6MJ31A25" at bounding box center [1390, 193] width 189 height 16
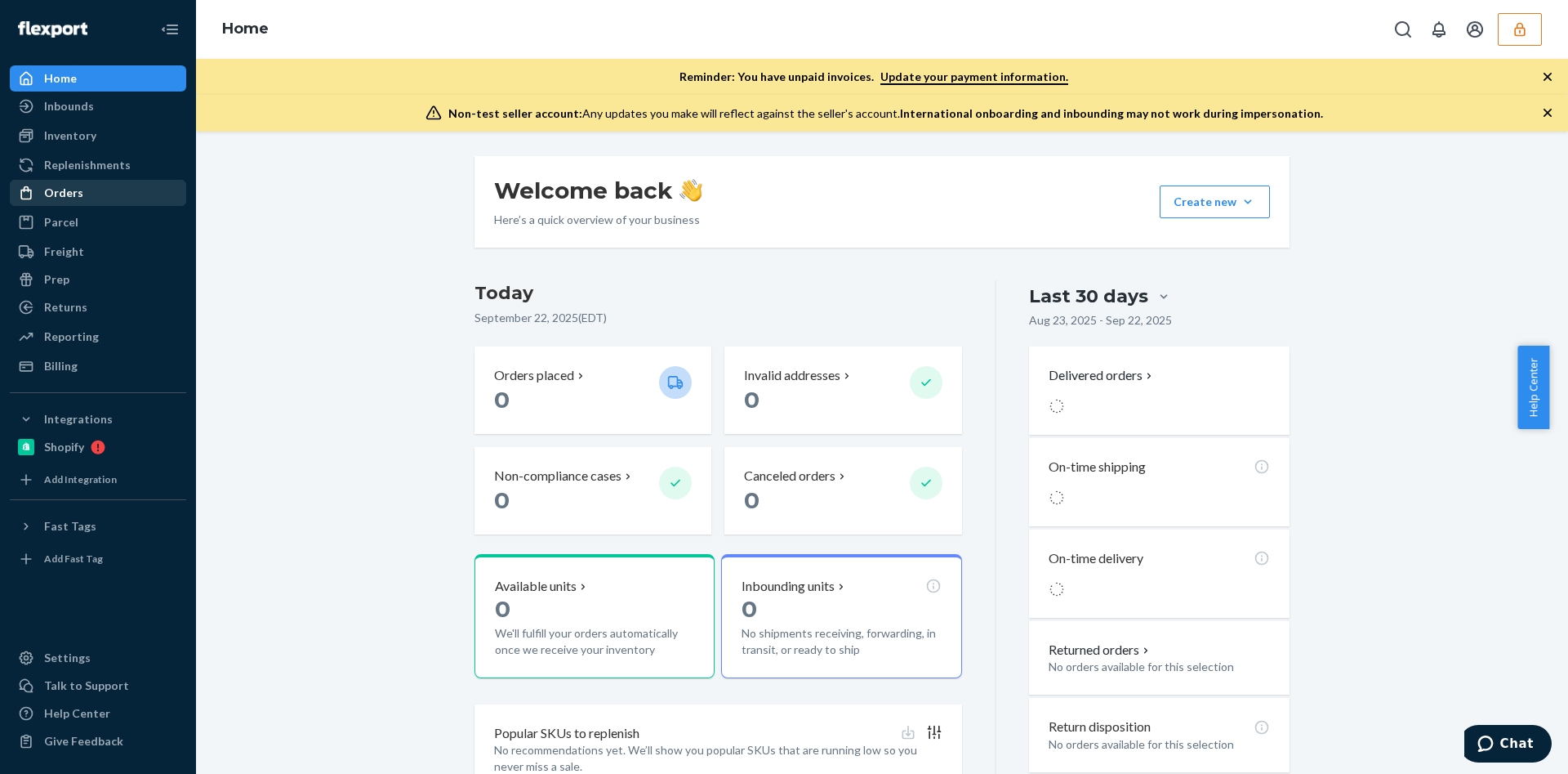
click at [95, 188] on div "Orders" at bounding box center [98, 193] width 173 height 23
